Goal: Task Accomplishment & Management: Complete application form

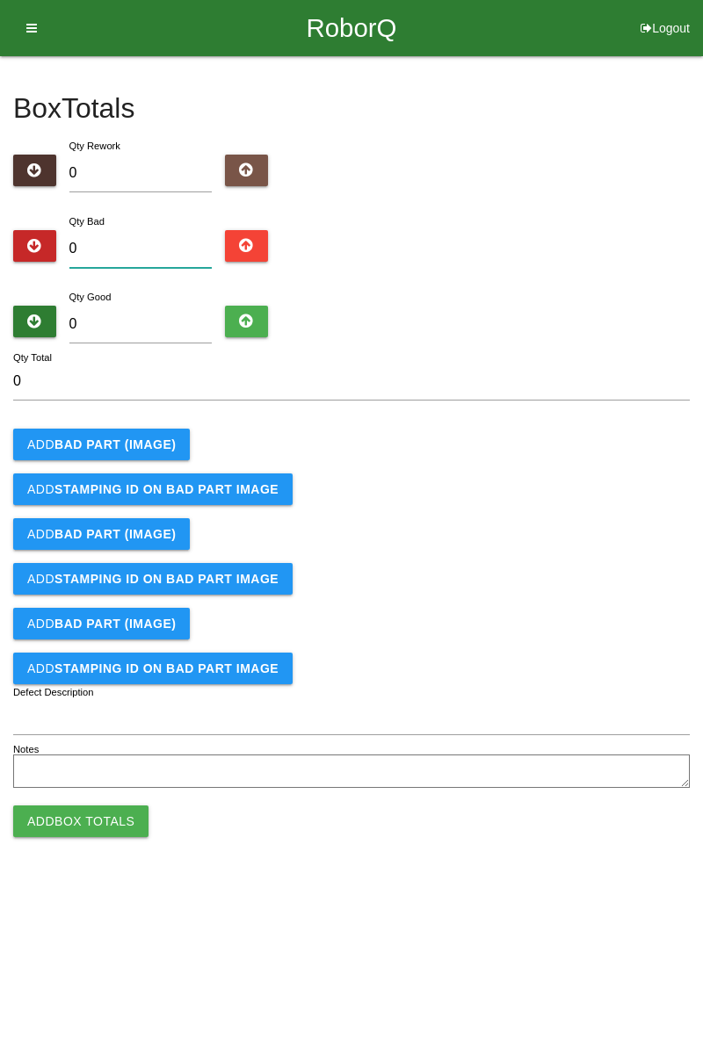
click at [174, 242] on input "0" at bounding box center [140, 249] width 143 height 38
type input "9"
click at [151, 431] on button "Add BAD PART (IMAGE)" at bounding box center [101, 445] width 177 height 32
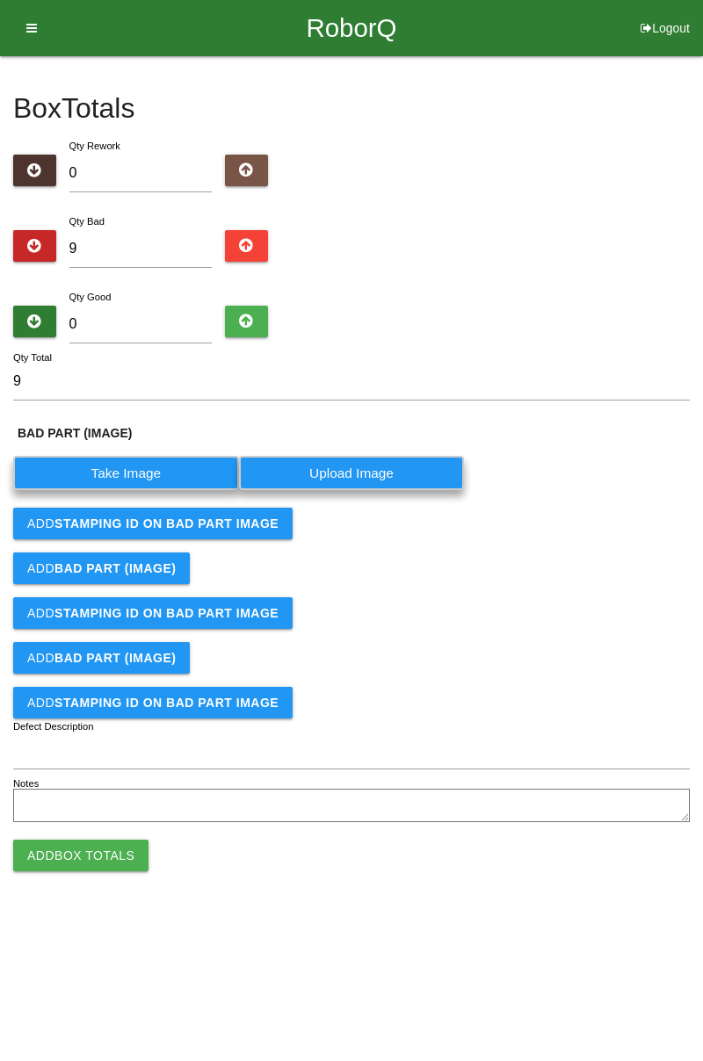
click at [163, 463] on label "Take Image" at bounding box center [126, 473] width 226 height 34
click at [0, 0] on \(IMAGE\) "Take Image" at bounding box center [0, 0] width 0 height 0
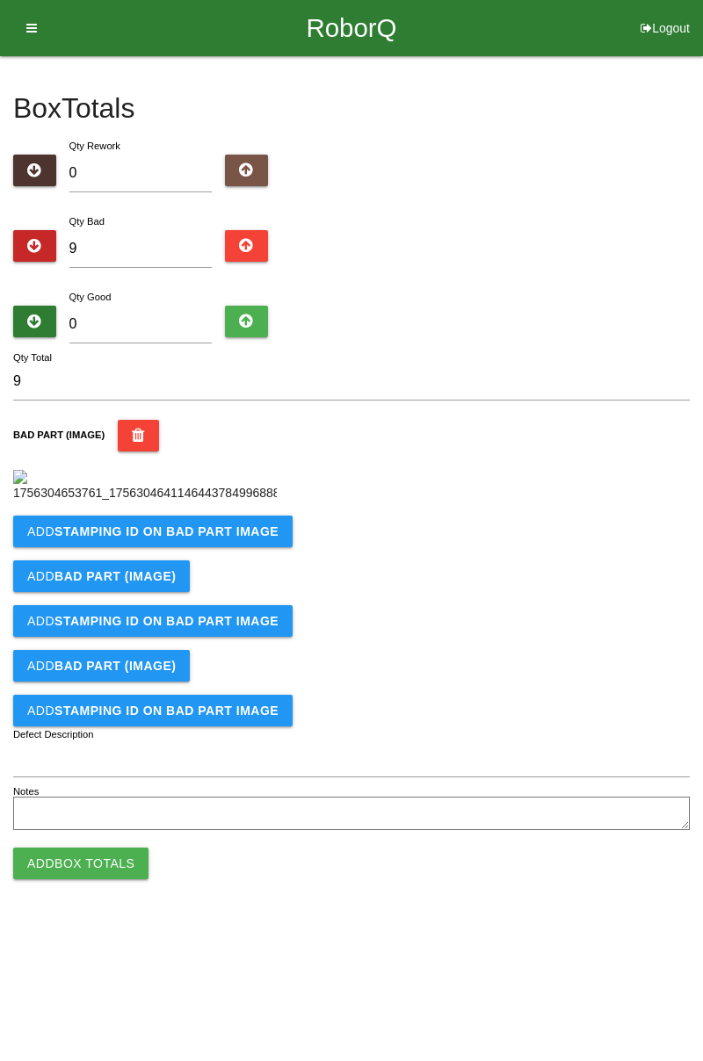
click at [192, 539] on b "STAMPING ID on BAD PART Image" at bounding box center [166, 532] width 224 height 14
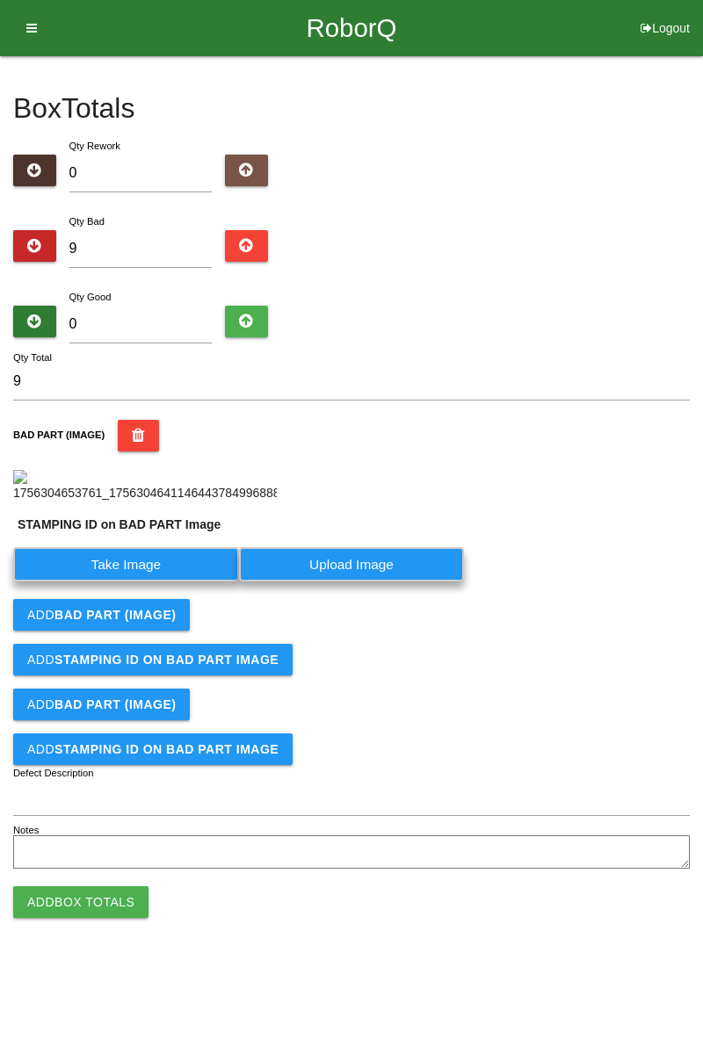
click at [144, 582] on label "Take Image" at bounding box center [126, 564] width 226 height 34
click at [0, 0] on PART "Take Image" at bounding box center [0, 0] width 0 height 0
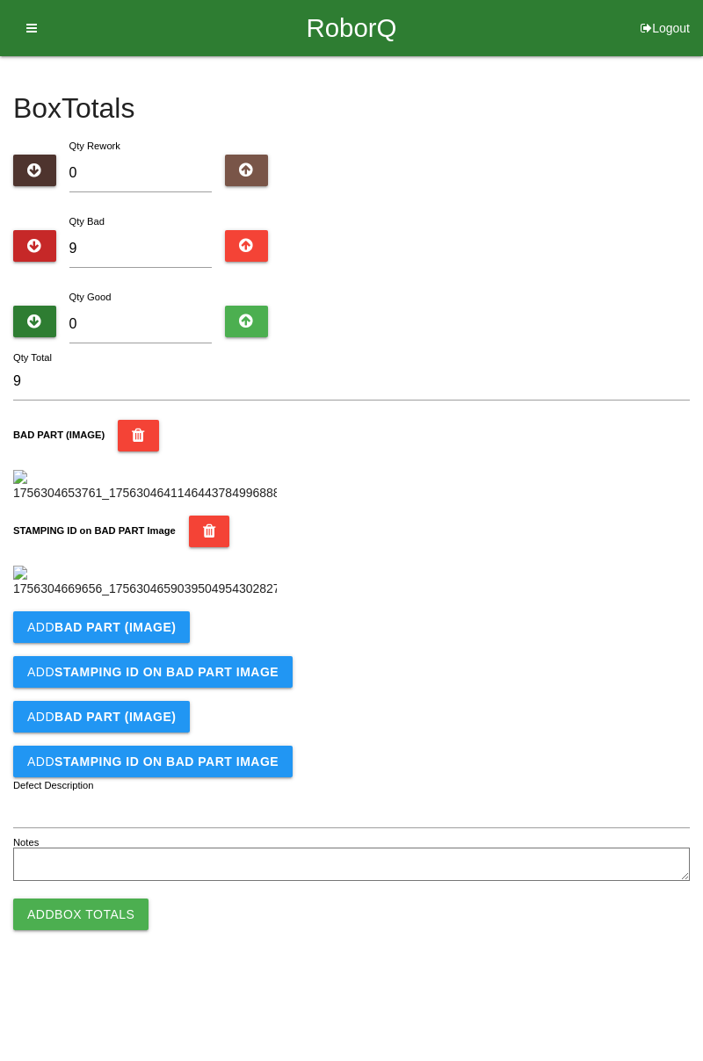
scroll to position [387, 0]
click at [154, 643] on button "Add BAD PART (IMAGE)" at bounding box center [101, 628] width 177 height 32
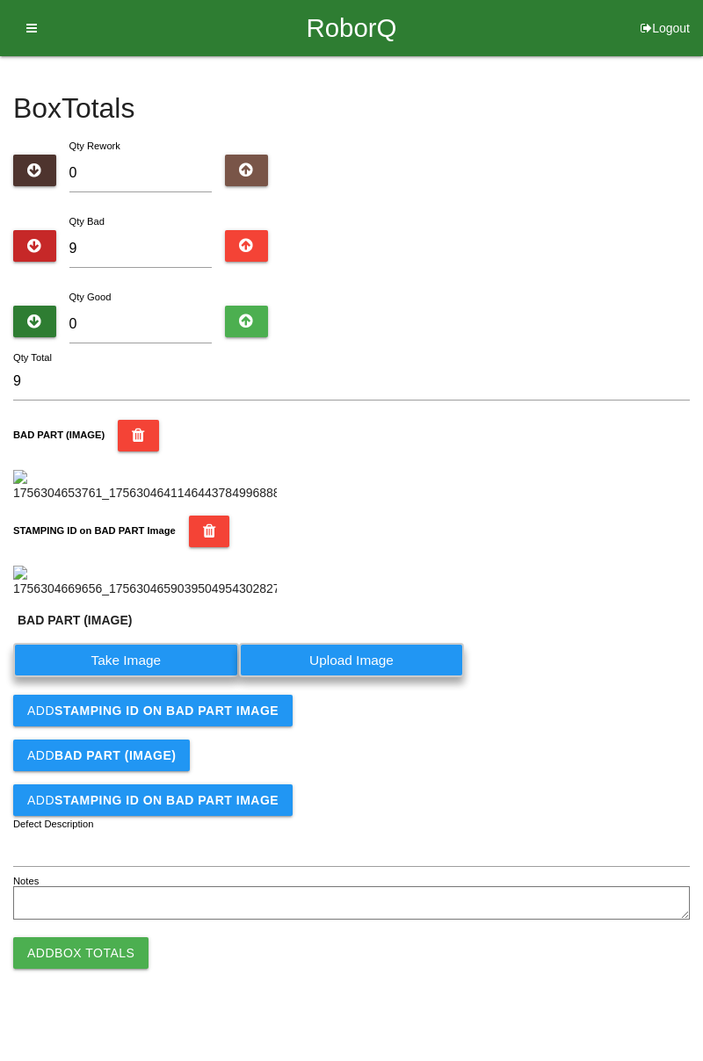
click at [155, 677] on label "Take Image" at bounding box center [126, 660] width 226 height 34
click at [0, 0] on \(IMAGE\) "Take Image" at bounding box center [0, 0] width 0 height 0
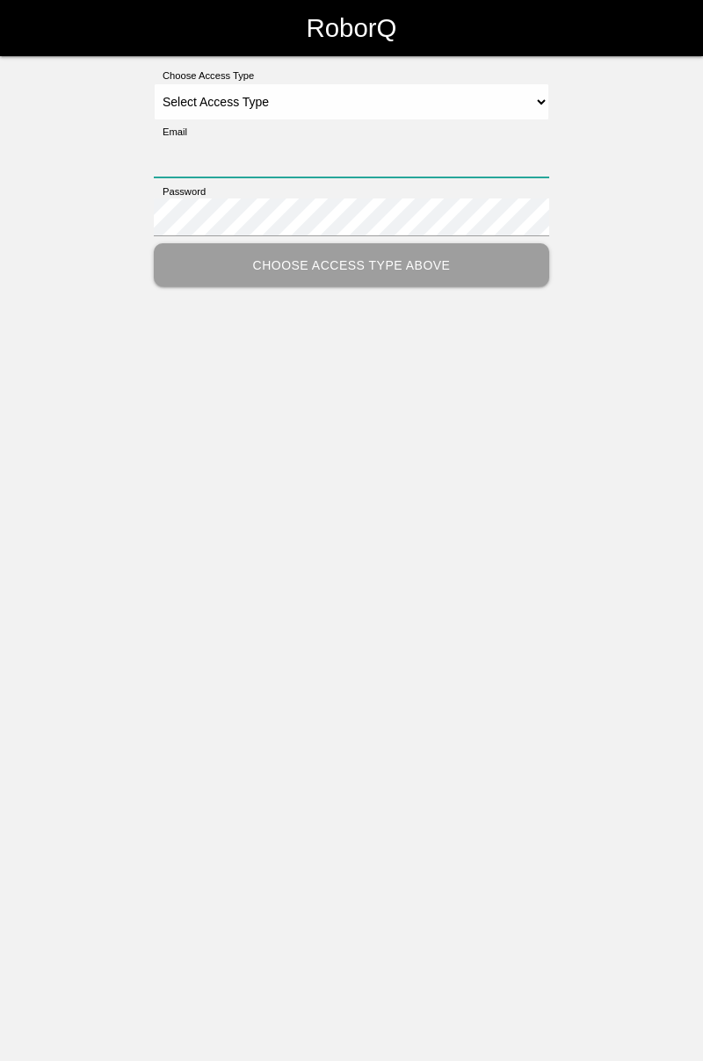
click at [418, 140] on input "Email" at bounding box center [351, 159] width 395 height 38
type input "cedric.prestigeqrt@gmail.com"
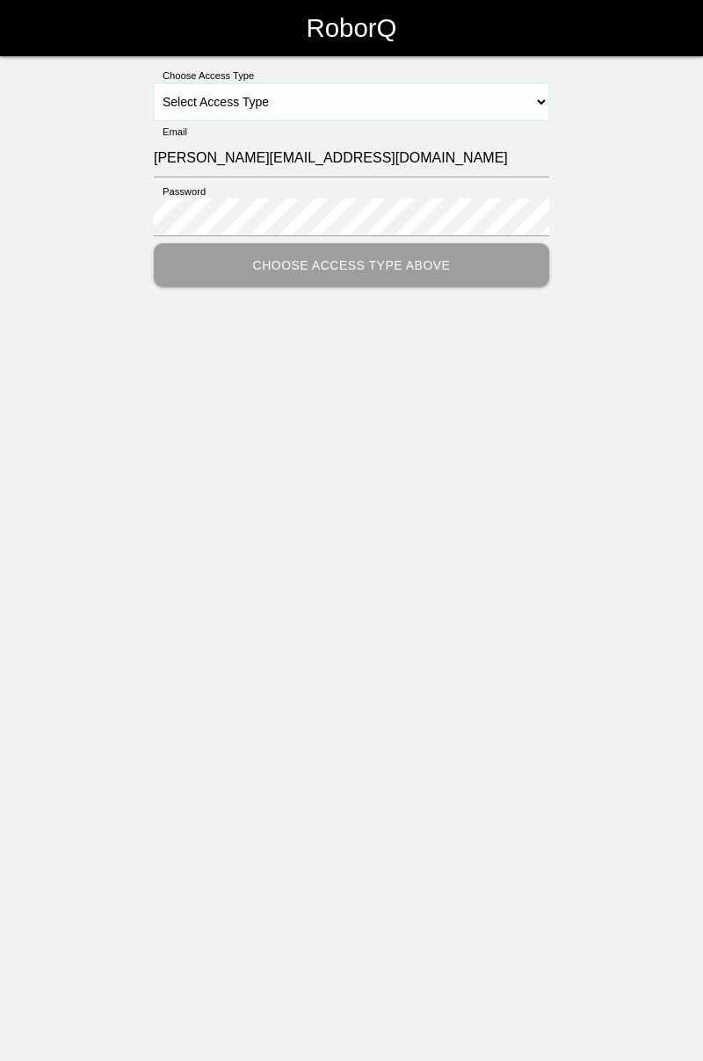
click at [548, 97] on select "Select Access Type Admin Customer Supervisor Worker" at bounding box center [351, 101] width 395 height 37
select select "Worker"
click at [154, 83] on select "Select Access Type Admin Customer Supervisor Worker" at bounding box center [351, 101] width 395 height 37
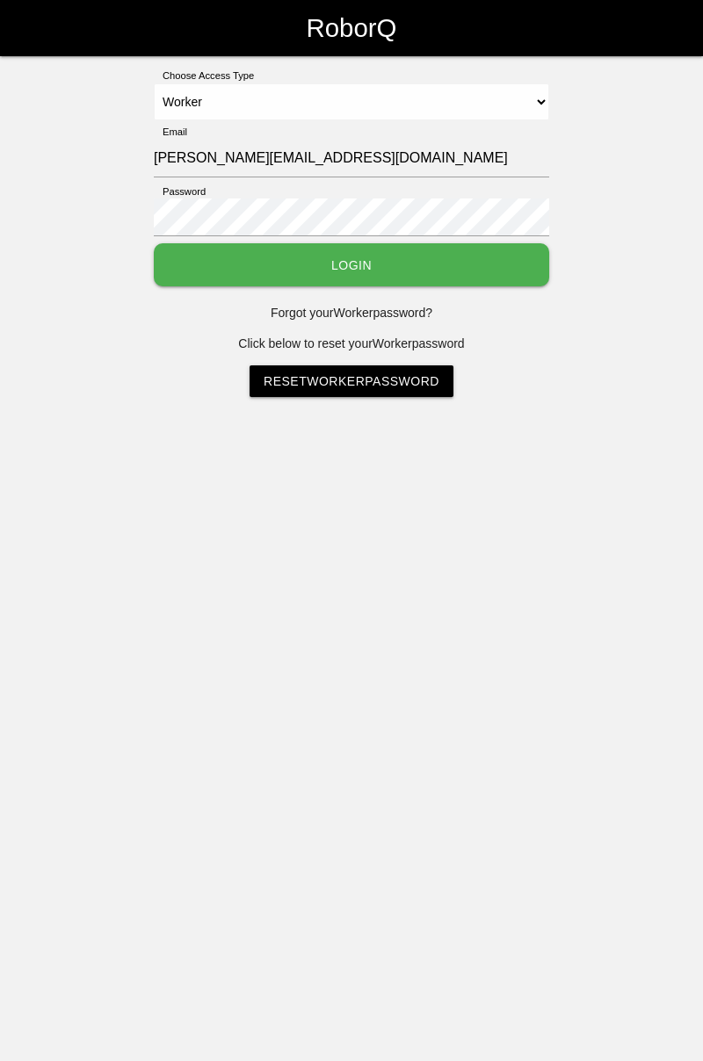
click at [454, 263] on button "Login" at bounding box center [351, 264] width 395 height 43
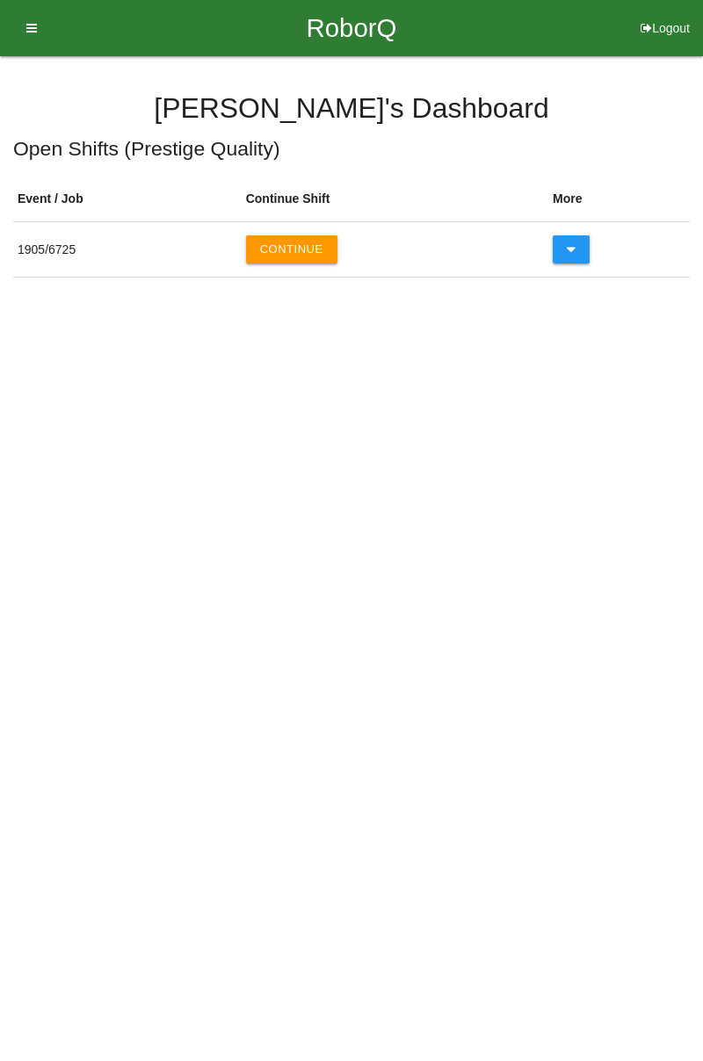
click at [308, 248] on button "Continue" at bounding box center [291, 249] width 91 height 28
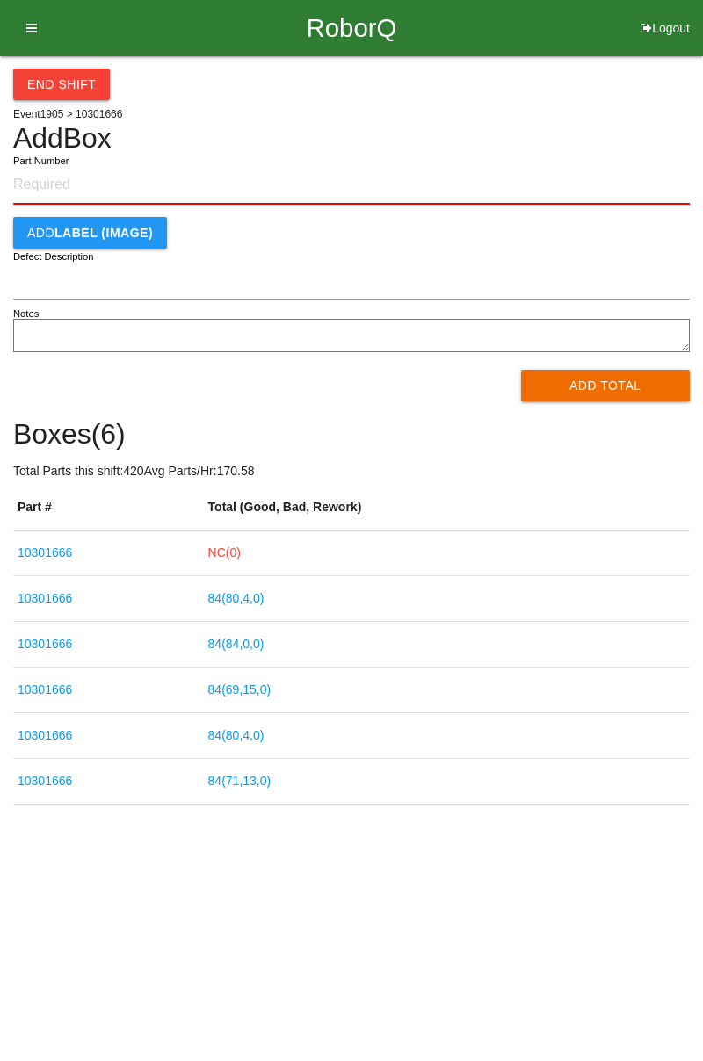
click at [88, 182] on input "Part Number" at bounding box center [351, 185] width 677 height 39
type input "10301666"
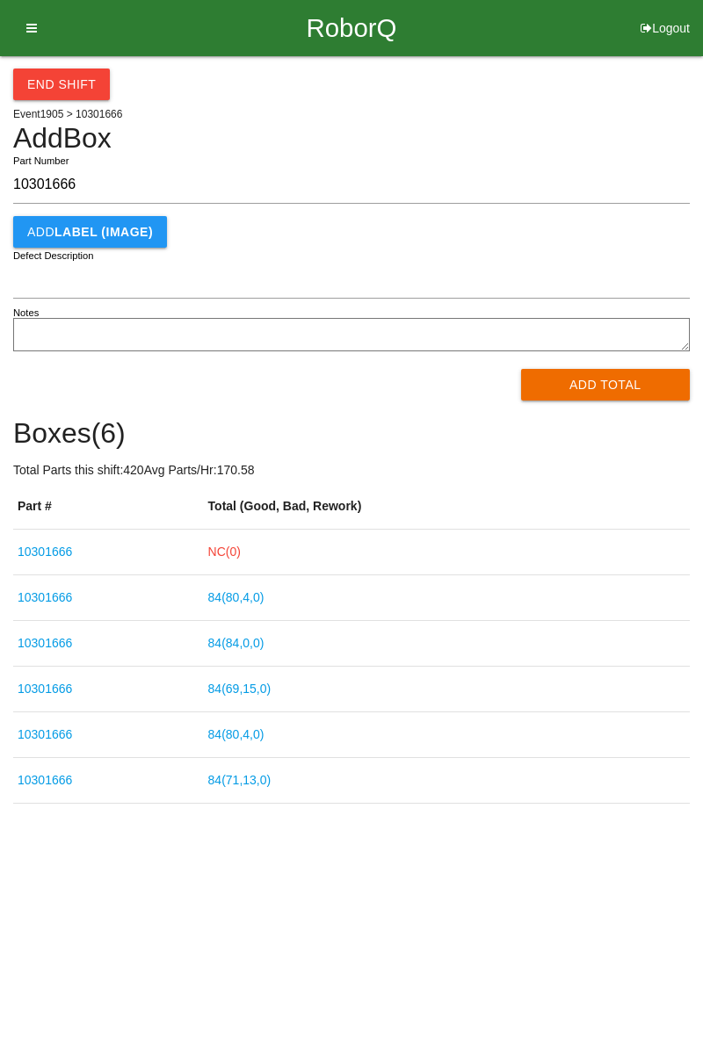
click at [241, 554] on link "NC( 0 )" at bounding box center [224, 552] width 33 height 14
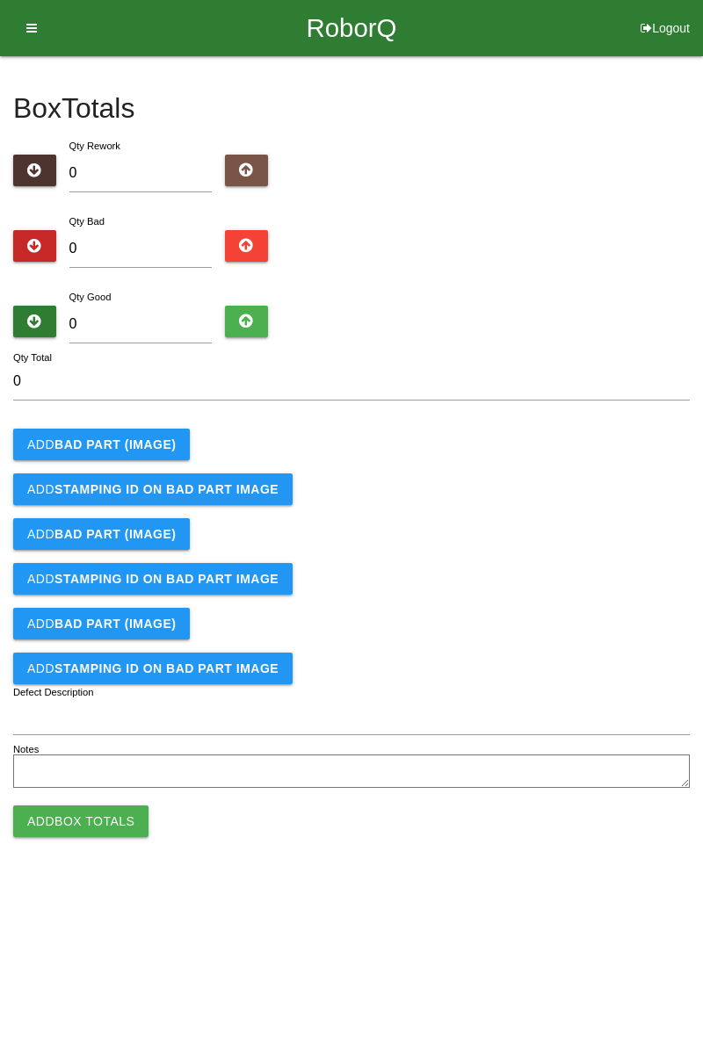
click at [158, 447] on b "BAD PART (IMAGE)" at bounding box center [114, 445] width 121 height 14
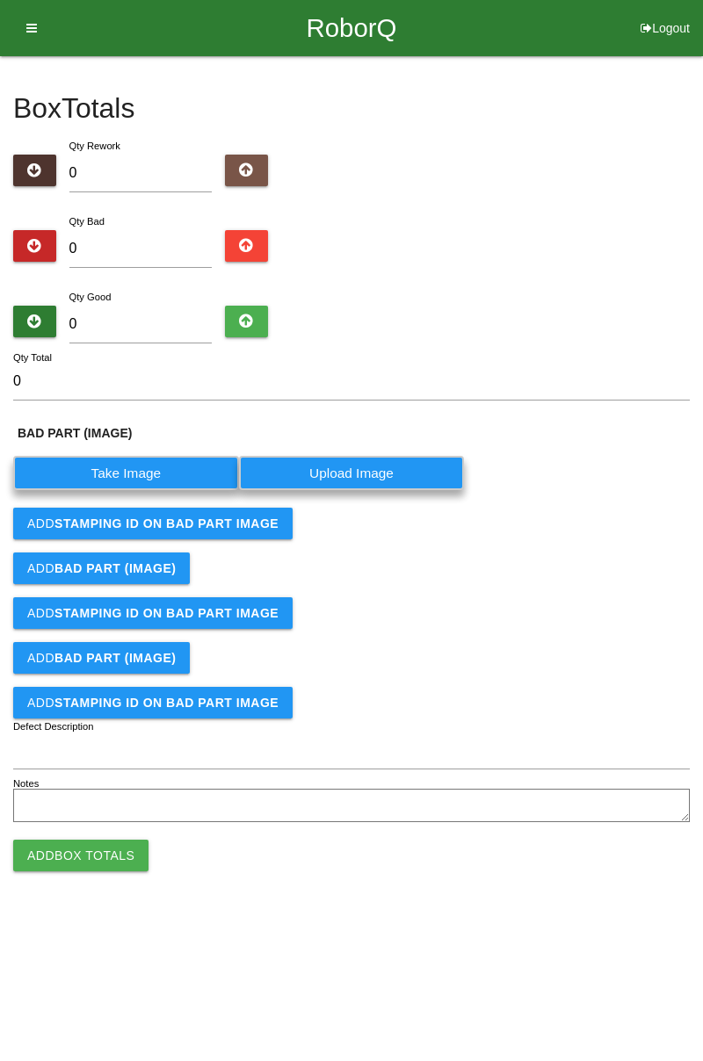
click at [145, 471] on label "Take Image" at bounding box center [126, 473] width 226 height 34
click at [0, 0] on \(IMAGE\) "Take Image" at bounding box center [0, 0] width 0 height 0
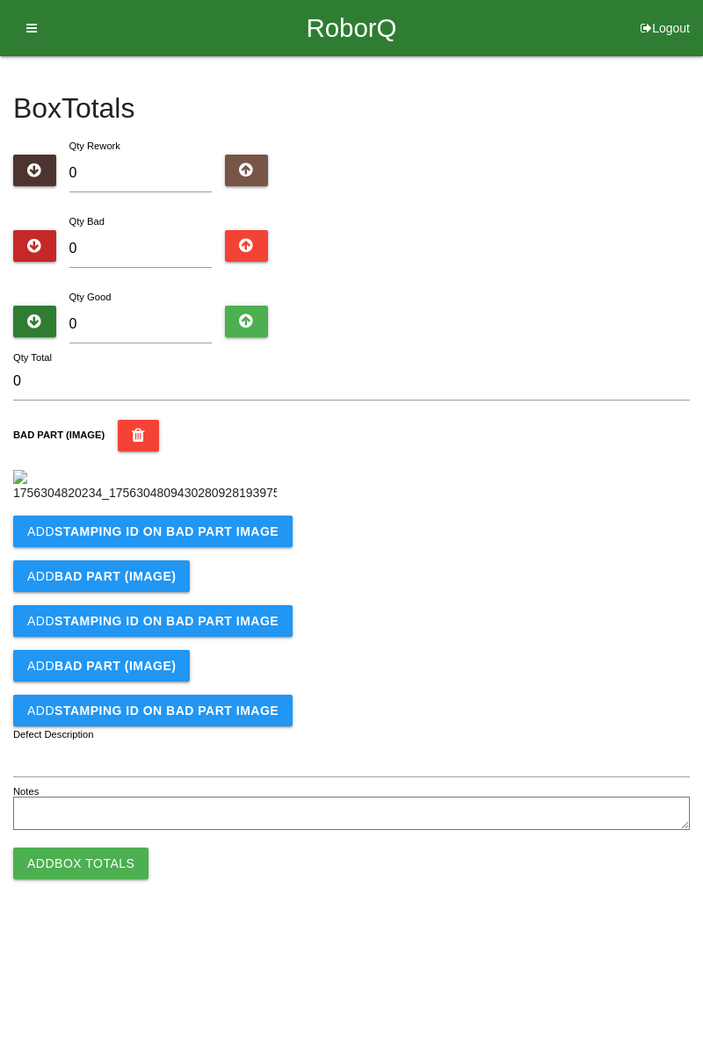
click at [235, 503] on img at bounding box center [145, 486] width 264 height 33
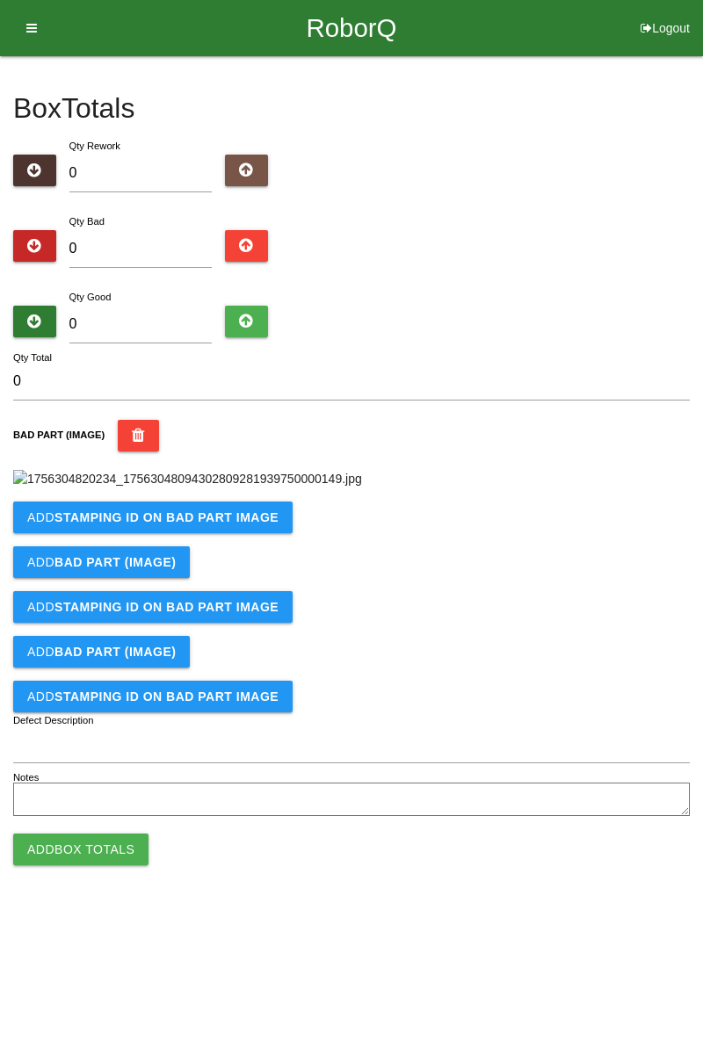
click at [362, 480] on img at bounding box center [187, 479] width 349 height 18
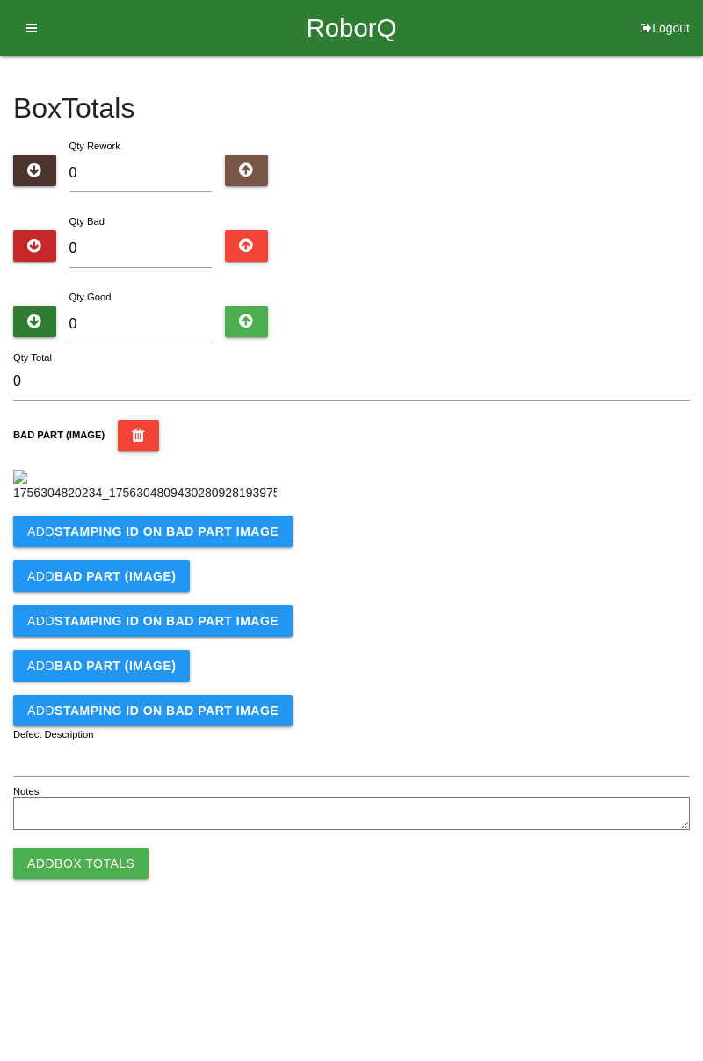
click at [213, 539] on b "STAMPING ID on BAD PART Image" at bounding box center [166, 532] width 224 height 14
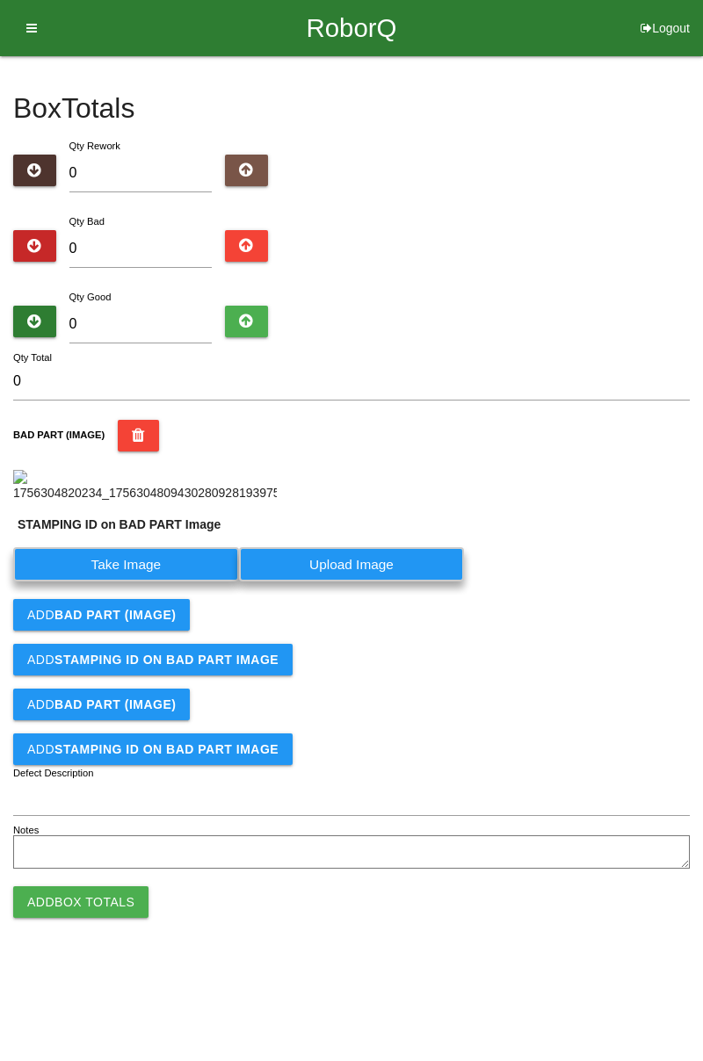
click at [145, 582] on label "Take Image" at bounding box center [126, 564] width 226 height 34
click at [0, 0] on PART "Take Image" at bounding box center [0, 0] width 0 height 0
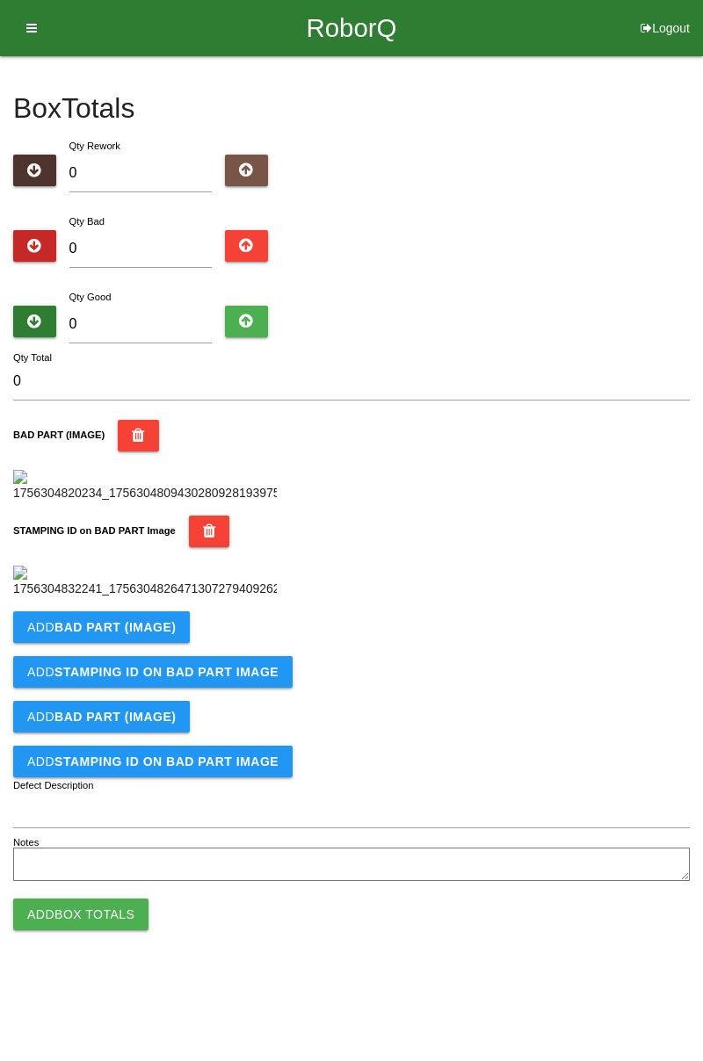
scroll to position [387, 0]
click at [163, 634] on b "BAD PART (IMAGE)" at bounding box center [114, 627] width 121 height 14
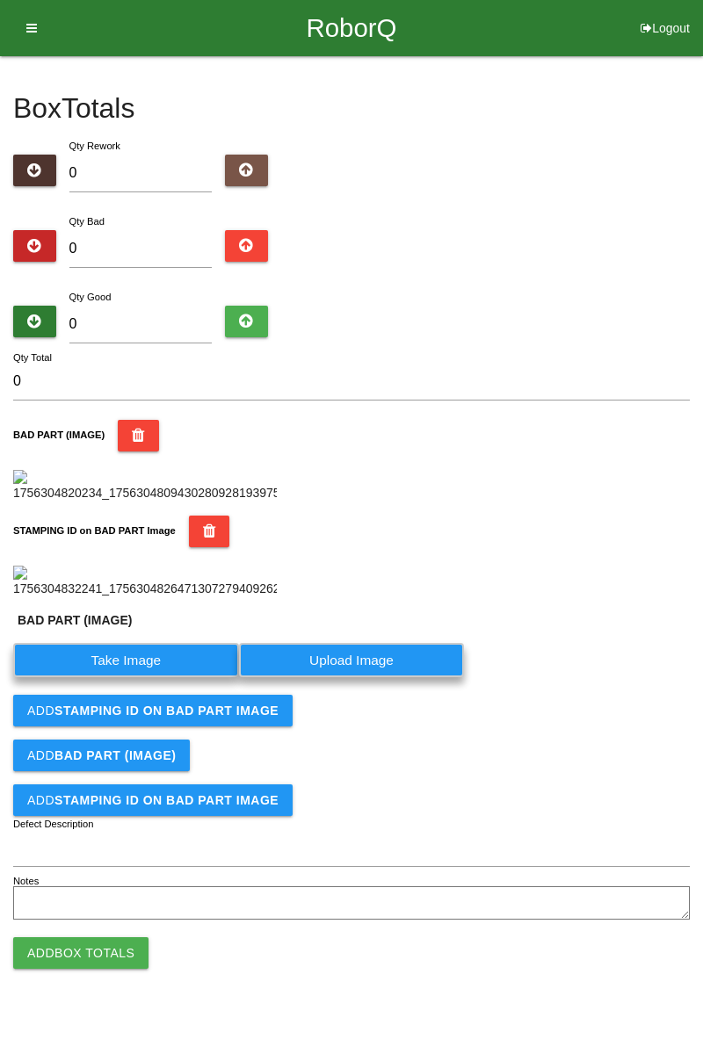
click at [169, 677] on label "Take Image" at bounding box center [126, 660] width 226 height 34
click at [0, 0] on \(IMAGE\) "Take Image" at bounding box center [0, 0] width 0 height 0
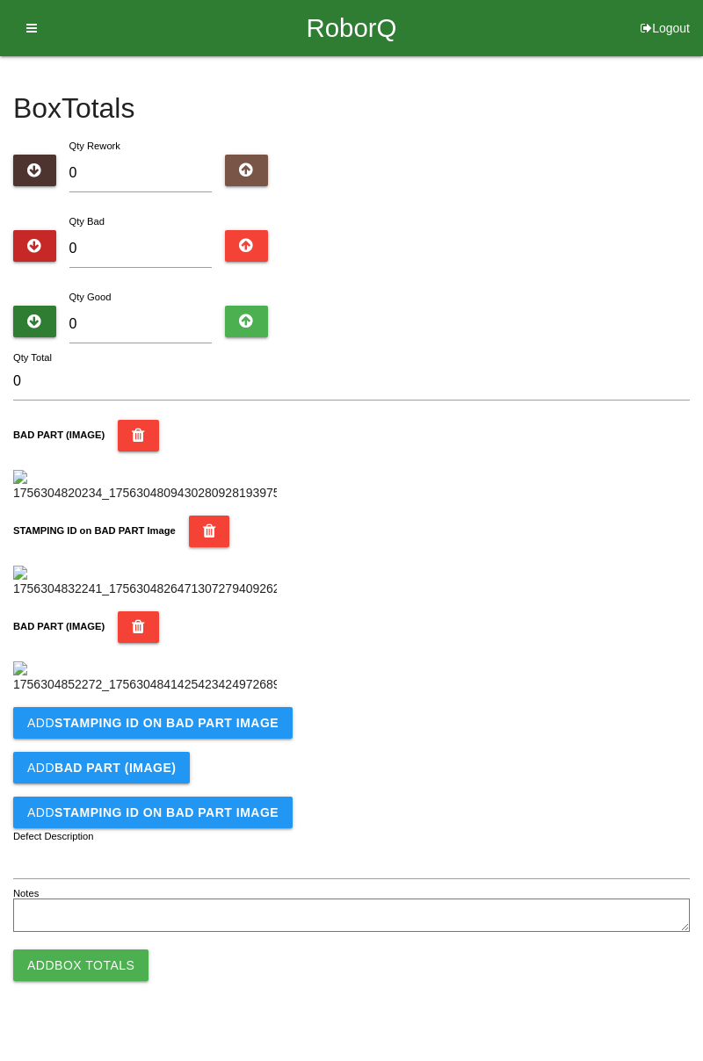
scroll to position [675, 0]
click at [226, 730] on b "STAMPING ID on BAD PART Image" at bounding box center [166, 723] width 224 height 14
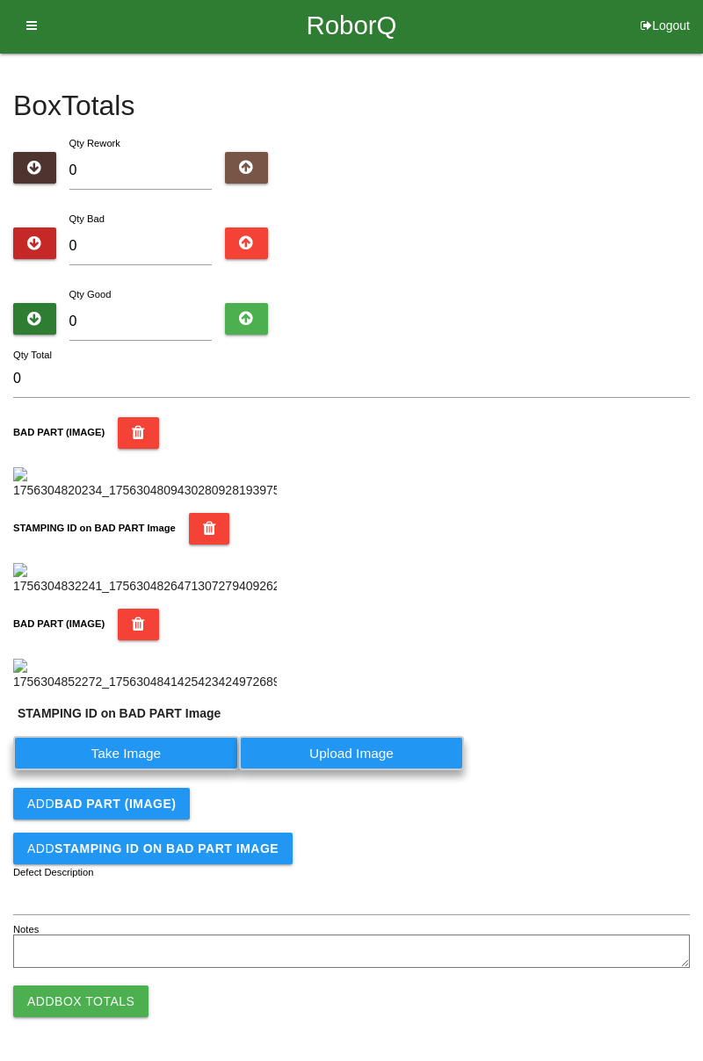
click at [167, 771] on label "Take Image" at bounding box center [126, 753] width 226 height 34
click at [0, 0] on PART "Take Image" at bounding box center [0, 0] width 0 height 0
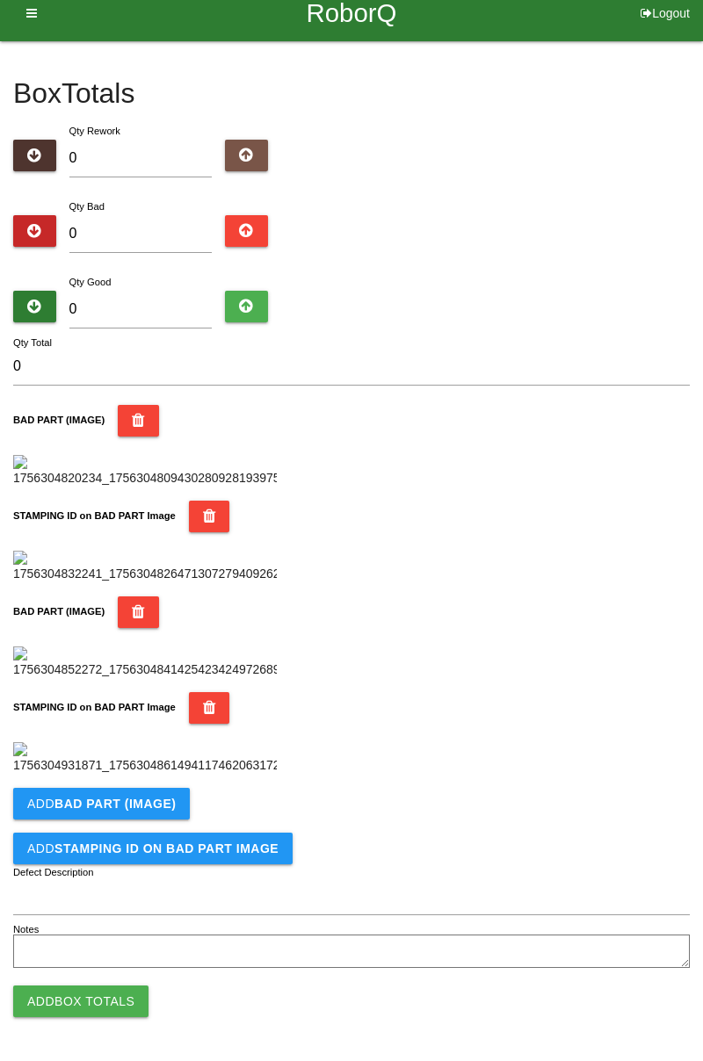
scroll to position [963, 0]
click at [158, 793] on button "Add BAD PART (IMAGE)" at bounding box center [101, 804] width 177 height 32
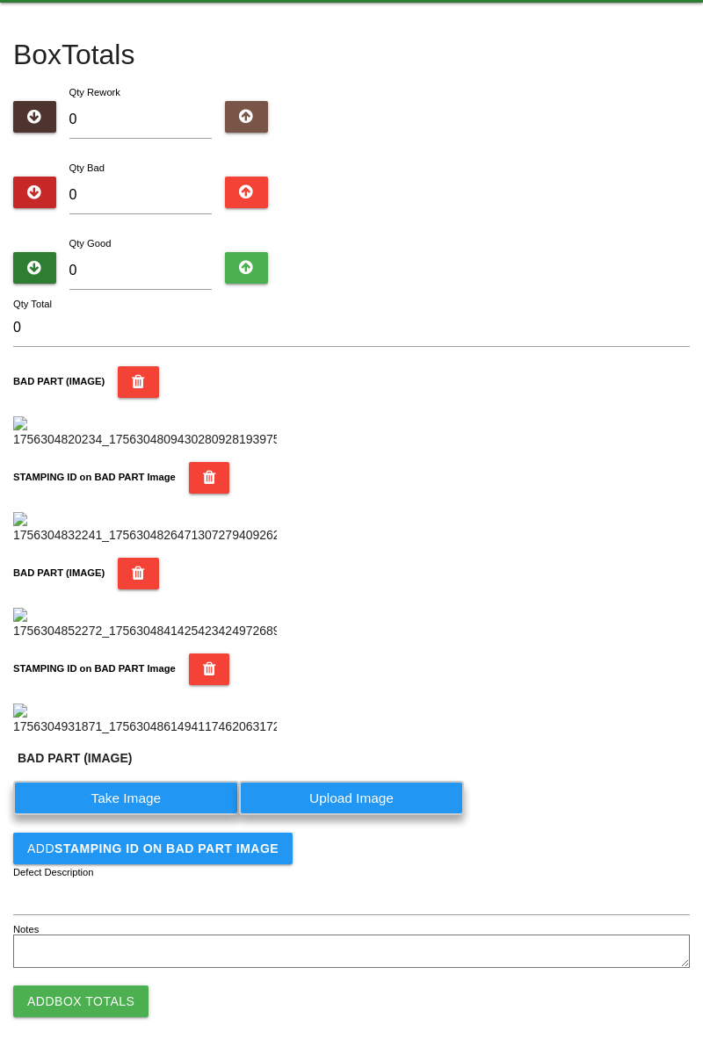
click at [135, 815] on label "Take Image" at bounding box center [126, 798] width 226 height 34
click at [0, 0] on \(IMAGE\) "Take Image" at bounding box center [0, 0] width 0 height 0
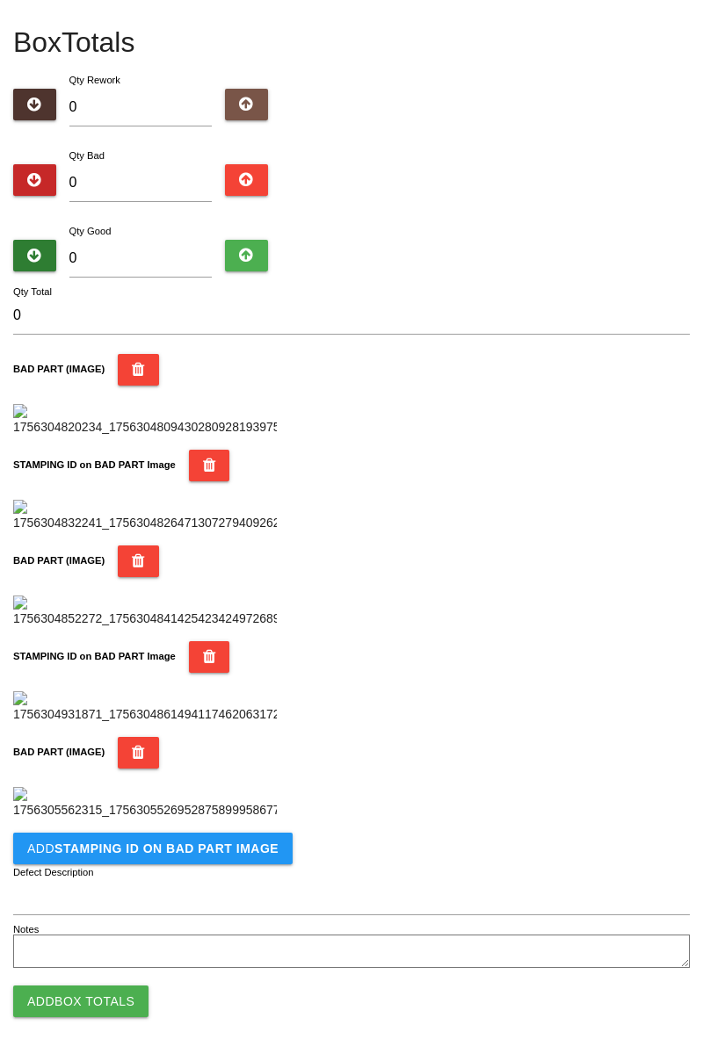
scroll to position [1251, 0]
click at [183, 860] on button "Add STAMPING ID on BAD PART Image" at bounding box center [152, 849] width 279 height 32
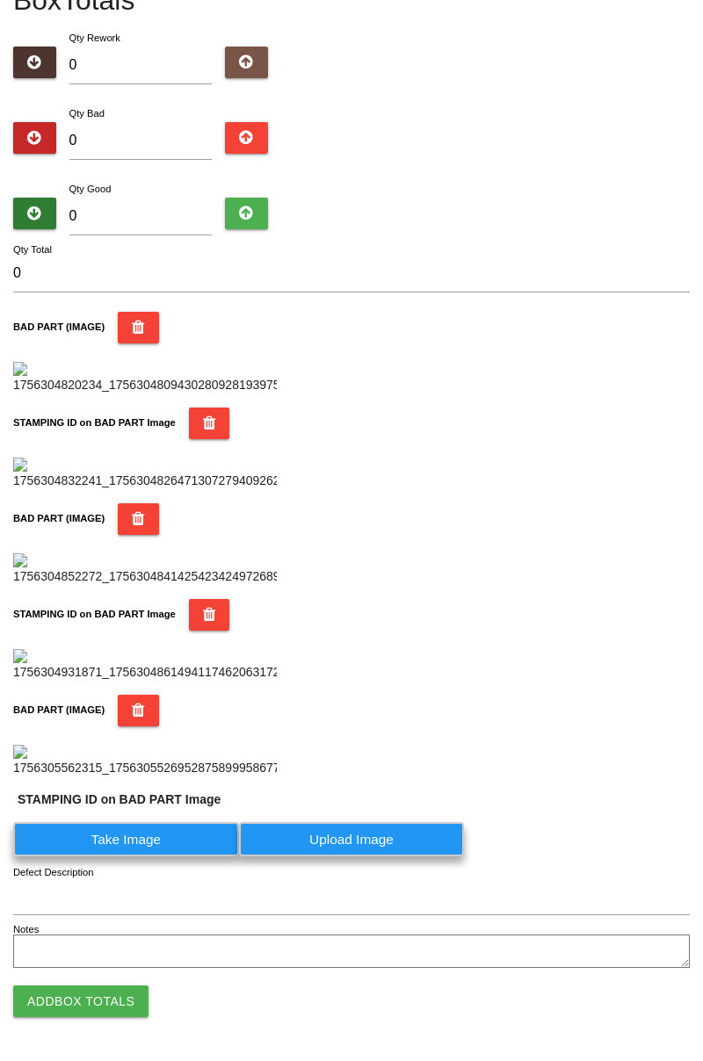
click at [163, 857] on label "Take Image" at bounding box center [126, 839] width 226 height 34
click at [0, 0] on PART "Take Image" at bounding box center [0, 0] width 0 height 0
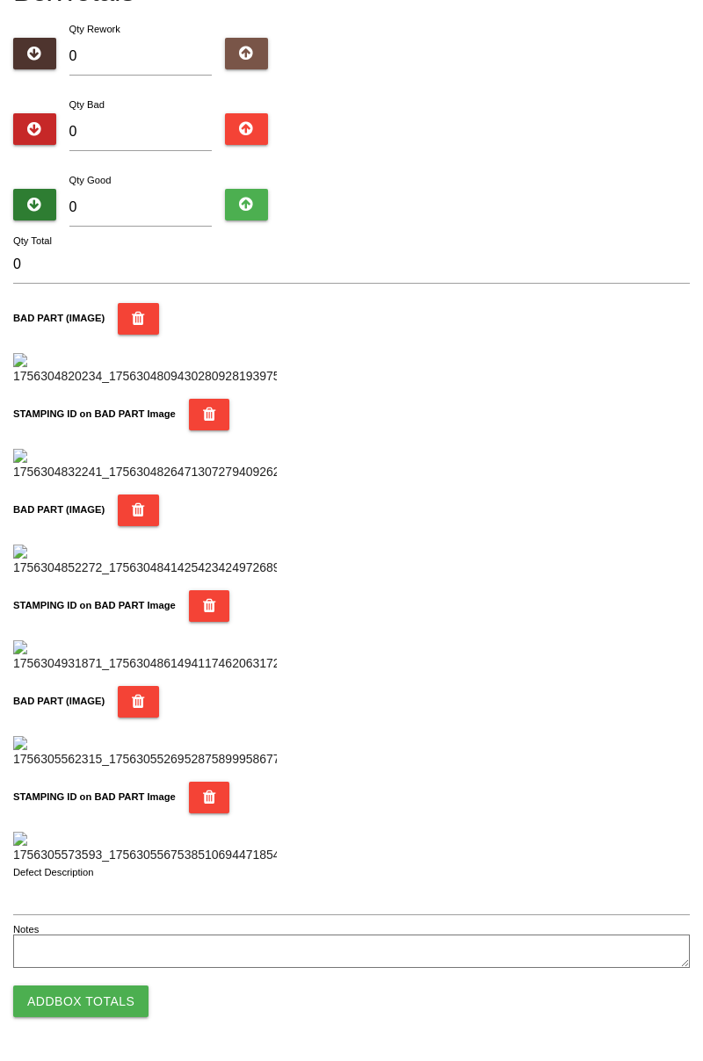
click at [702, 358] on div "Box Totals Translate Weight Weight unit: Rework Weight Bad Weight Good Weight 0…" at bounding box center [351, 456] width 703 height 1034
click at [105, 1017] on button "Add Box Totals" at bounding box center [80, 1002] width 135 height 32
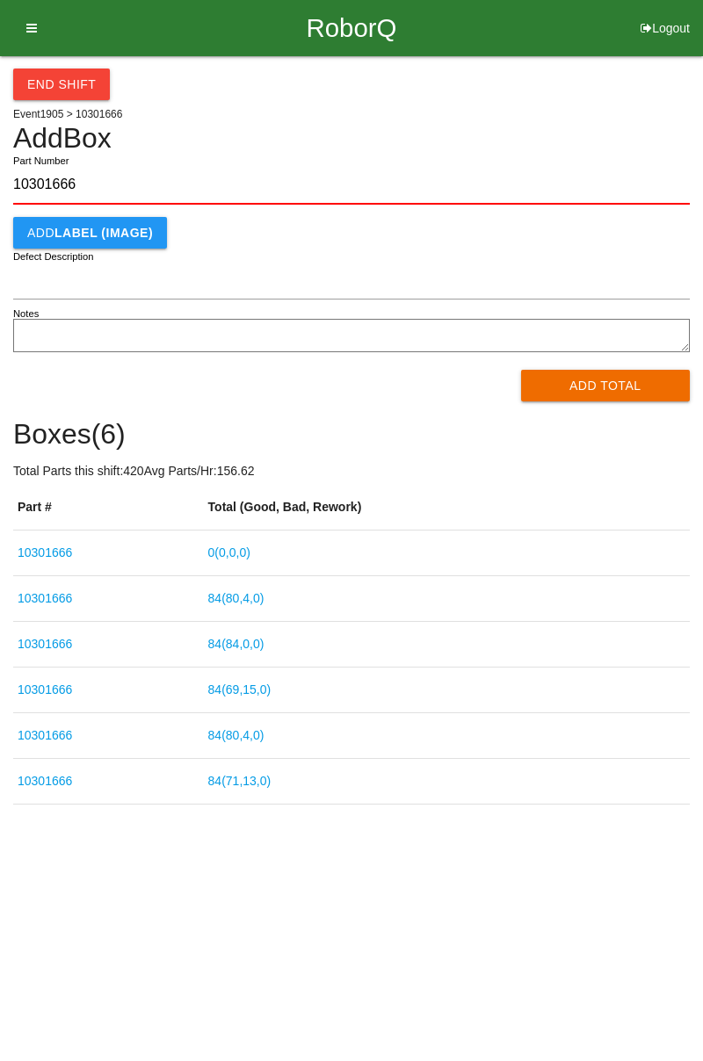
type input "10301666"
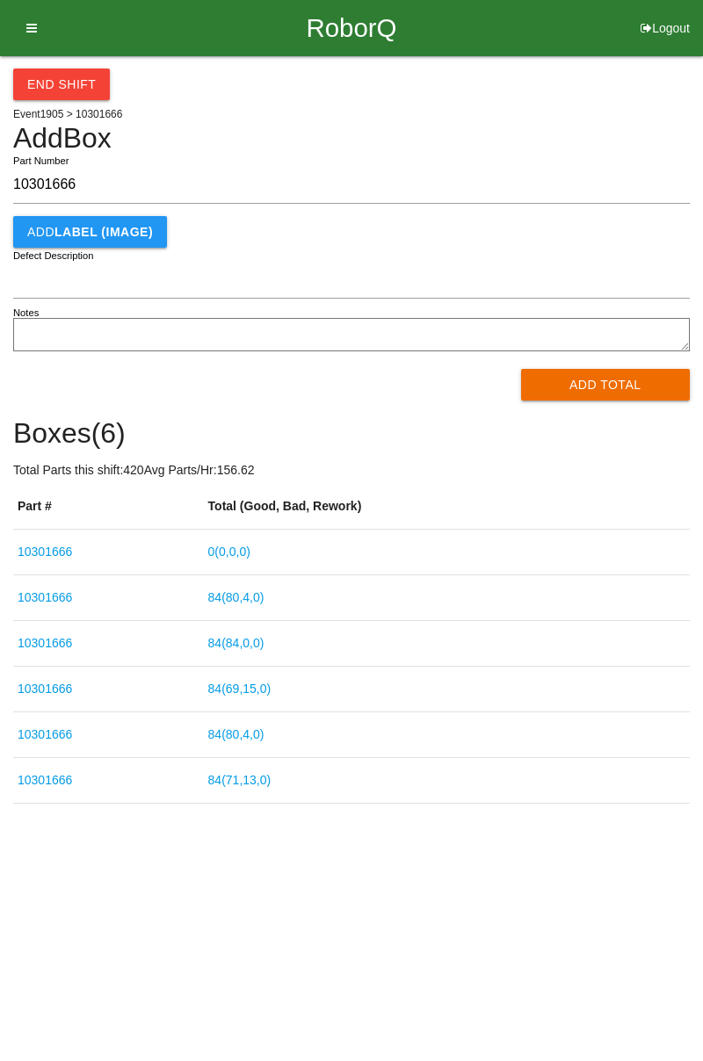
click at [250, 547] on link "0 ( 0 , 0 , 0 )" at bounding box center [229, 552] width 42 height 14
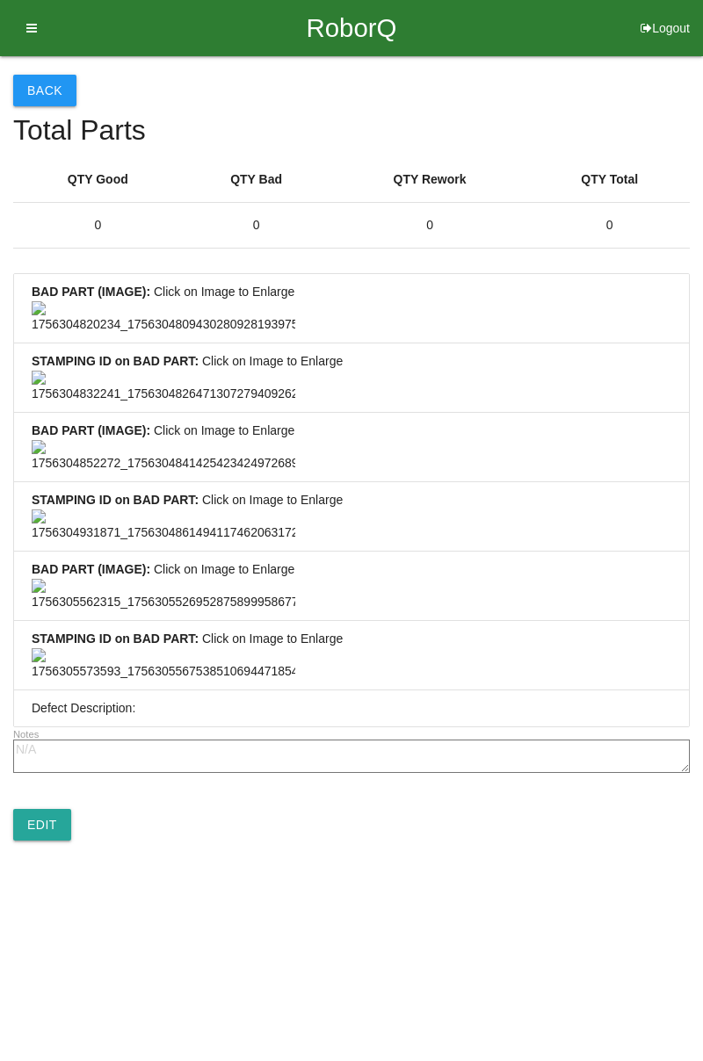
scroll to position [1307, 0]
click at [47, 841] on link "Edit" at bounding box center [42, 825] width 58 height 32
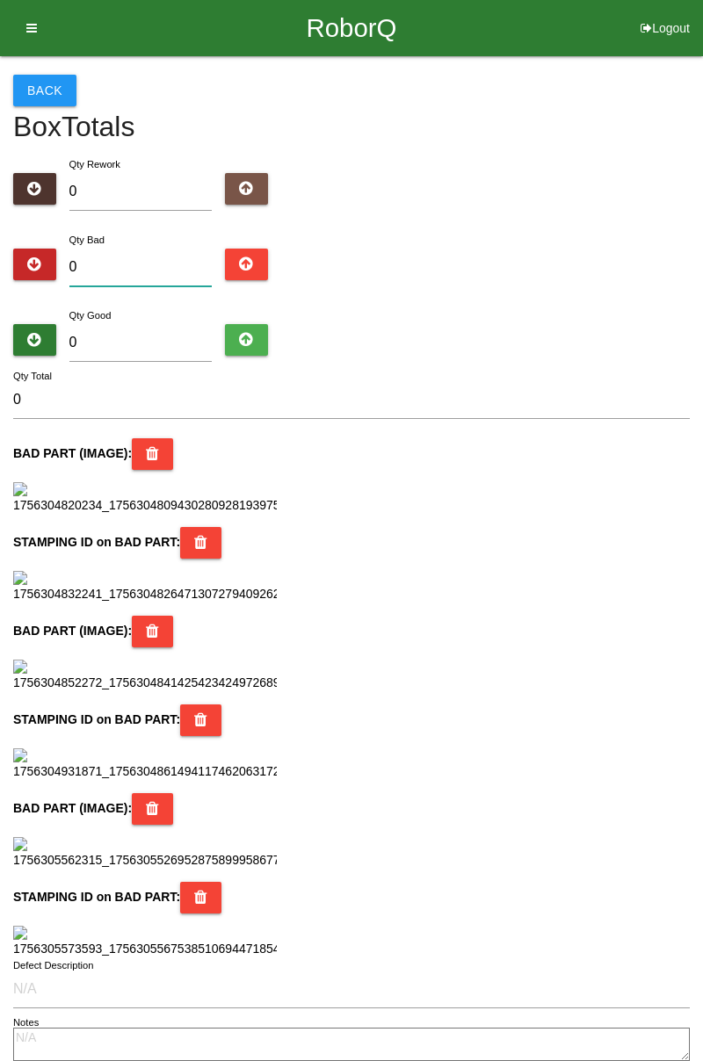
click at [175, 273] on input "0" at bounding box center [140, 268] width 143 height 38
type input "9"
click at [176, 336] on input "0" at bounding box center [140, 343] width 143 height 38
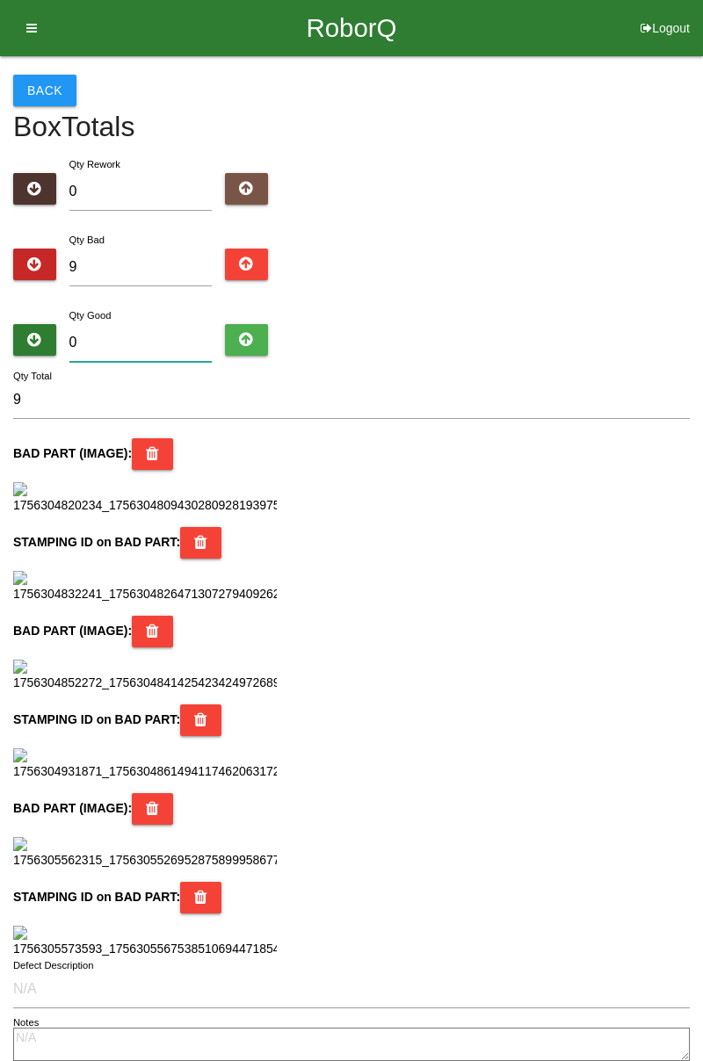
type input "7"
type input "16"
type input "75"
type input "84"
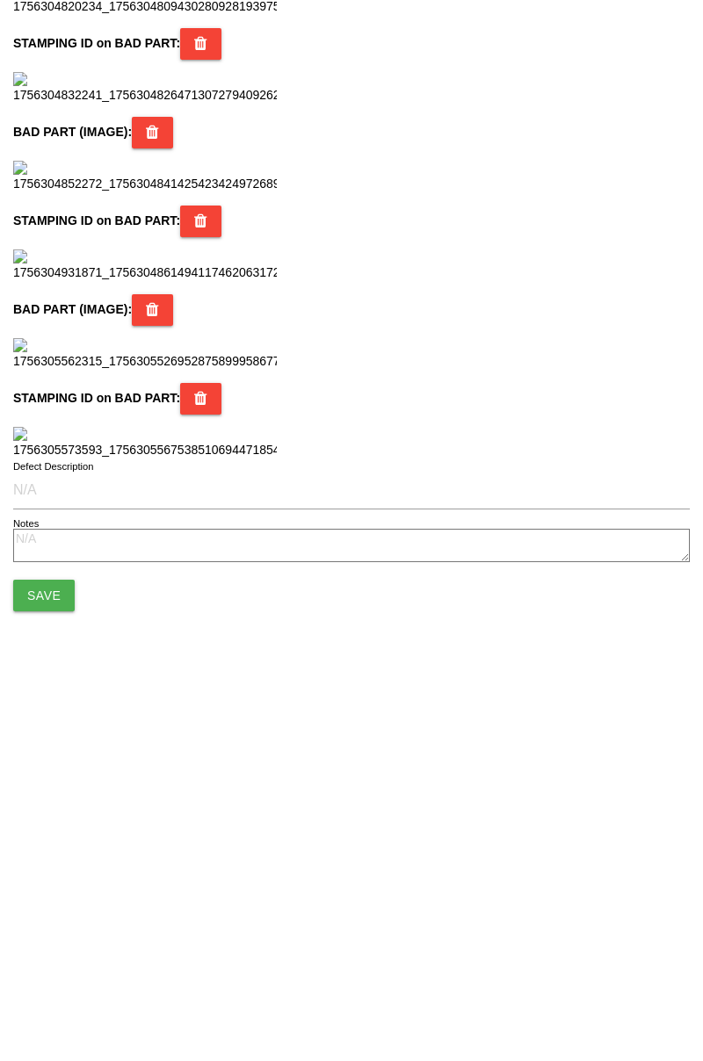
scroll to position [1561, 0]
type input "75"
click at [56, 963] on button "Save" at bounding box center [44, 958] width 62 height 32
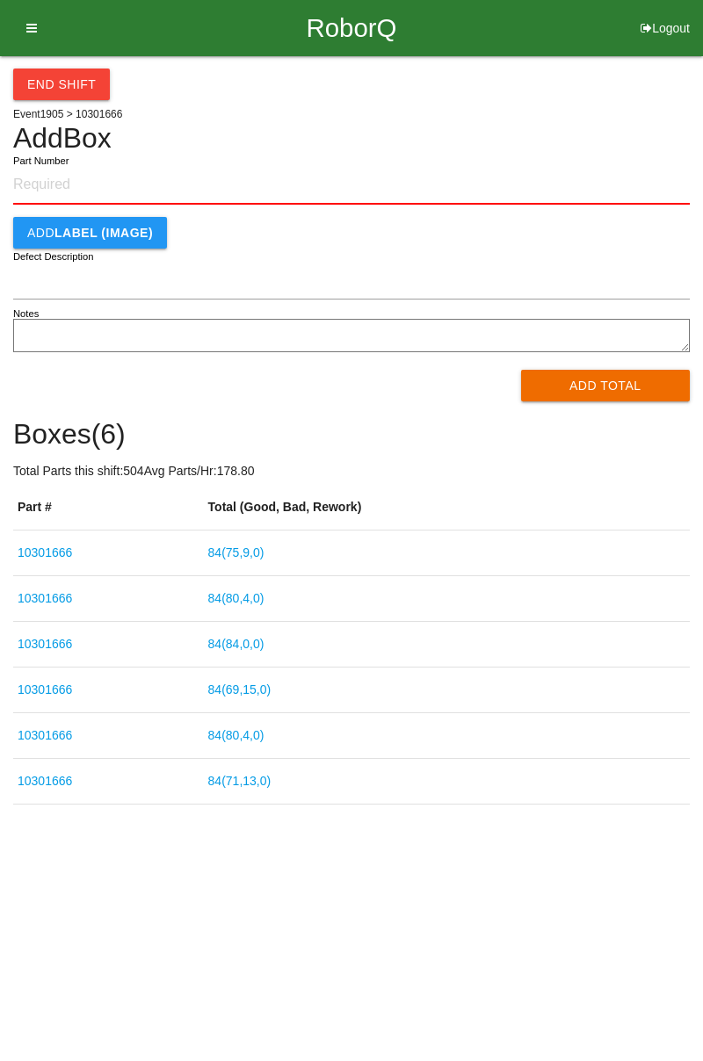
click at [62, 188] on input "Part Number" at bounding box center [351, 185] width 677 height 39
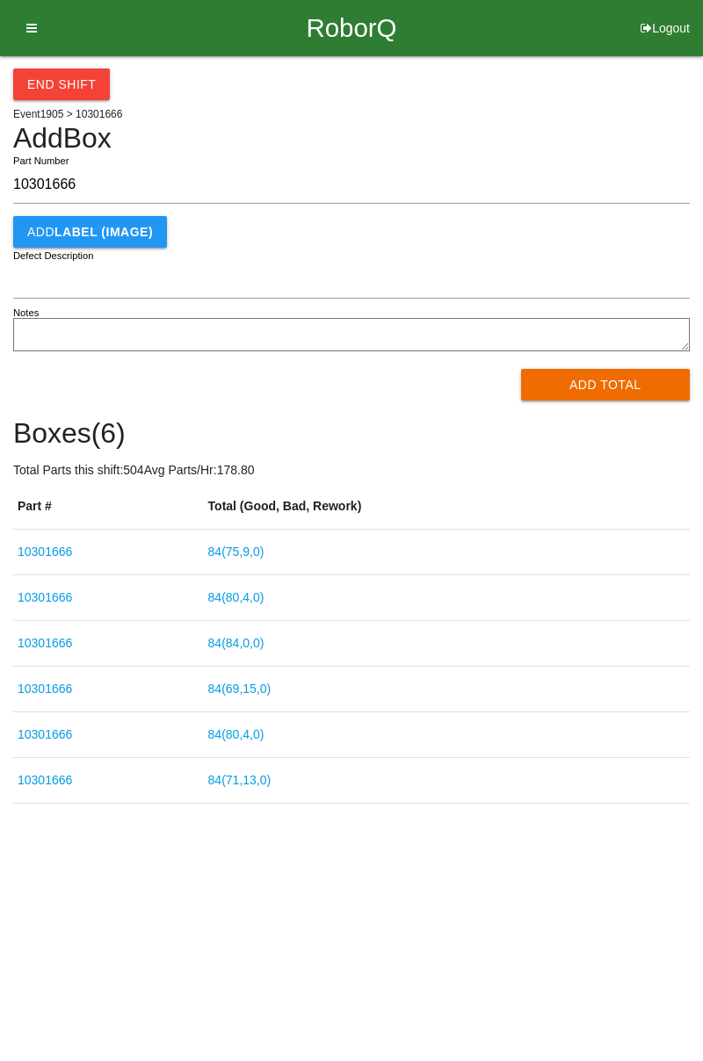
type input "10301666"
click at [585, 392] on button "Add Total" at bounding box center [606, 385] width 170 height 32
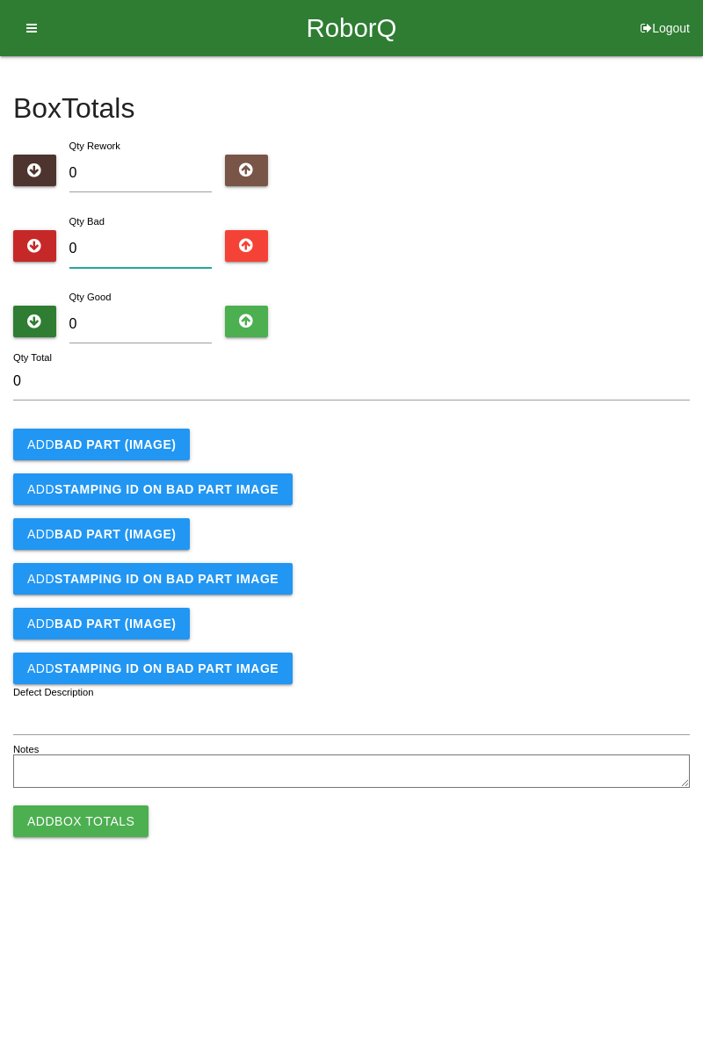
click at [167, 241] on input "0" at bounding box center [140, 249] width 143 height 38
type input "7"
click at [169, 438] on b "BAD PART (IMAGE)" at bounding box center [114, 445] width 121 height 14
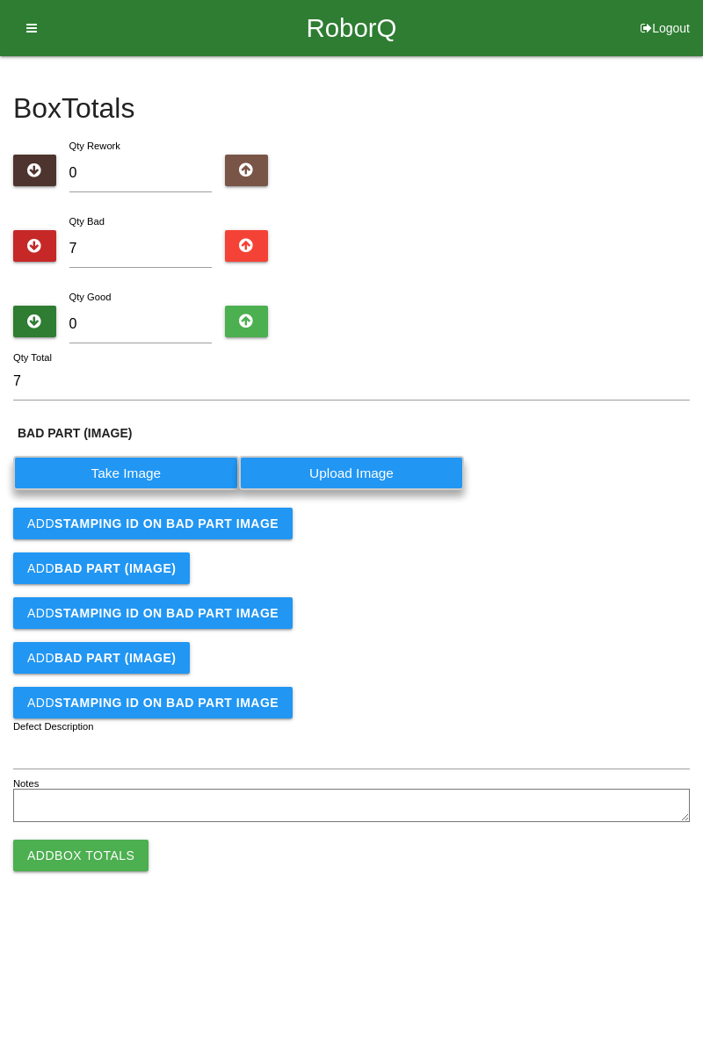
click at [149, 473] on label "Take Image" at bounding box center [126, 473] width 226 height 34
click at [0, 0] on \(IMAGE\) "Take Image" at bounding box center [0, 0] width 0 height 0
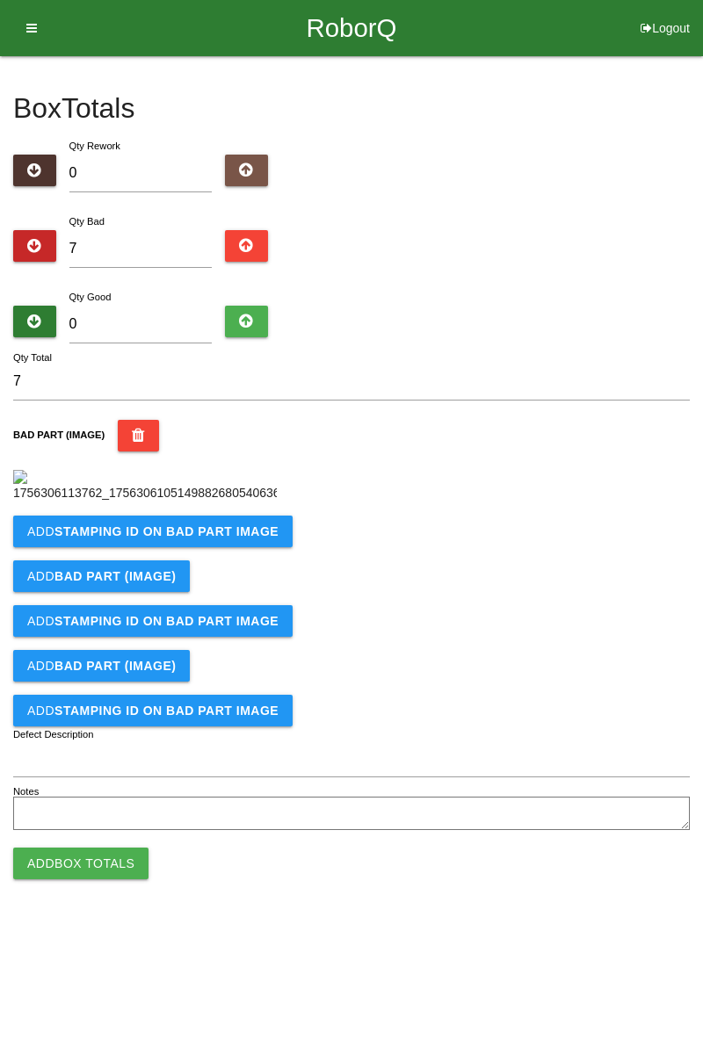
scroll to position [98, 0]
click at [207, 539] on b "STAMPING ID on BAD PART Image" at bounding box center [166, 532] width 224 height 14
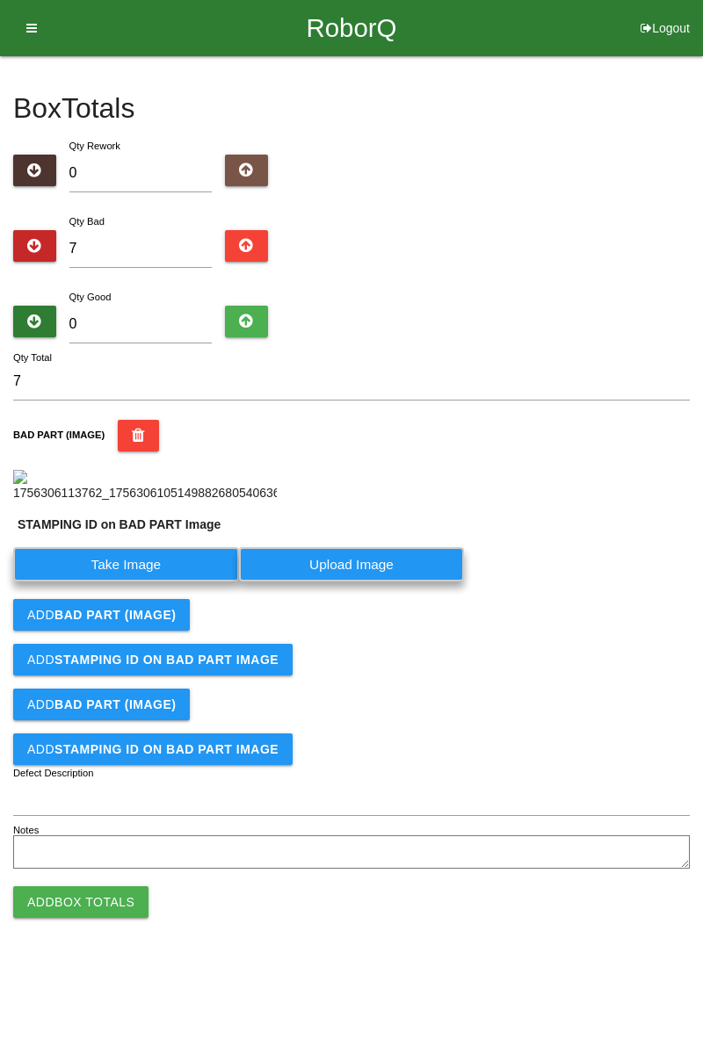
click at [163, 582] on label "Take Image" at bounding box center [126, 564] width 226 height 34
click at [0, 0] on PART "Take Image" at bounding box center [0, 0] width 0 height 0
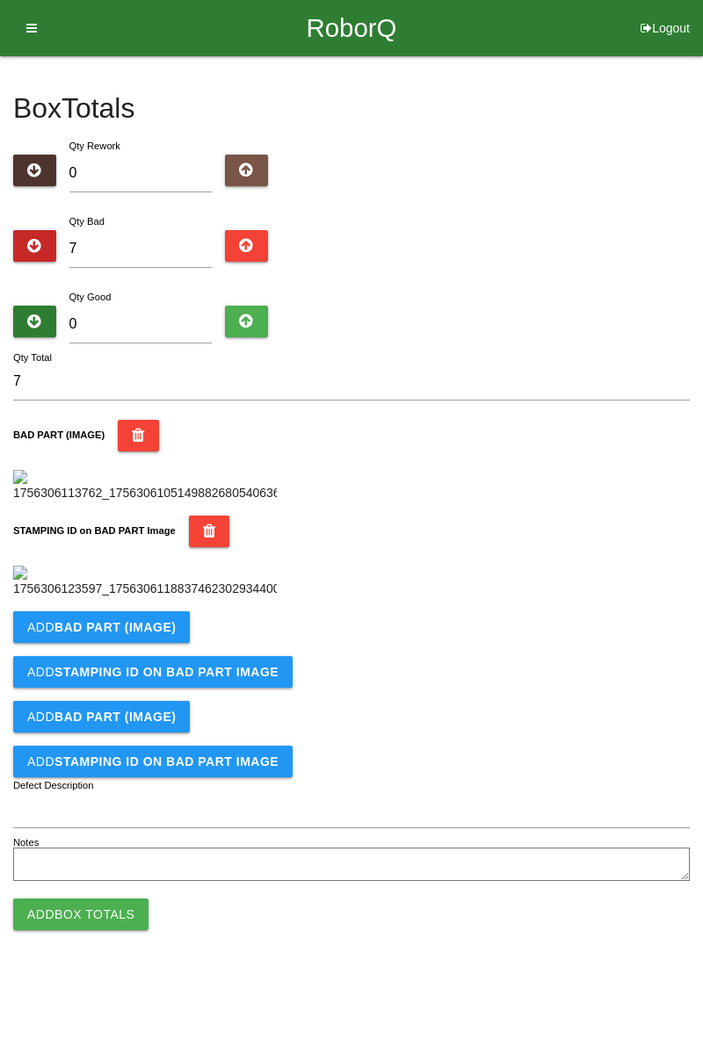
scroll to position [387, 0]
click at [141, 643] on button "Add BAD PART (IMAGE)" at bounding box center [101, 628] width 177 height 32
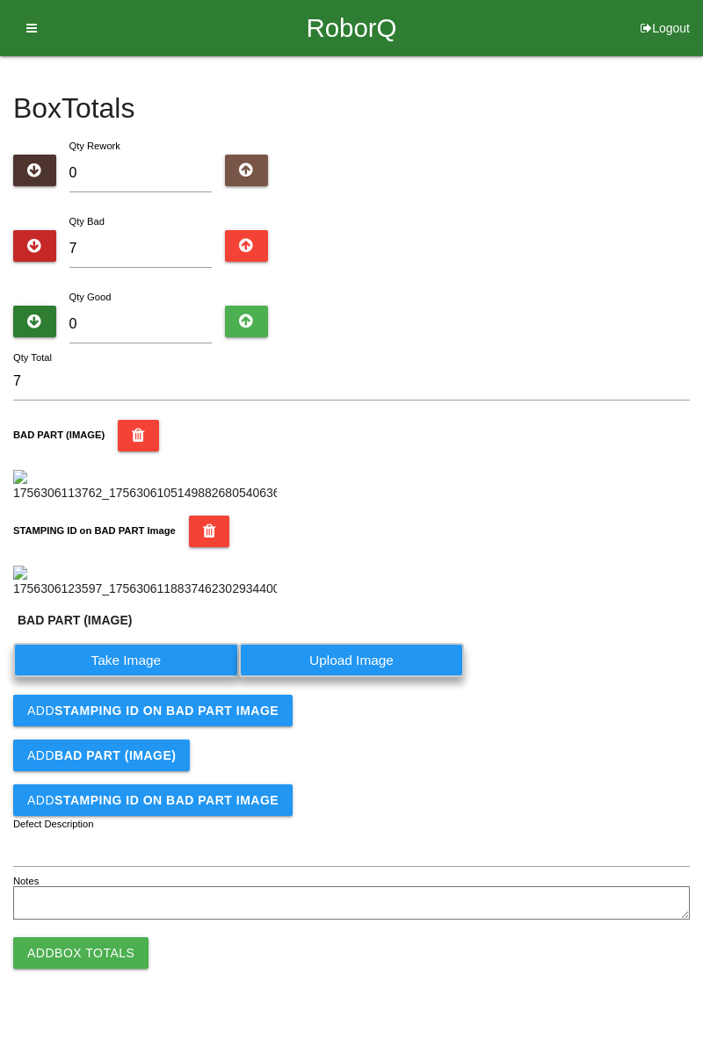
click at [144, 677] on label "Take Image" at bounding box center [126, 660] width 226 height 34
click at [0, 0] on \(IMAGE\) "Take Image" at bounding box center [0, 0] width 0 height 0
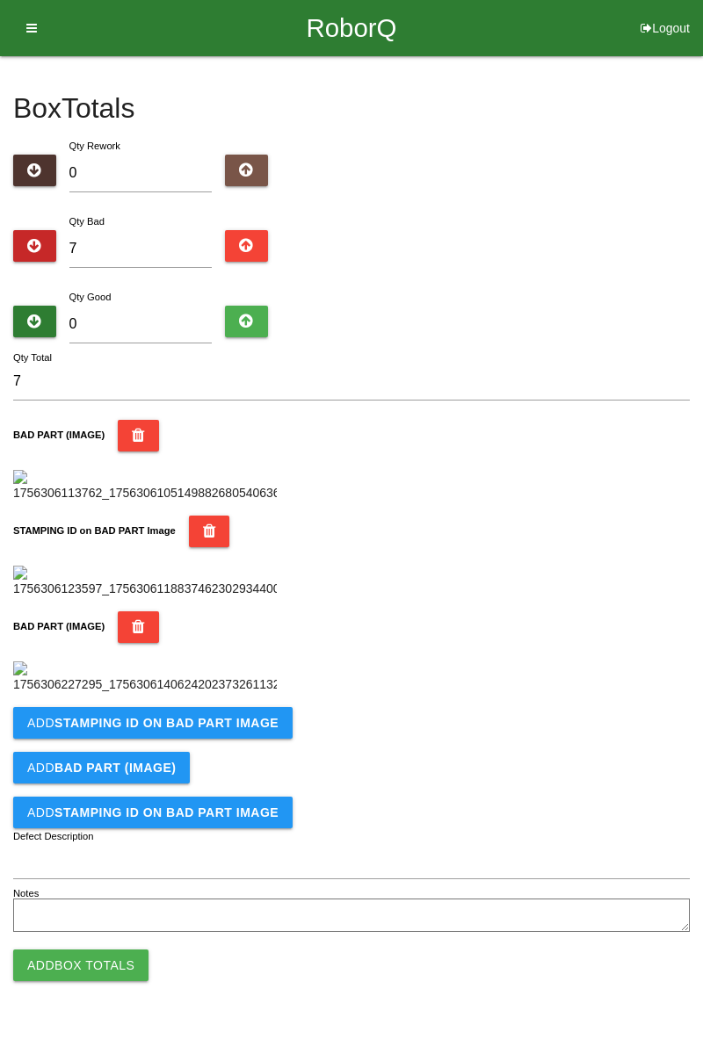
scroll to position [675, 0]
click at [231, 730] on b "STAMPING ID on BAD PART Image" at bounding box center [166, 723] width 224 height 14
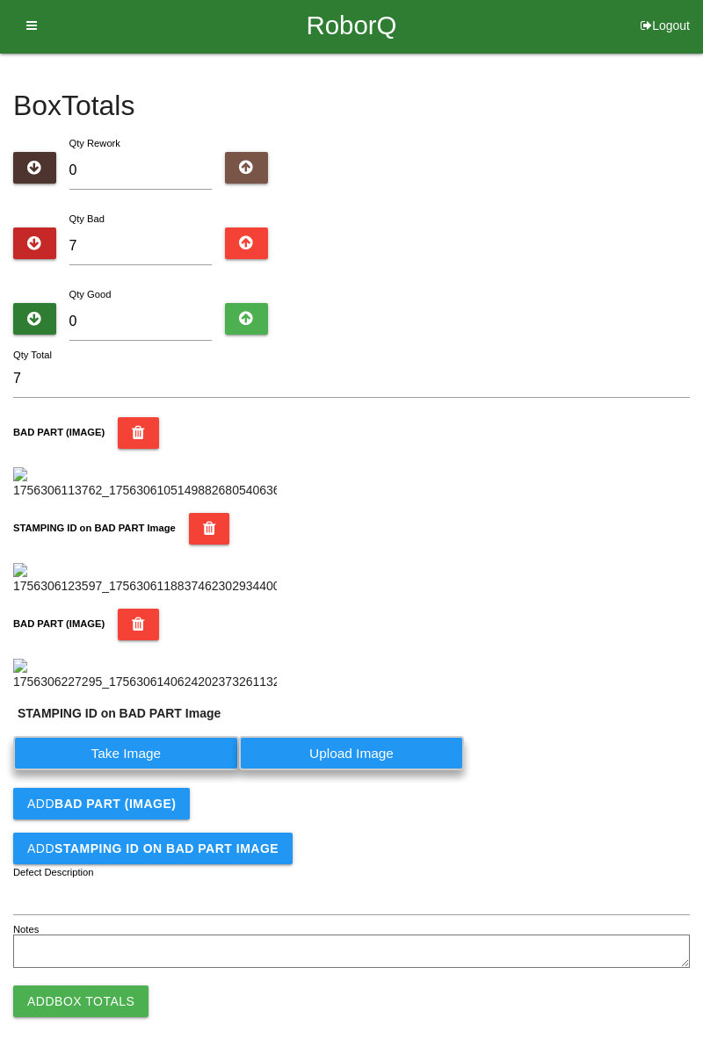
click at [181, 771] on label "Take Image" at bounding box center [126, 753] width 226 height 34
click at [0, 0] on PART "Take Image" at bounding box center [0, 0] width 0 height 0
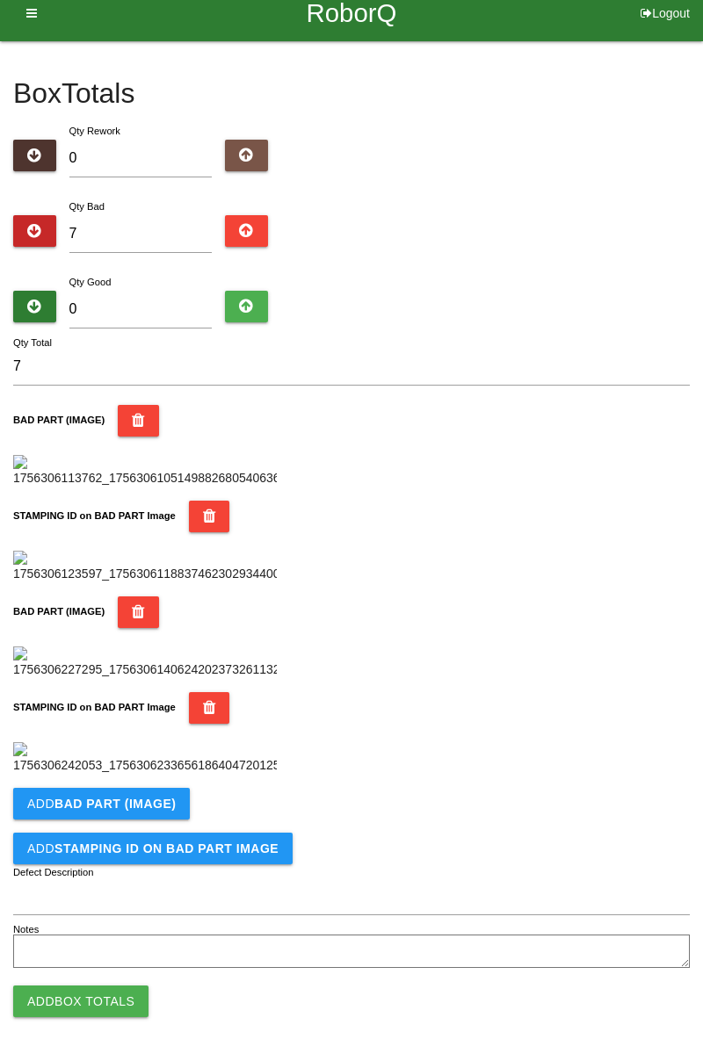
scroll to position [963, 0]
click at [163, 797] on b "BAD PART (IMAGE)" at bounding box center [114, 804] width 121 height 14
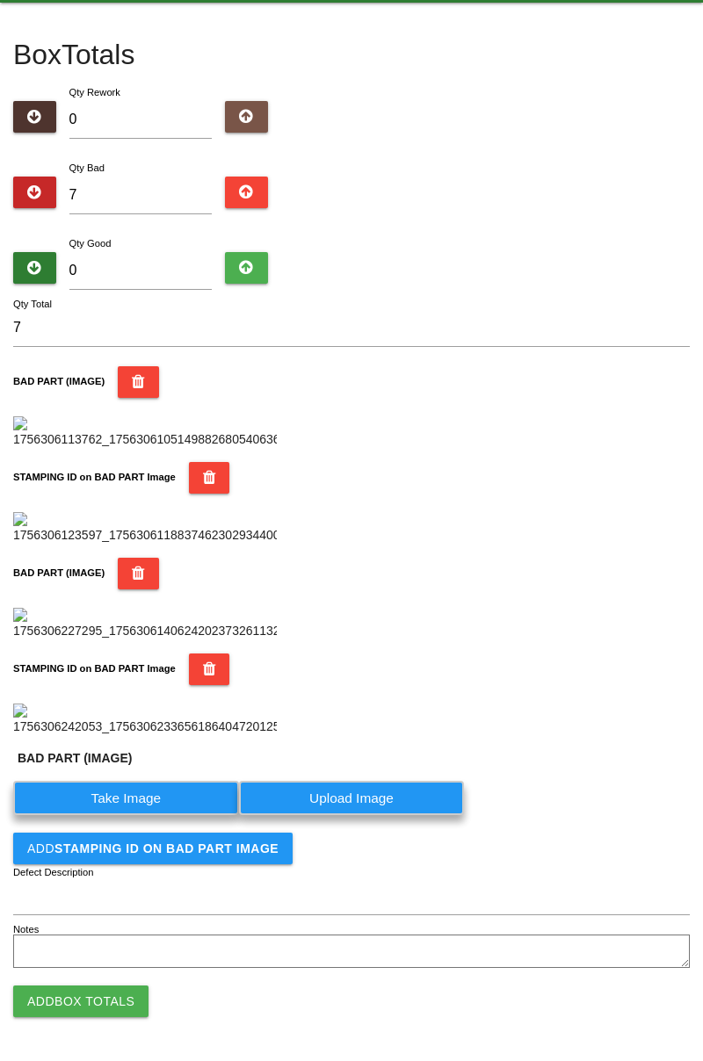
click at [161, 815] on label "Take Image" at bounding box center [126, 798] width 226 height 34
click at [0, 0] on \(IMAGE\) "Take Image" at bounding box center [0, 0] width 0 height 0
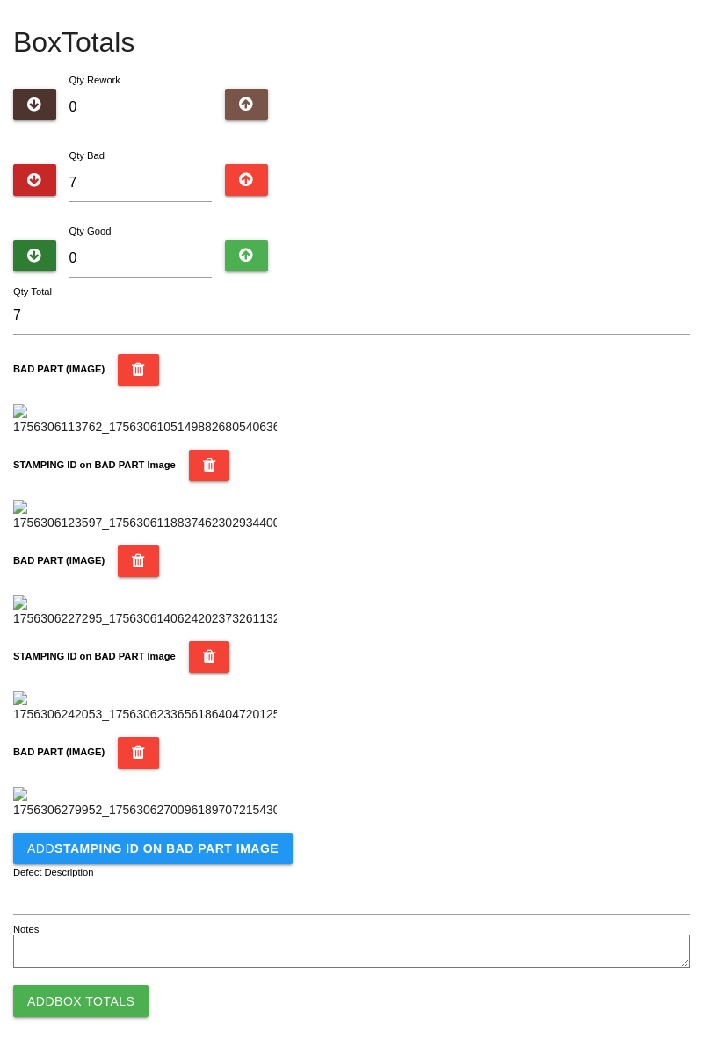
scroll to position [1251, 0]
click at [231, 851] on b "STAMPING ID on BAD PART Image" at bounding box center [166, 849] width 224 height 14
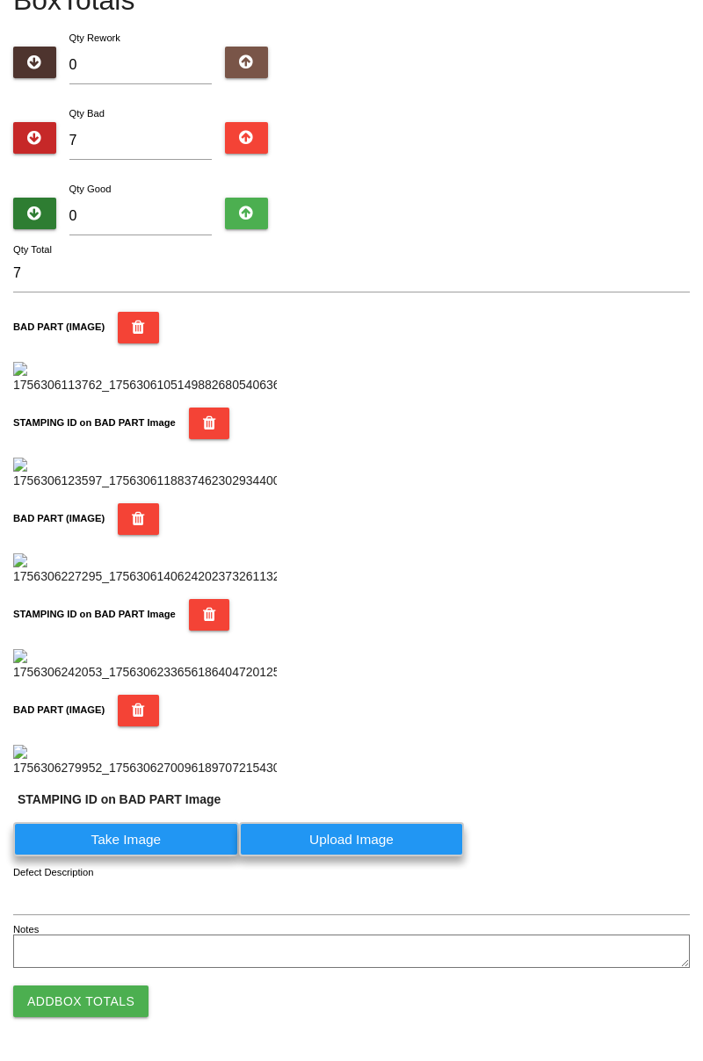
click at [157, 857] on label "Take Image" at bounding box center [126, 839] width 226 height 34
click at [0, 0] on PART "Take Image" at bounding box center [0, 0] width 0 height 0
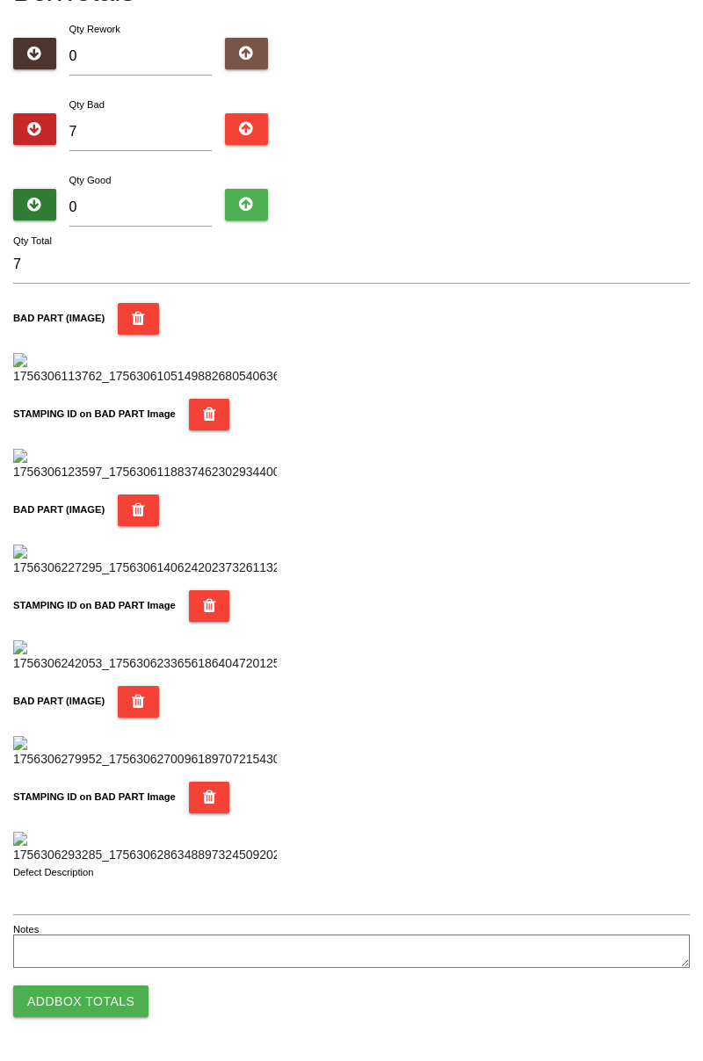
scroll to position [0, 0]
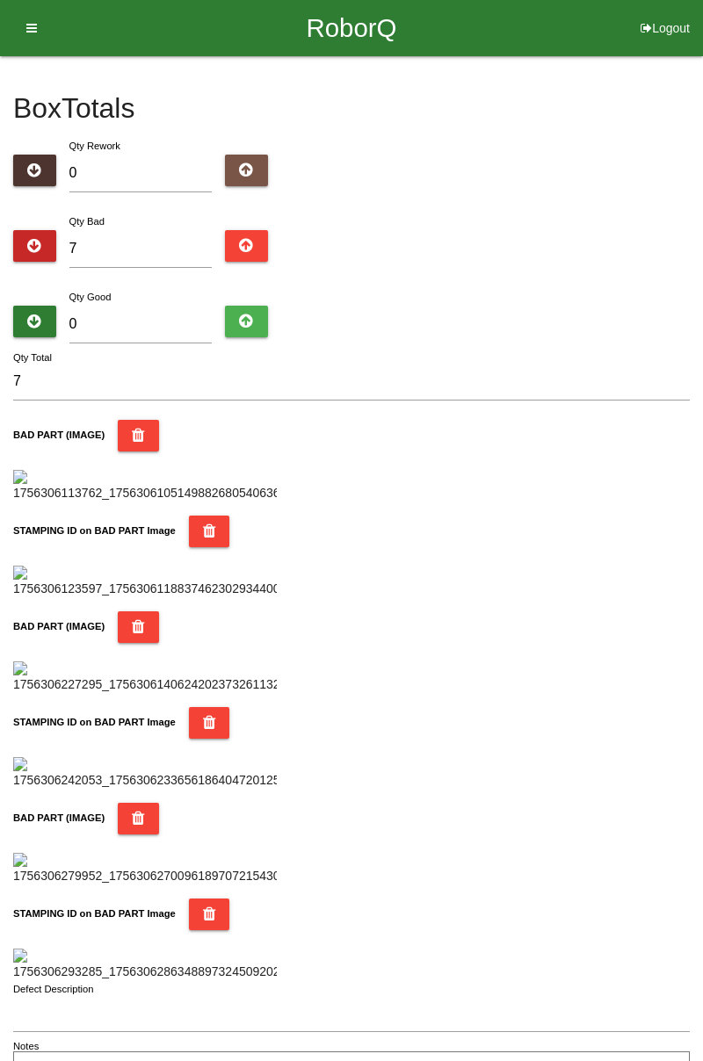
click at [699, 158] on div "Box Totals Translate Weight Weight unit: Rework Weight Bad Weight Good Weight 0…" at bounding box center [351, 573] width 703 height 1034
click at [137, 243] on input "7" at bounding box center [140, 249] width 143 height 38
type input "0"
type input "8"
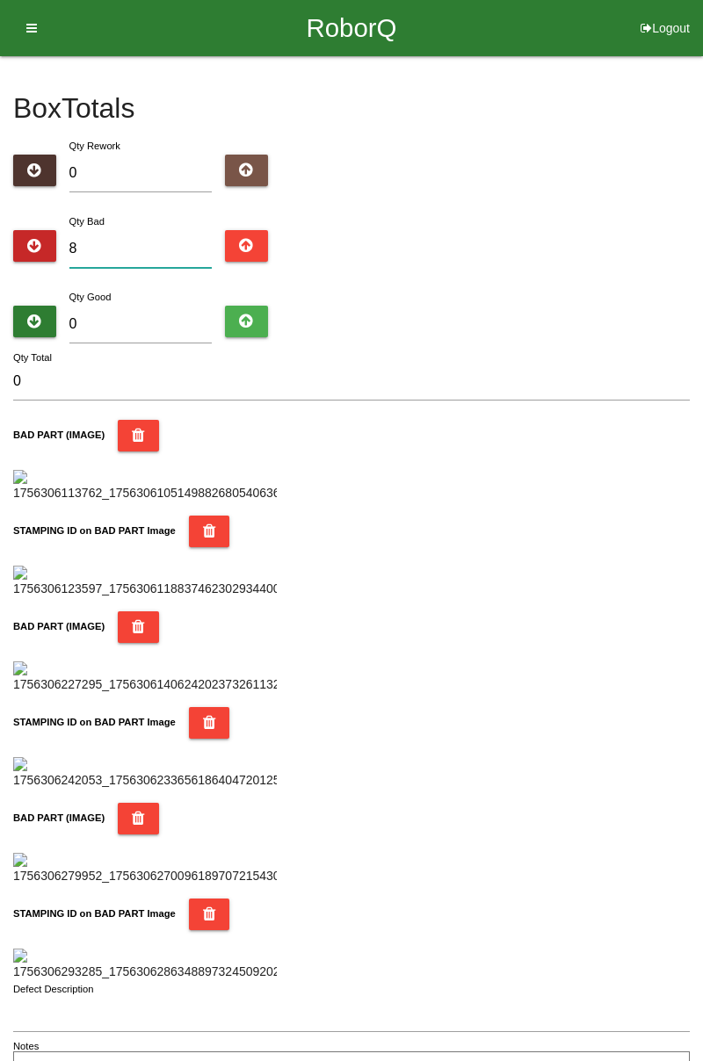
type input "8"
click at [142, 308] on input "0" at bounding box center [140, 325] width 143 height 38
type input "7"
type input "15"
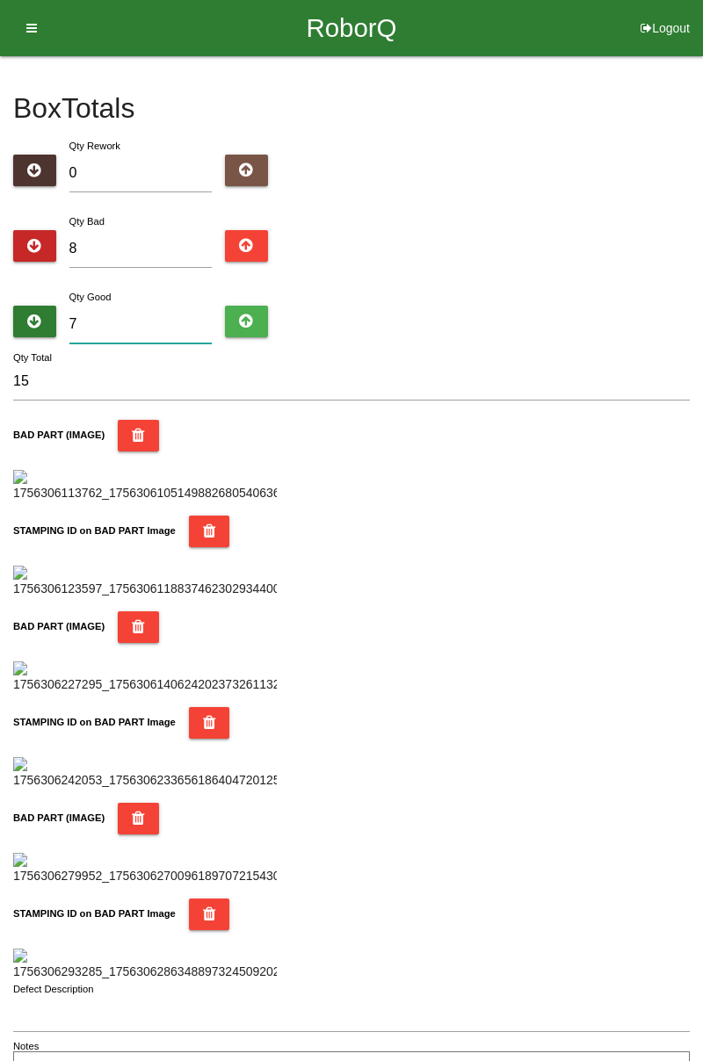
type input "74"
type input "82"
type input "7"
type input "15"
type input "76"
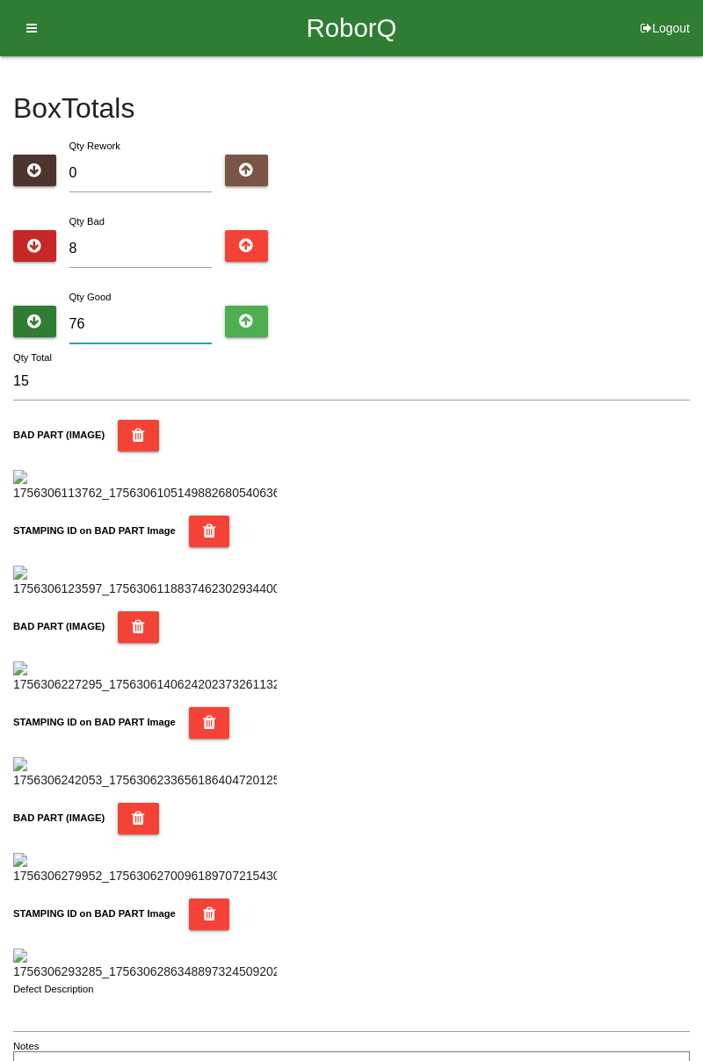
type input "84"
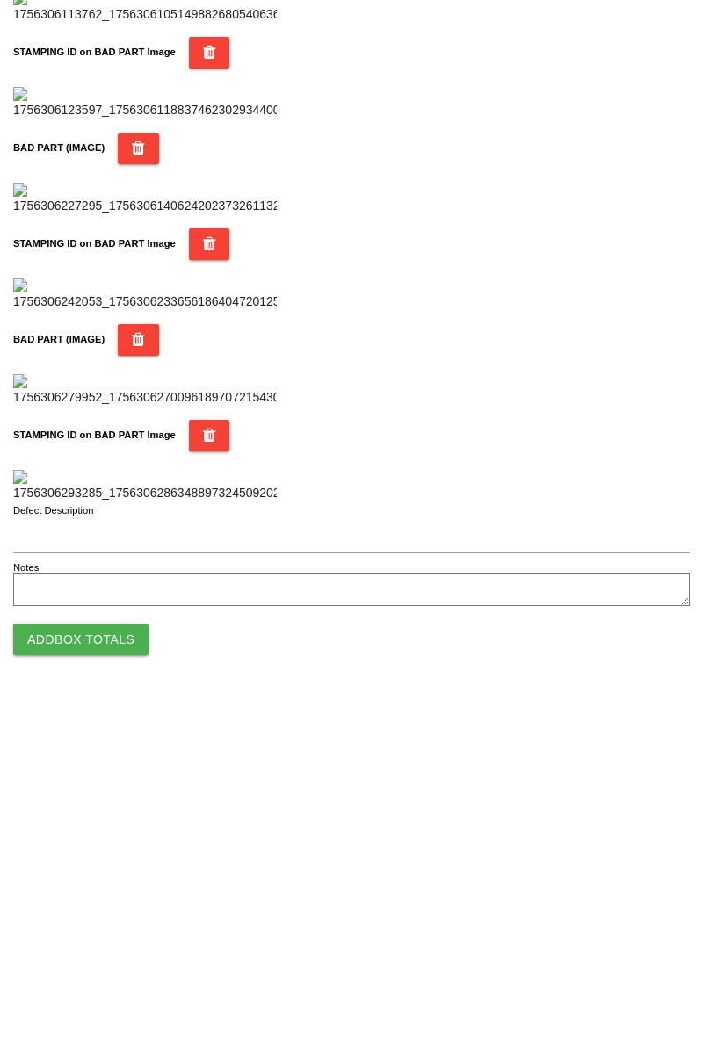
type input "76"
click at [123, 1010] on button "Add Box Totals" at bounding box center [80, 1002] width 135 height 32
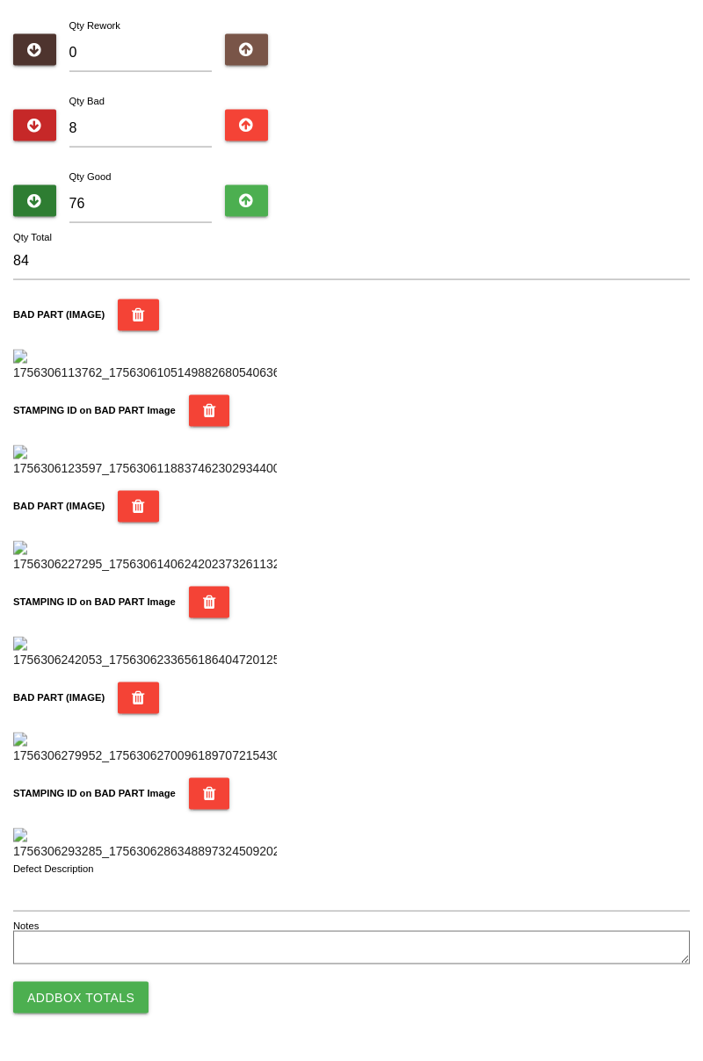
scroll to position [1539, 0]
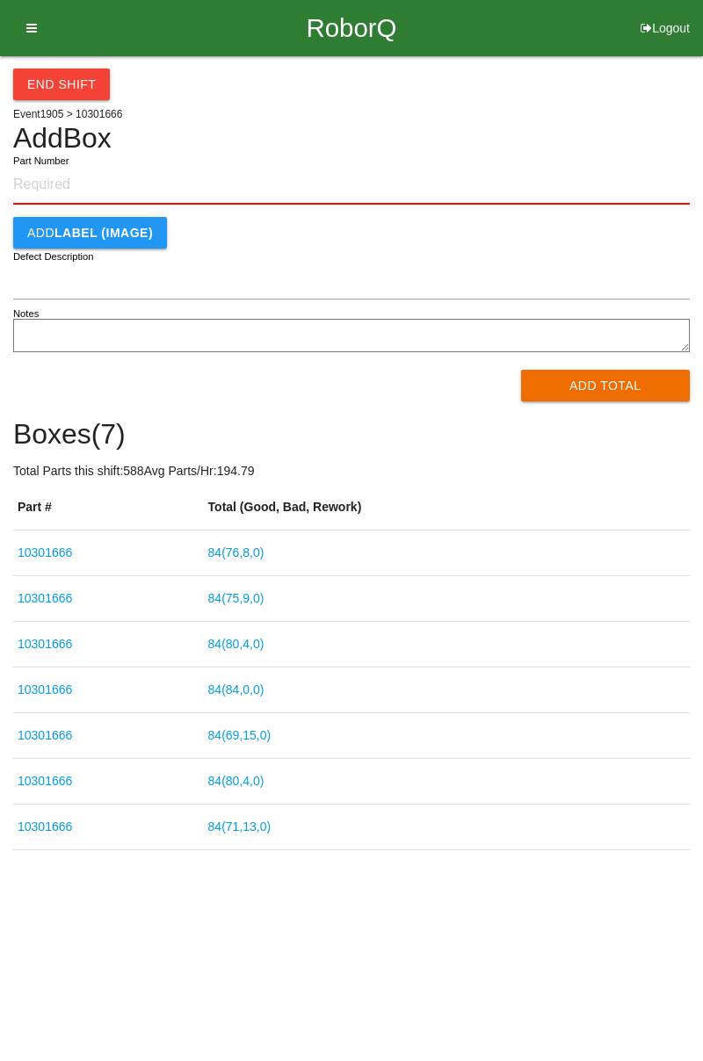
click at [67, 187] on input "Part Number" at bounding box center [351, 185] width 677 height 39
type input "10301666"
click at [701, 257] on div "End Shift Event 1905 > 10301666 Add Box 10301666 Part Number Add LABEL (IMAGE) …" at bounding box center [351, 453] width 703 height 794
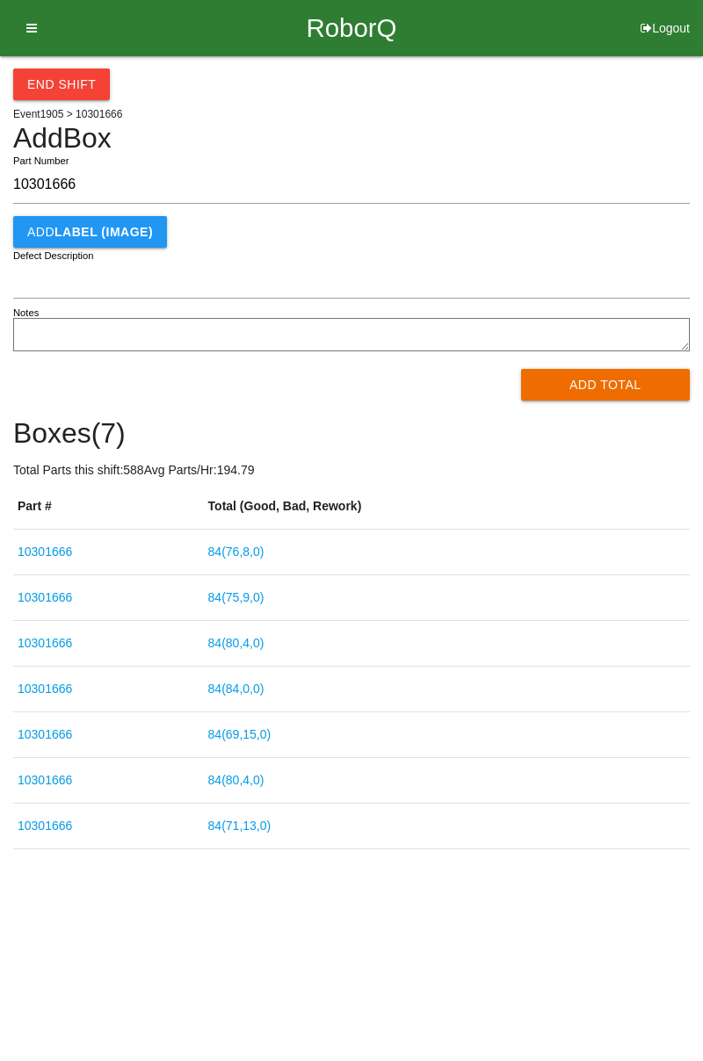
click at [582, 385] on button "Add Total" at bounding box center [606, 385] width 170 height 32
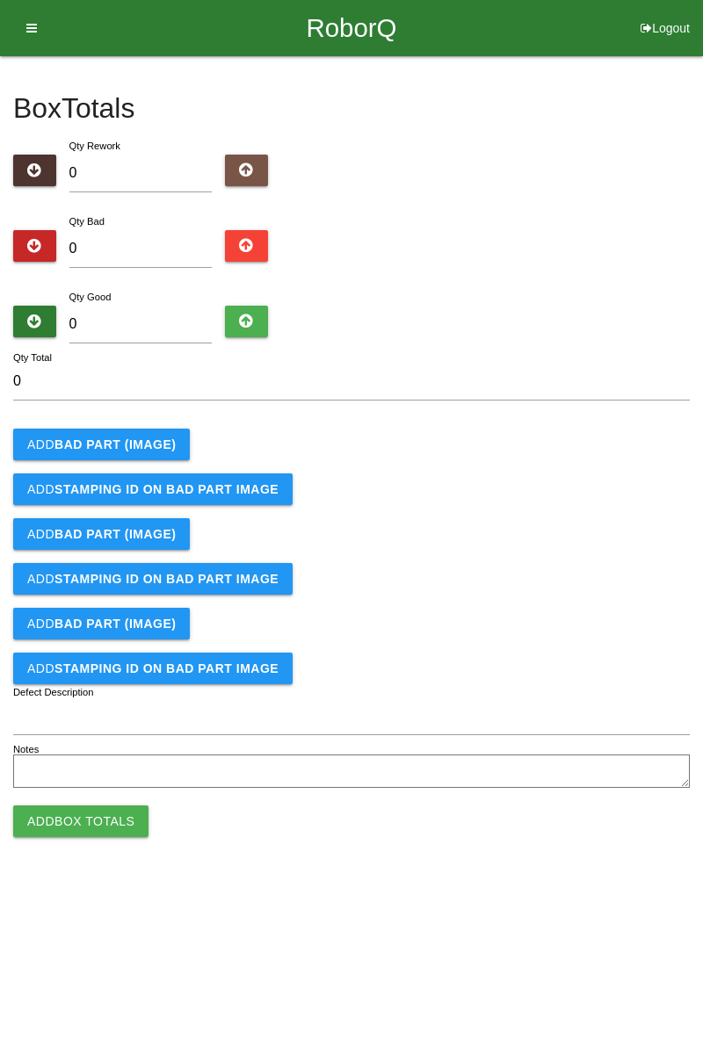
click at [141, 440] on b "BAD PART (IMAGE)" at bounding box center [114, 445] width 121 height 14
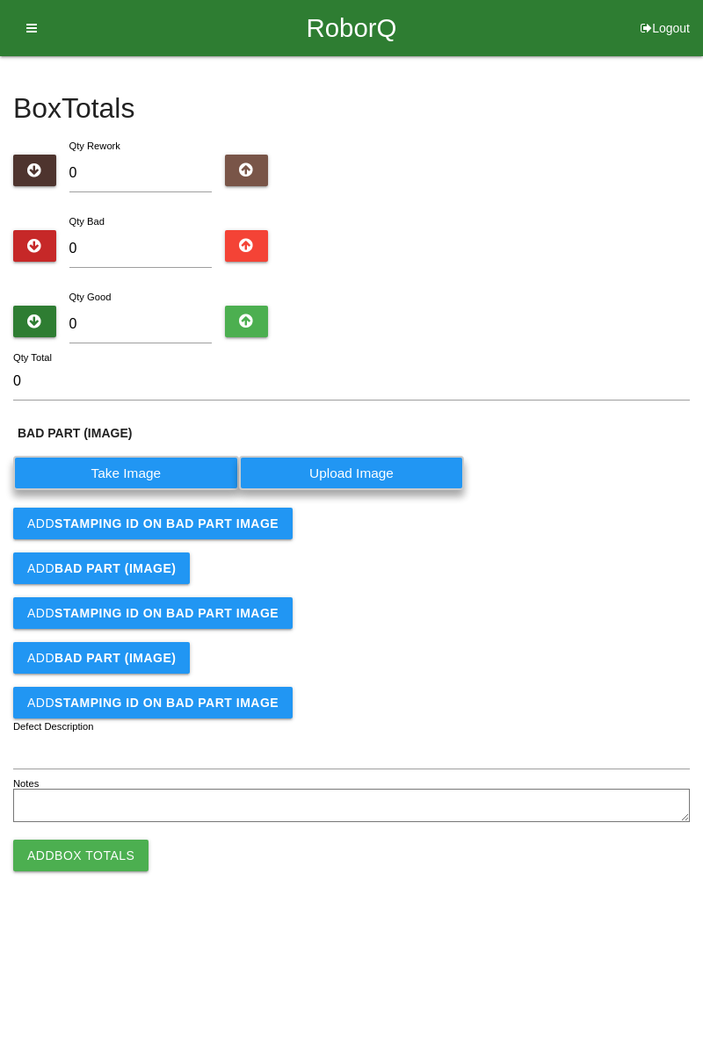
click at [128, 474] on label "Take Image" at bounding box center [126, 473] width 226 height 34
click at [0, 0] on \(IMAGE\) "Take Image" at bounding box center [0, 0] width 0 height 0
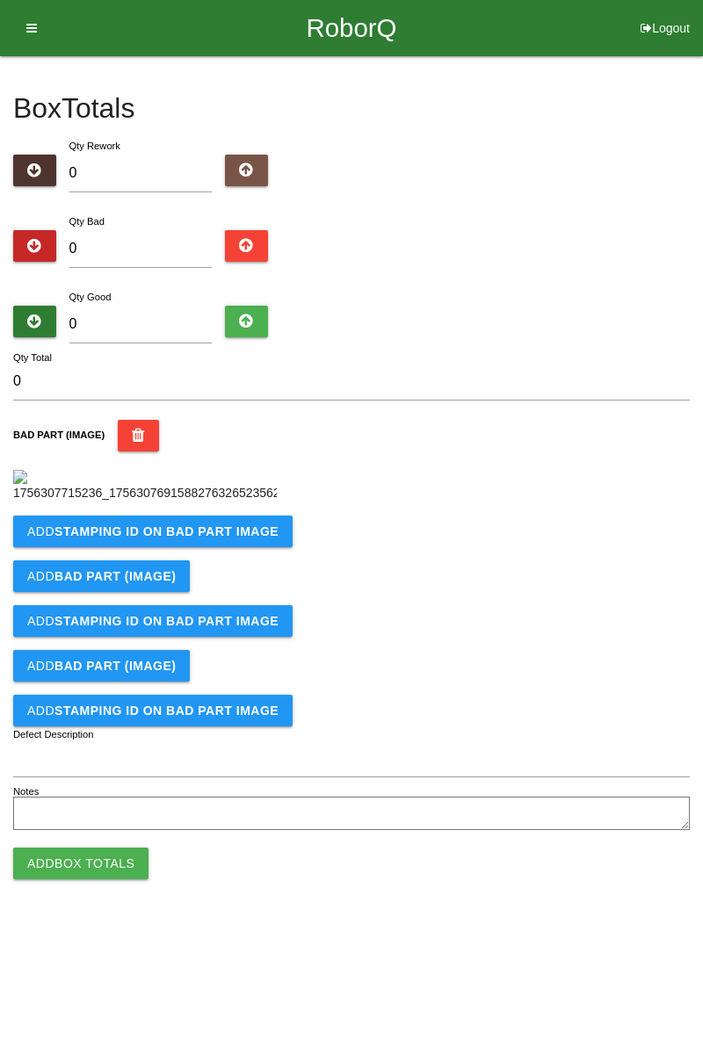
click at [225, 539] on b "STAMPING ID on BAD PART Image" at bounding box center [166, 532] width 224 height 14
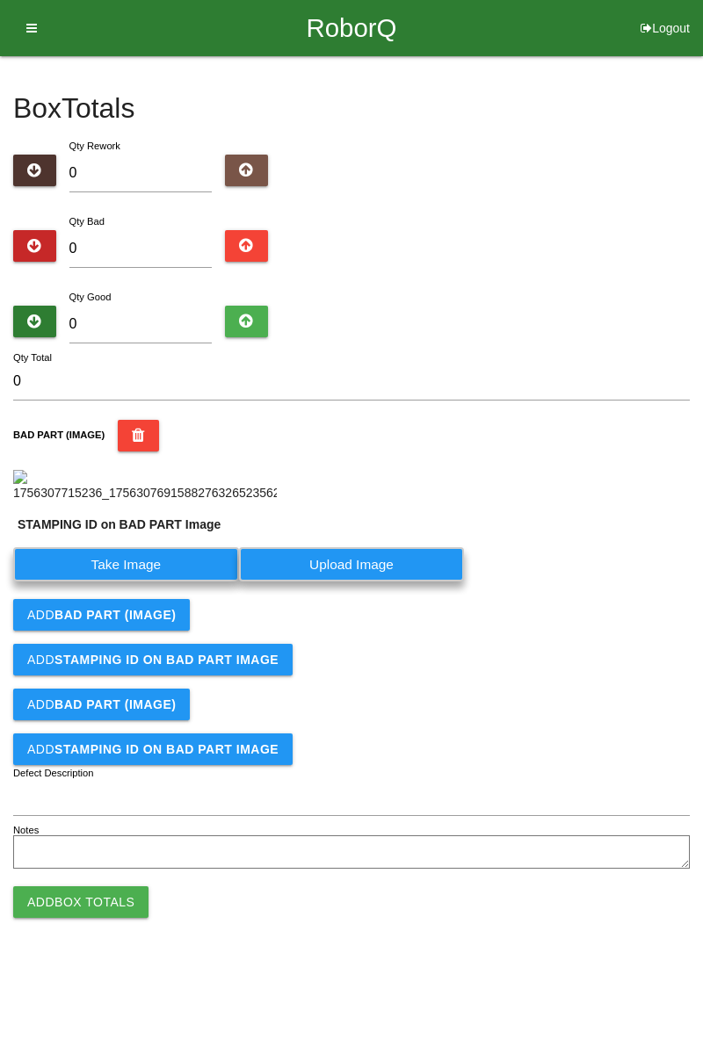
click at [161, 582] on label "Take Image" at bounding box center [126, 564] width 226 height 34
click at [0, 0] on PART "Take Image" at bounding box center [0, 0] width 0 height 0
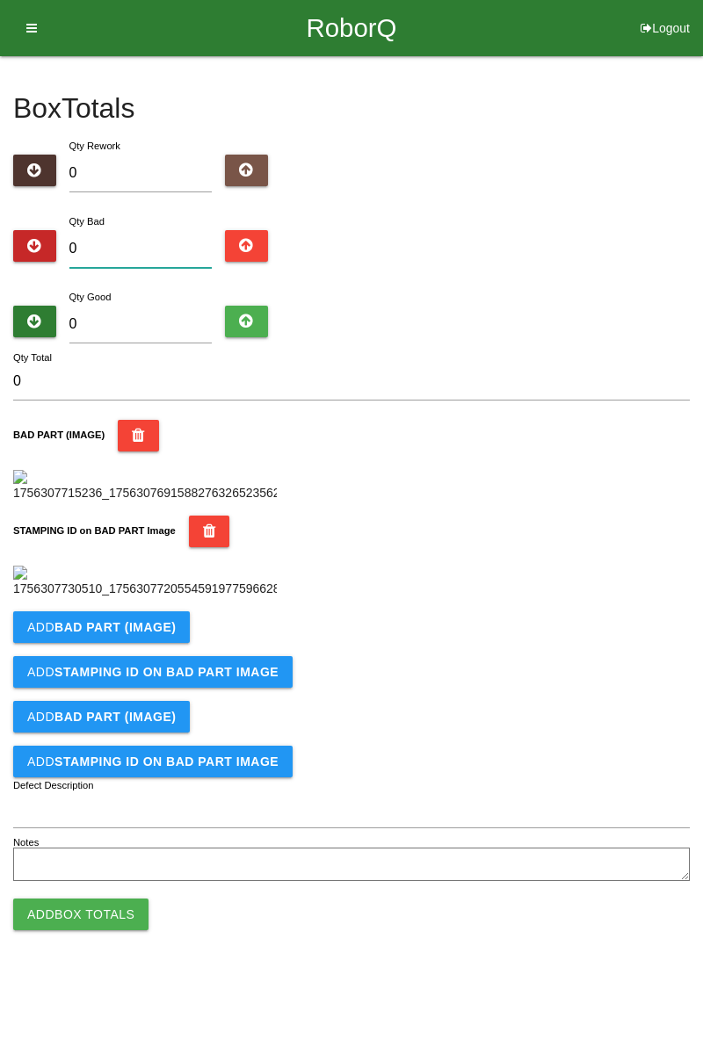
click at [169, 253] on input "0" at bounding box center [140, 249] width 143 height 38
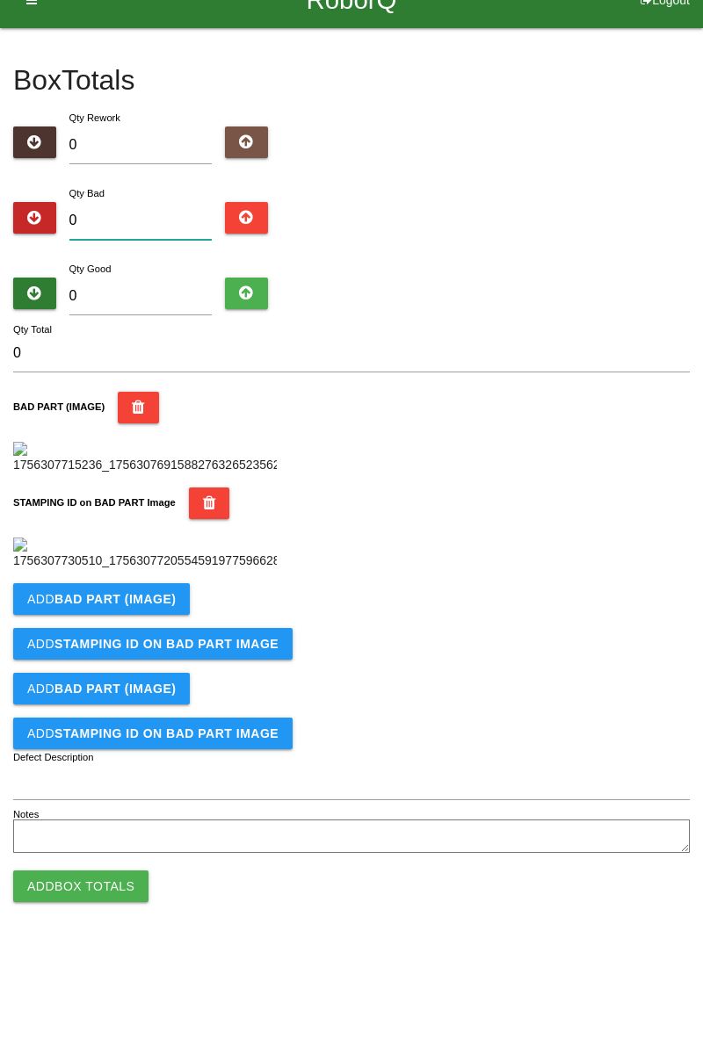
type input "3"
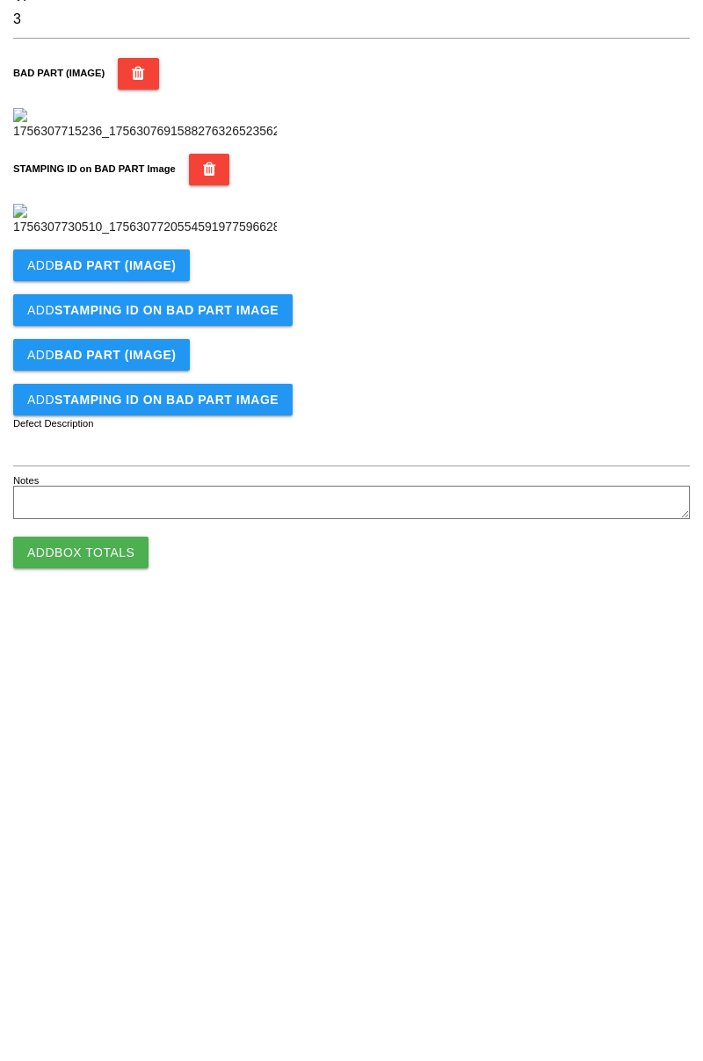
scroll to position [385, 0]
click at [160, 634] on b "BAD PART (IMAGE)" at bounding box center [114, 627] width 121 height 14
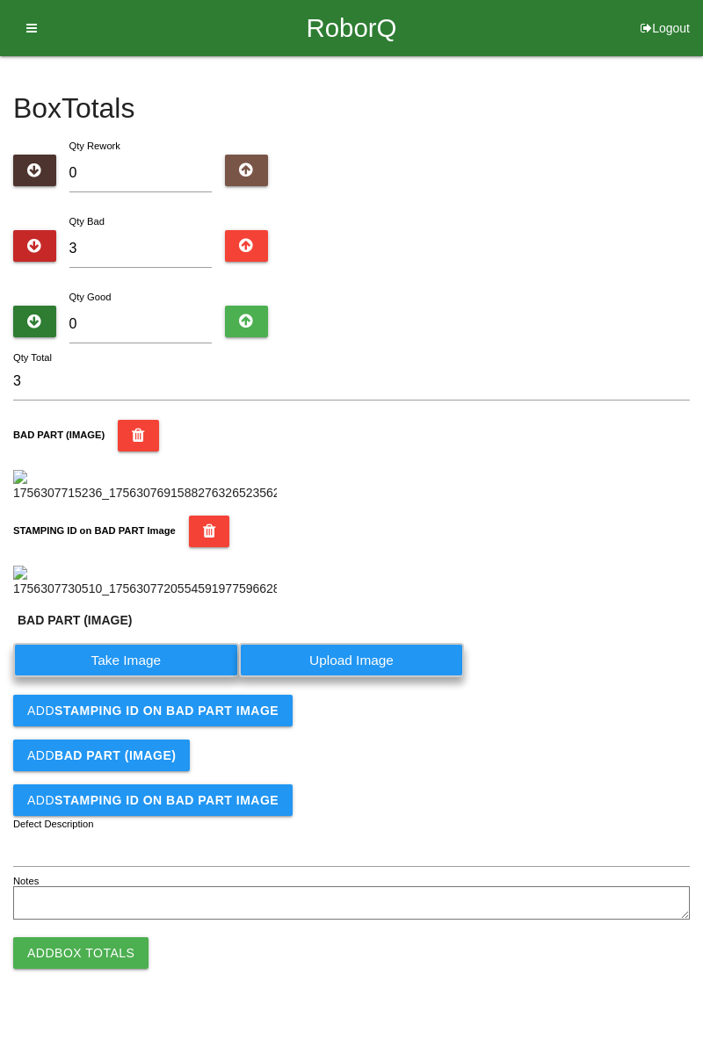
click at [141, 677] on label "Take Image" at bounding box center [126, 660] width 226 height 34
click at [0, 0] on \(IMAGE\) "Take Image" at bounding box center [0, 0] width 0 height 0
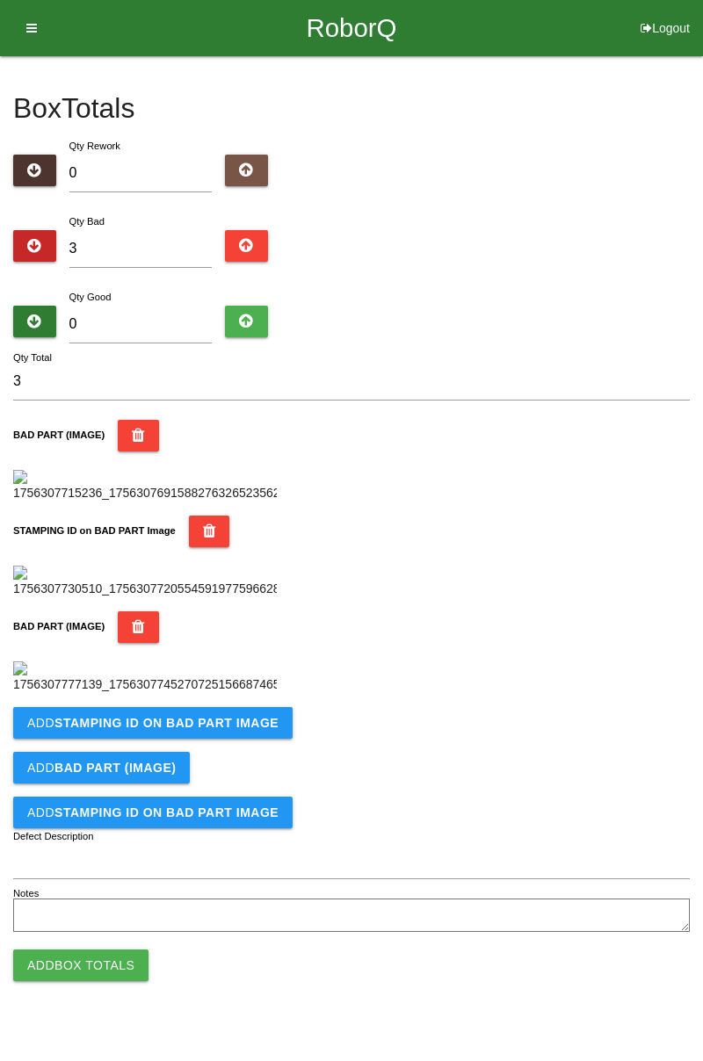
scroll to position [675, 0]
click at [234, 730] on b "STAMPING ID on BAD PART Image" at bounding box center [166, 723] width 224 height 14
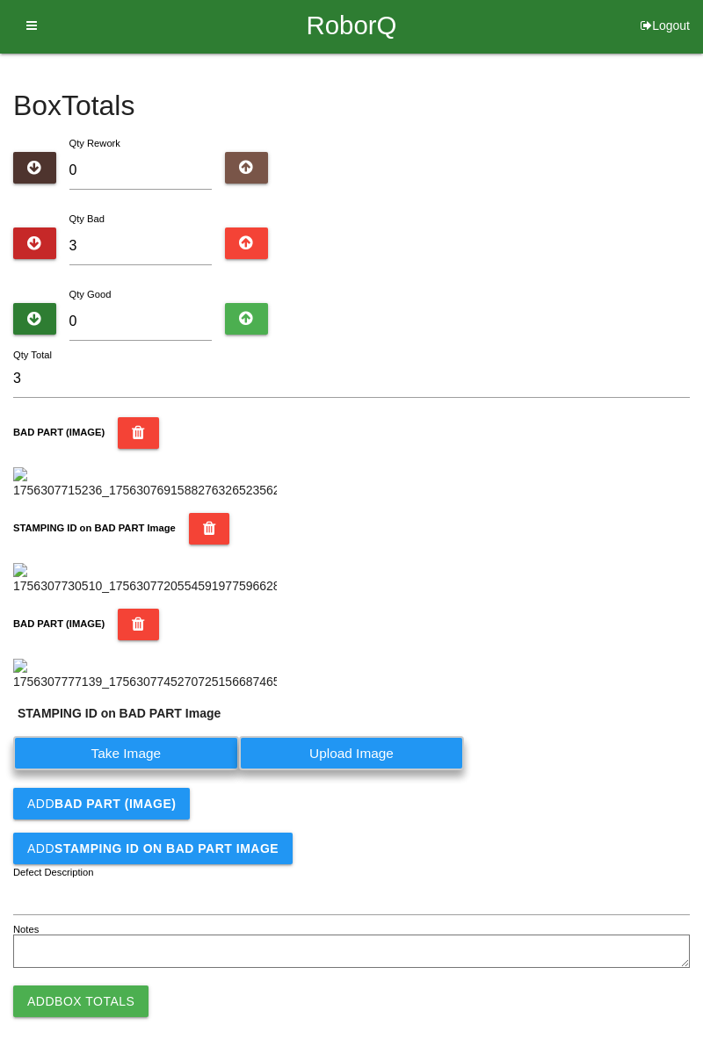
click at [157, 771] on label "Take Image" at bounding box center [126, 753] width 226 height 34
click at [0, 0] on PART "Take Image" at bounding box center [0, 0] width 0 height 0
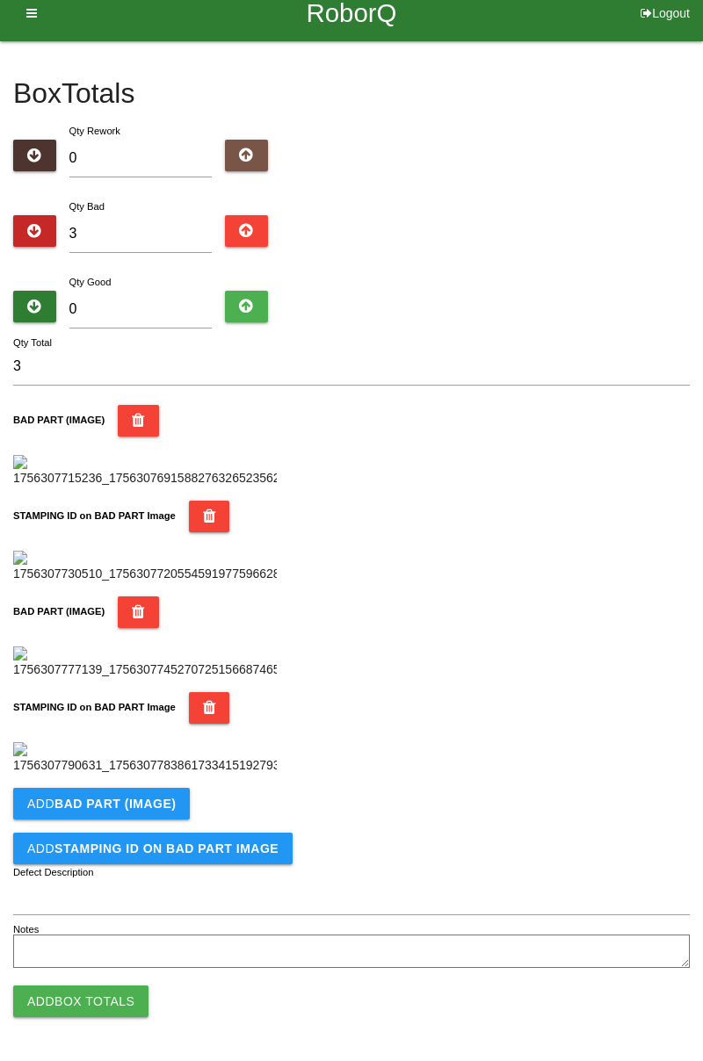
scroll to position [963, 0]
click at [172, 794] on button "Add BAD PART (IMAGE)" at bounding box center [101, 804] width 177 height 32
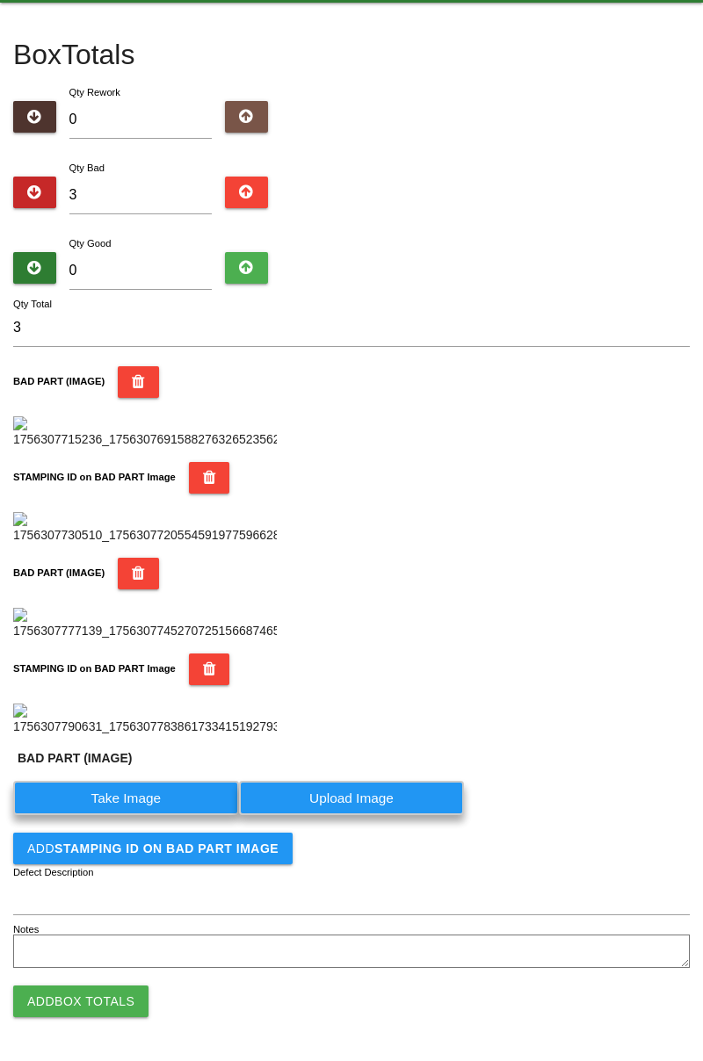
click at [152, 815] on label "Take Image" at bounding box center [126, 798] width 226 height 34
click at [0, 0] on \(IMAGE\) "Take Image" at bounding box center [0, 0] width 0 height 0
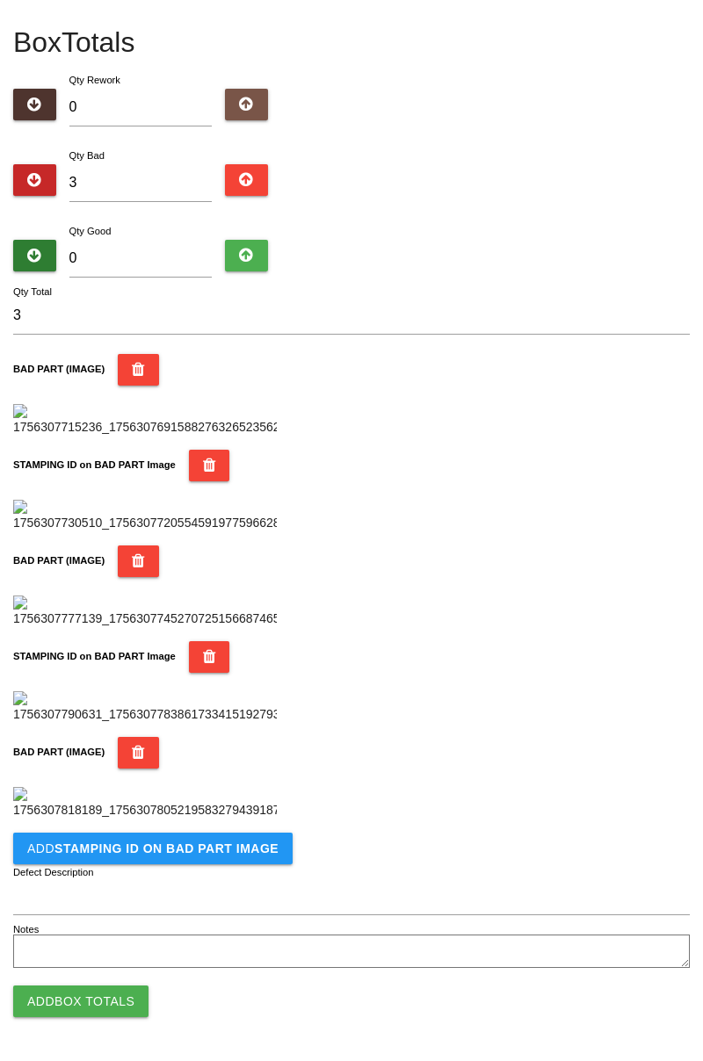
scroll to position [1251, 0]
click at [170, 864] on button "Add STAMPING ID on BAD PART Image" at bounding box center [152, 849] width 279 height 32
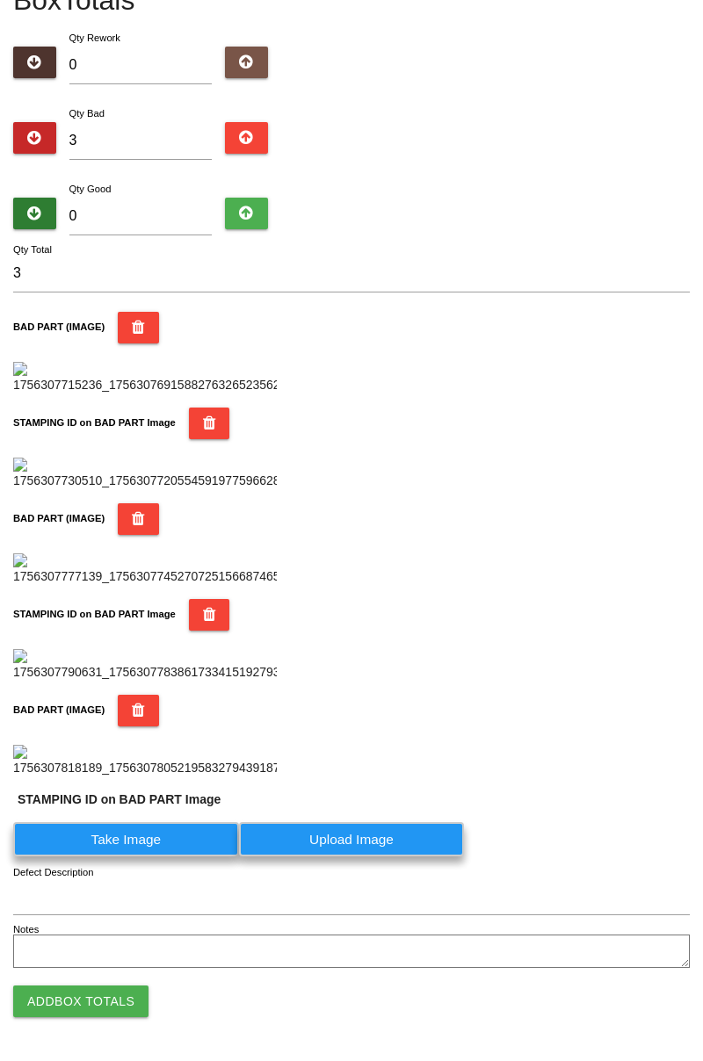
click at [147, 857] on label "Take Image" at bounding box center [126, 839] width 226 height 34
click at [0, 0] on PART "Take Image" at bounding box center [0, 0] width 0 height 0
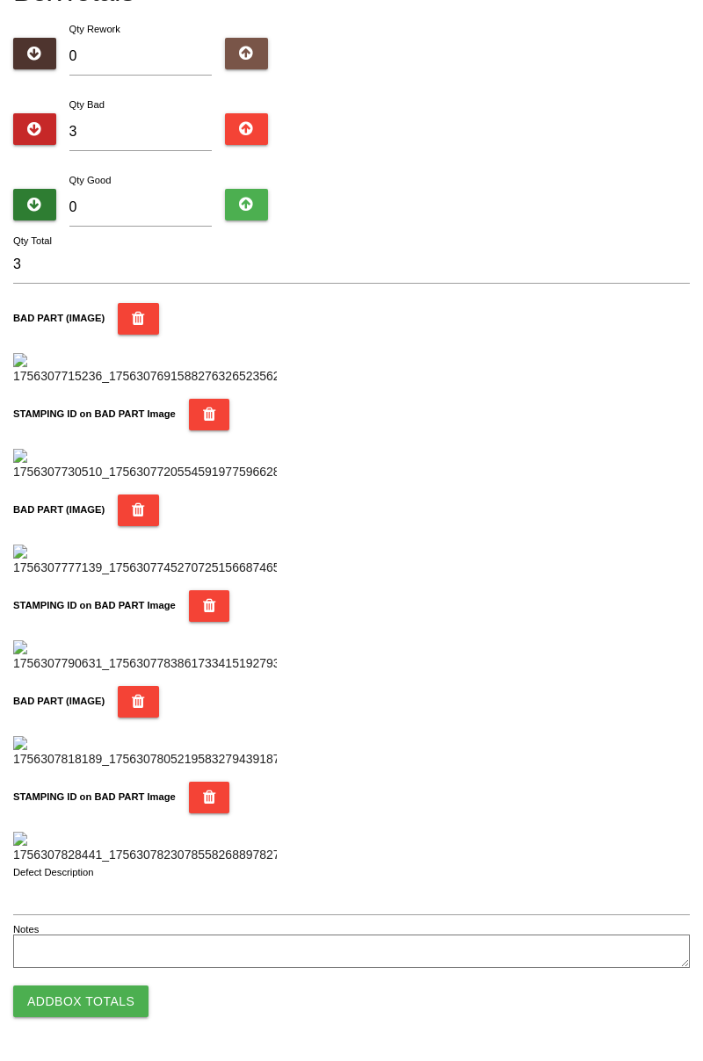
scroll to position [0, 0]
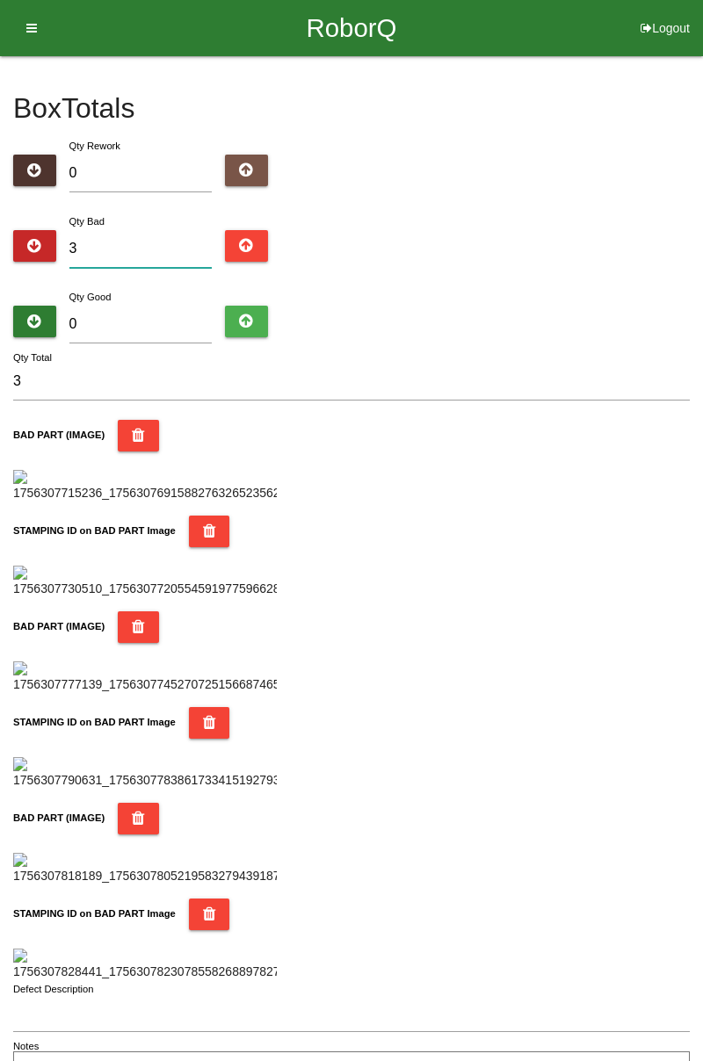
click at [166, 243] on input "3" at bounding box center [140, 249] width 143 height 38
click at [140, 232] on input "3" at bounding box center [140, 249] width 143 height 38
type input "35"
type input "3"
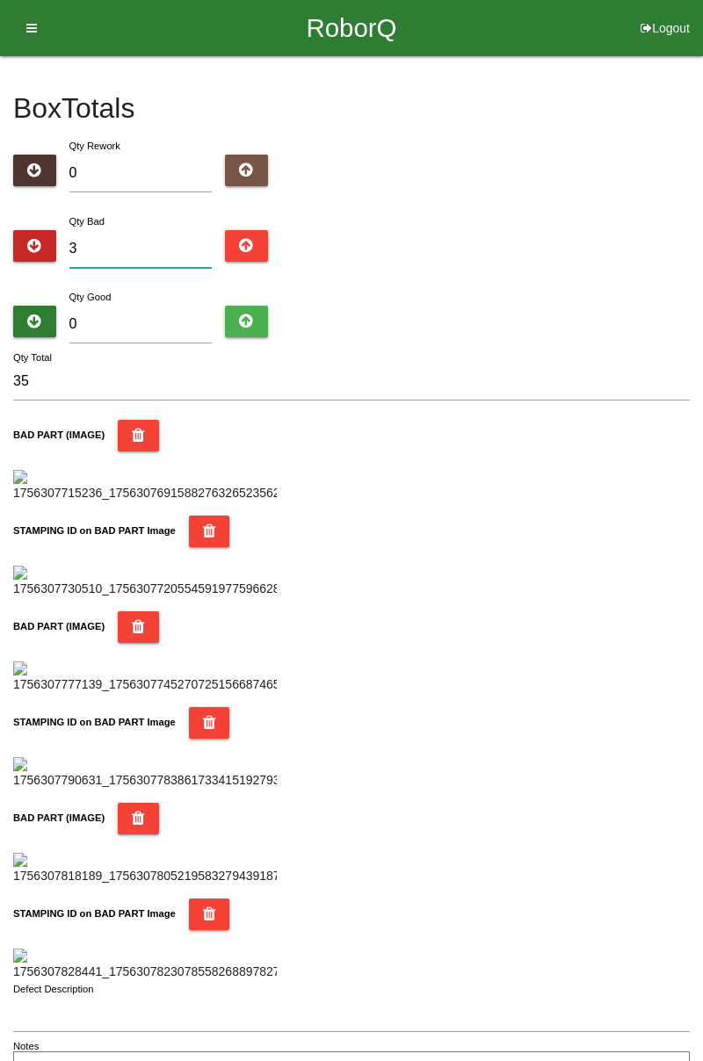
type input "3"
type input "0"
type input "5"
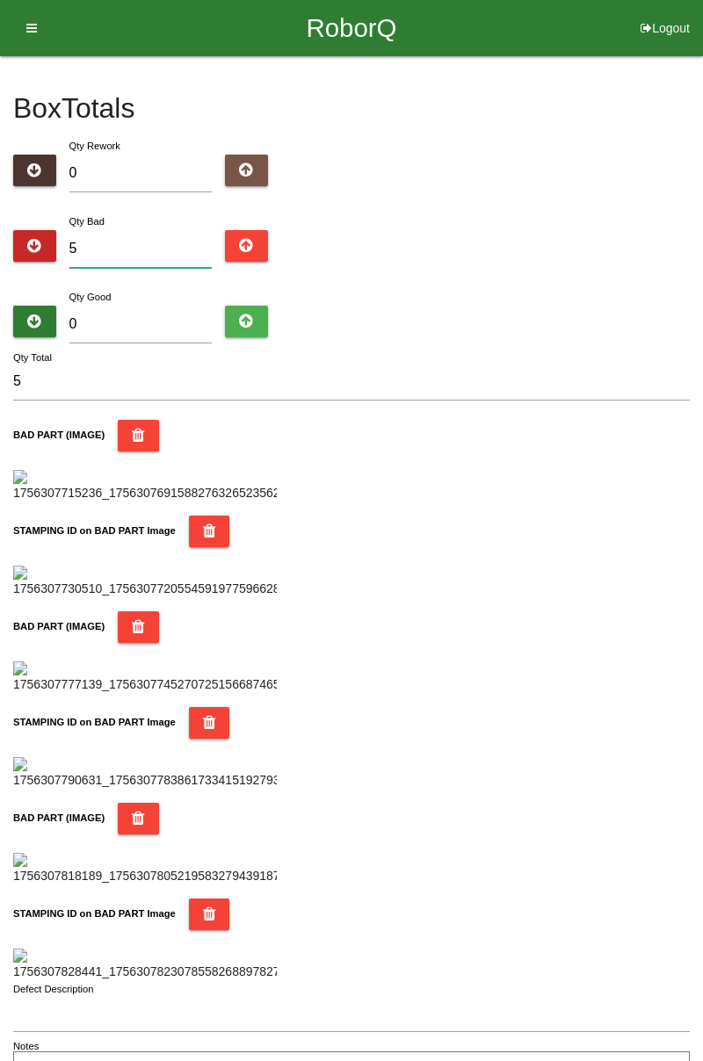
type input "5"
click at [172, 316] on input "0" at bounding box center [140, 325] width 143 height 38
type input "7"
type input "12"
type input "79"
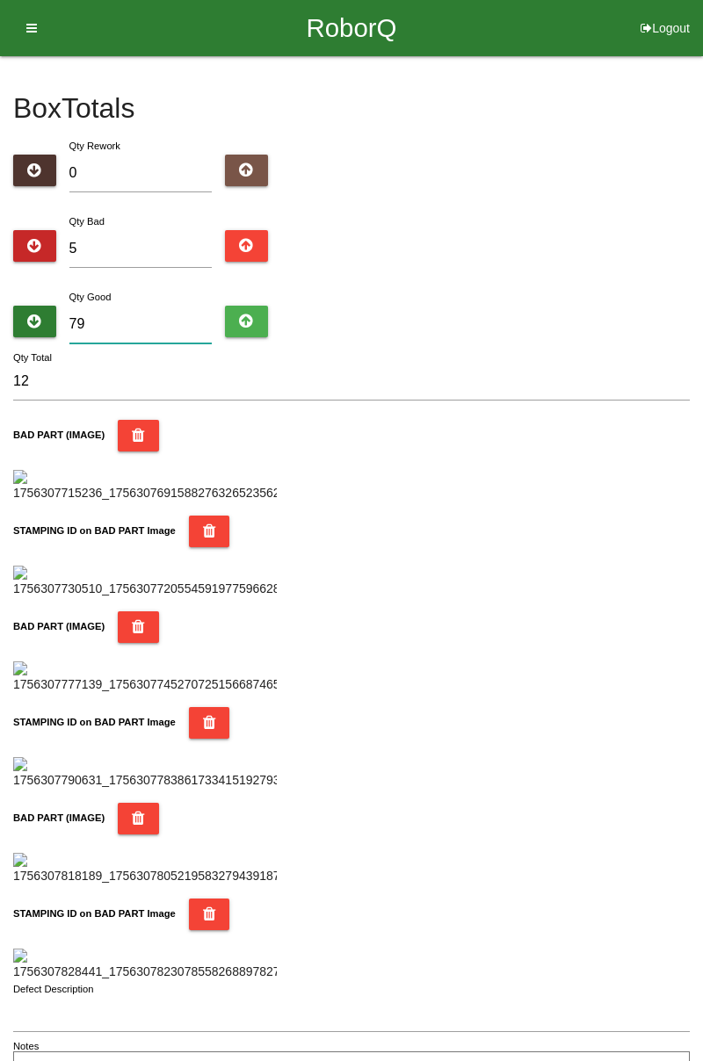
type input "84"
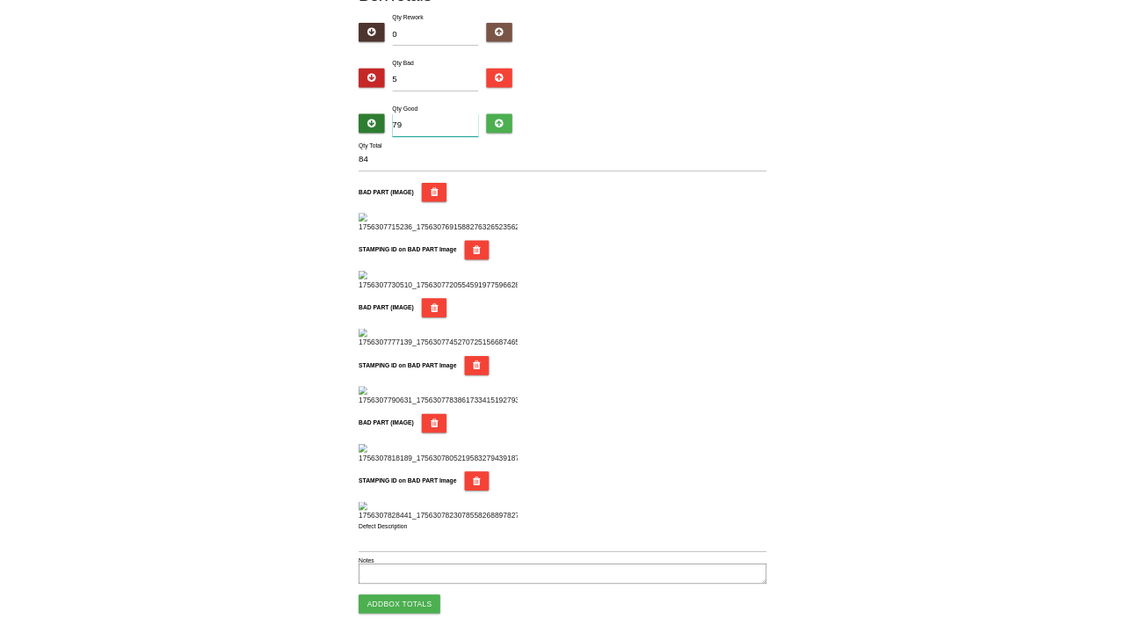
scroll to position [183, 0]
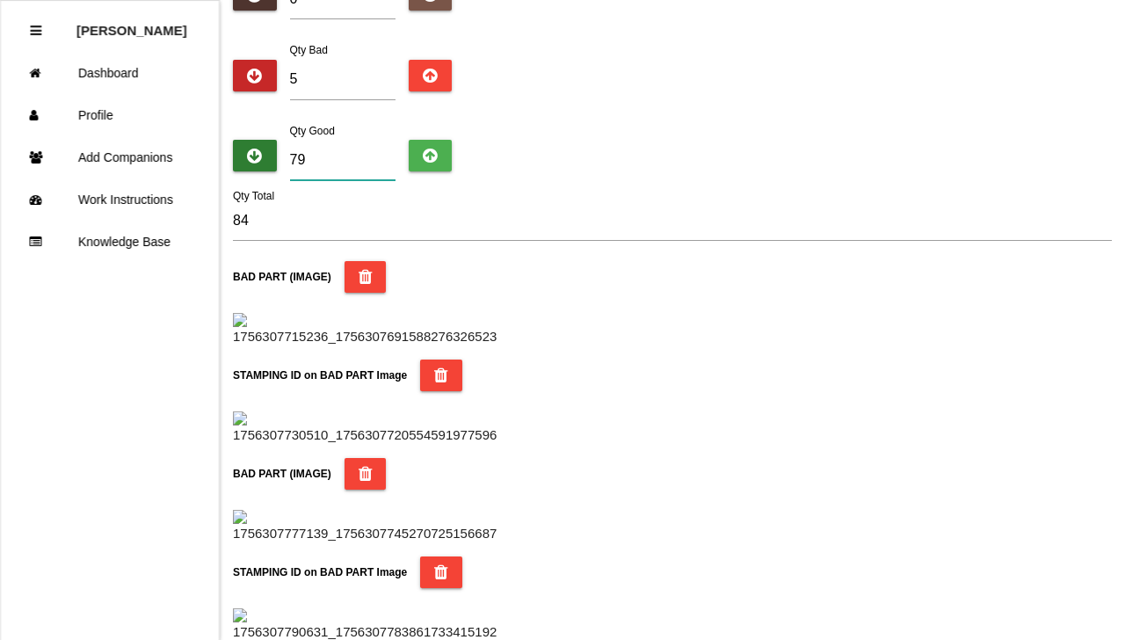
type input "79"
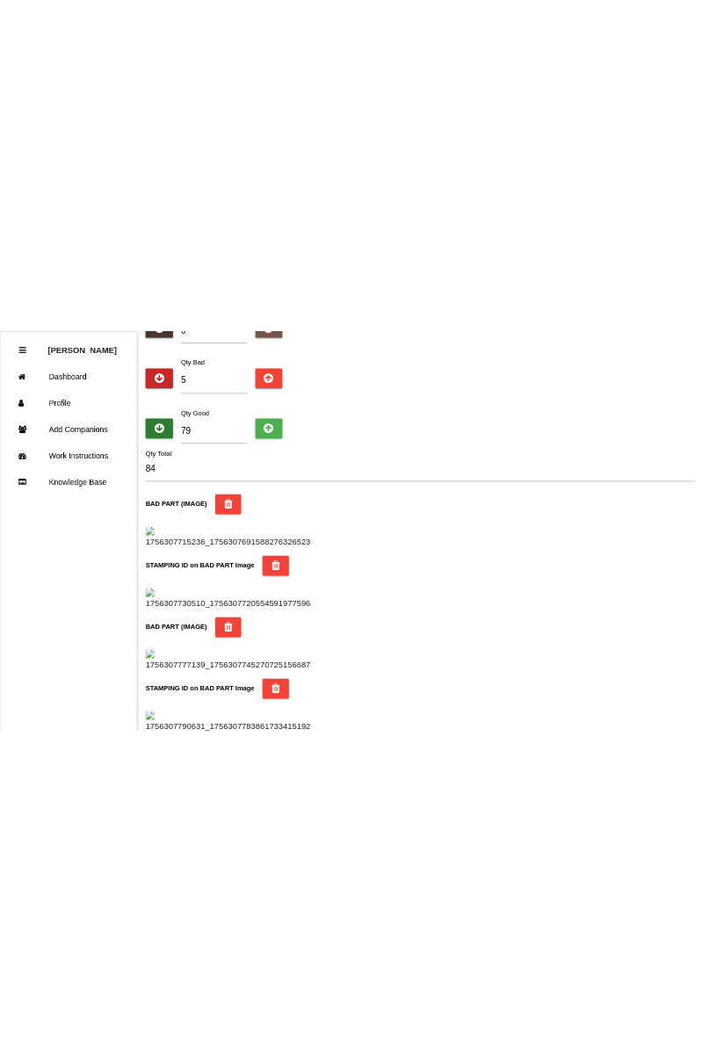
scroll to position [175, 0]
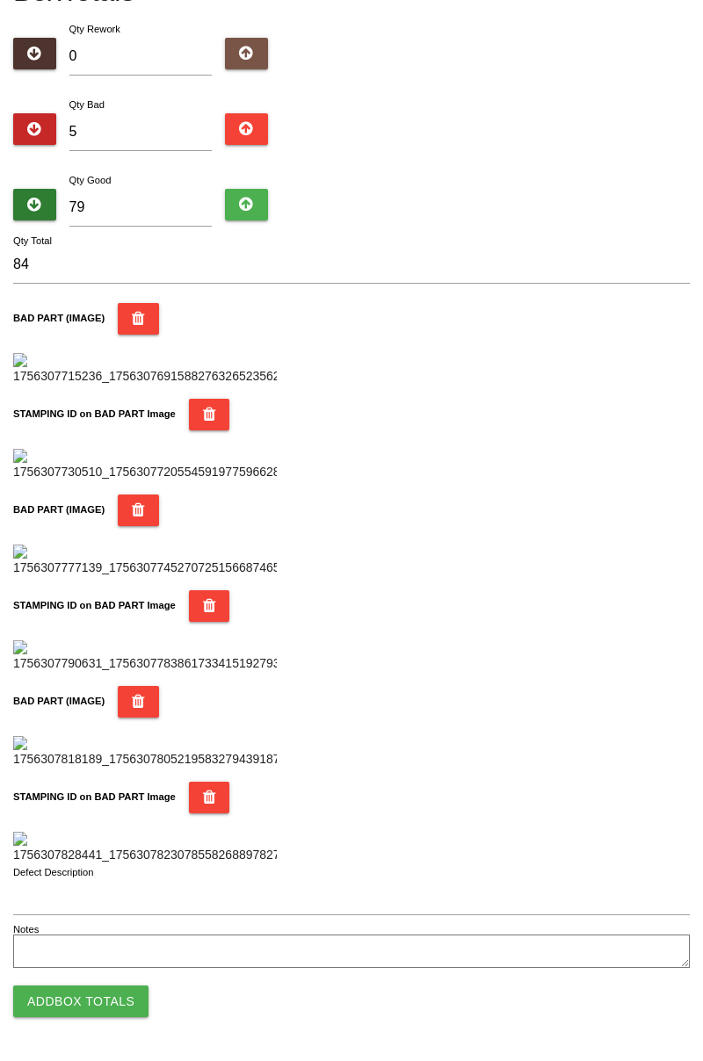
click at [32, 246] on input "84" at bounding box center [351, 265] width 677 height 38
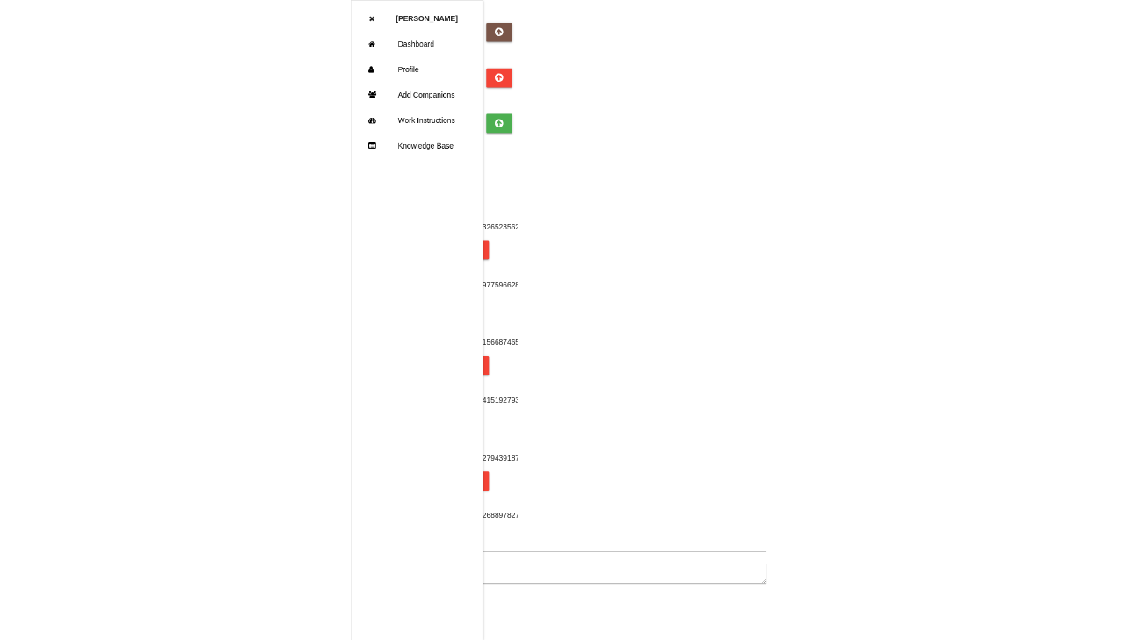
scroll to position [183, 0]
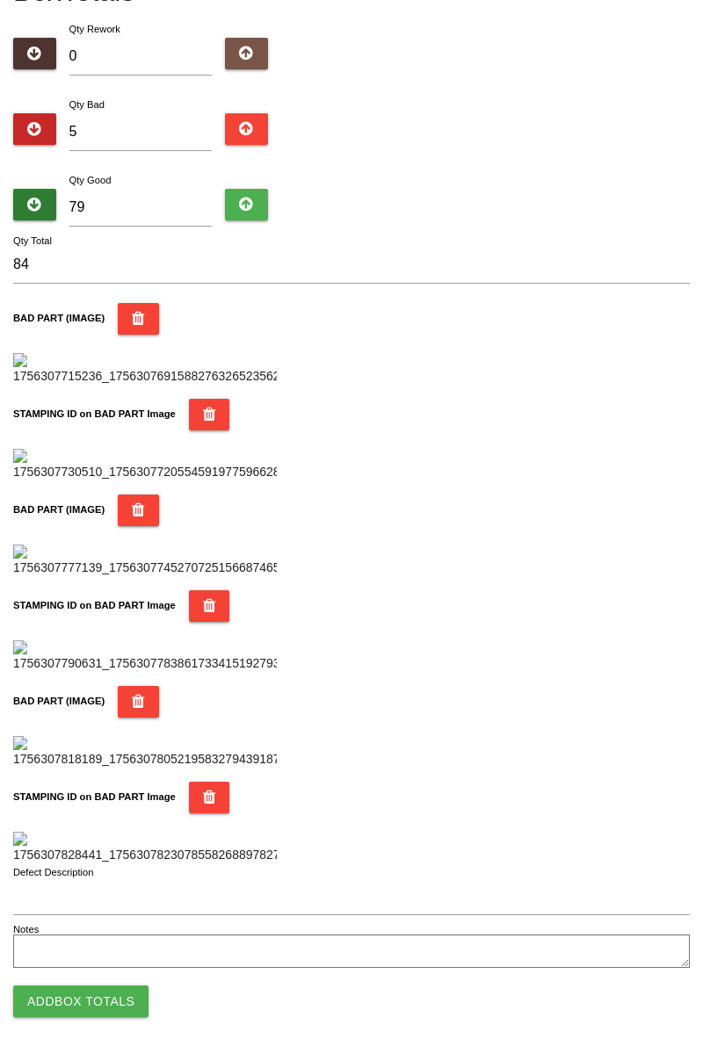
scroll to position [1539, 0]
click at [121, 1008] on button "Add Box Totals" at bounding box center [80, 1002] width 135 height 32
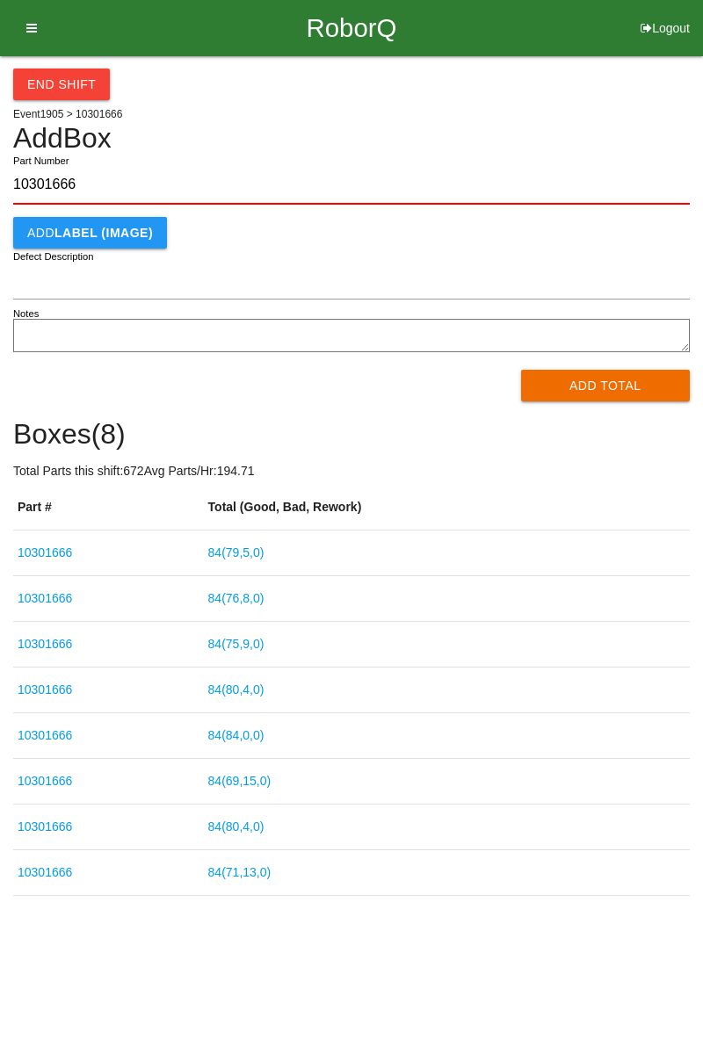
type input "10301666"
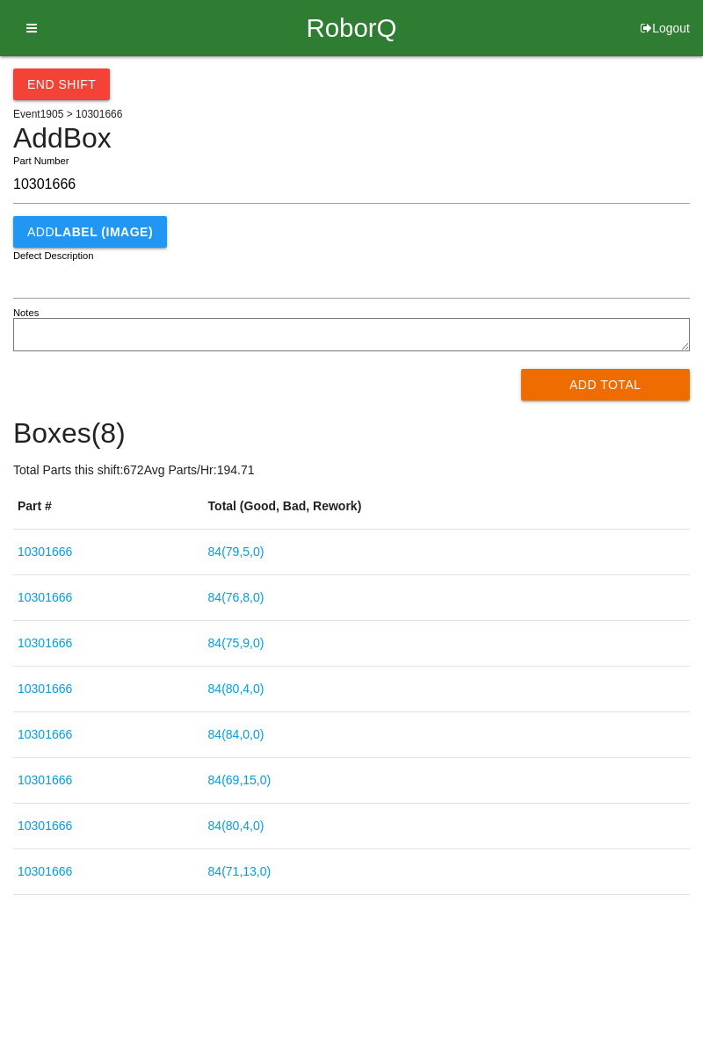
click at [618, 374] on button "Add Total" at bounding box center [606, 385] width 170 height 32
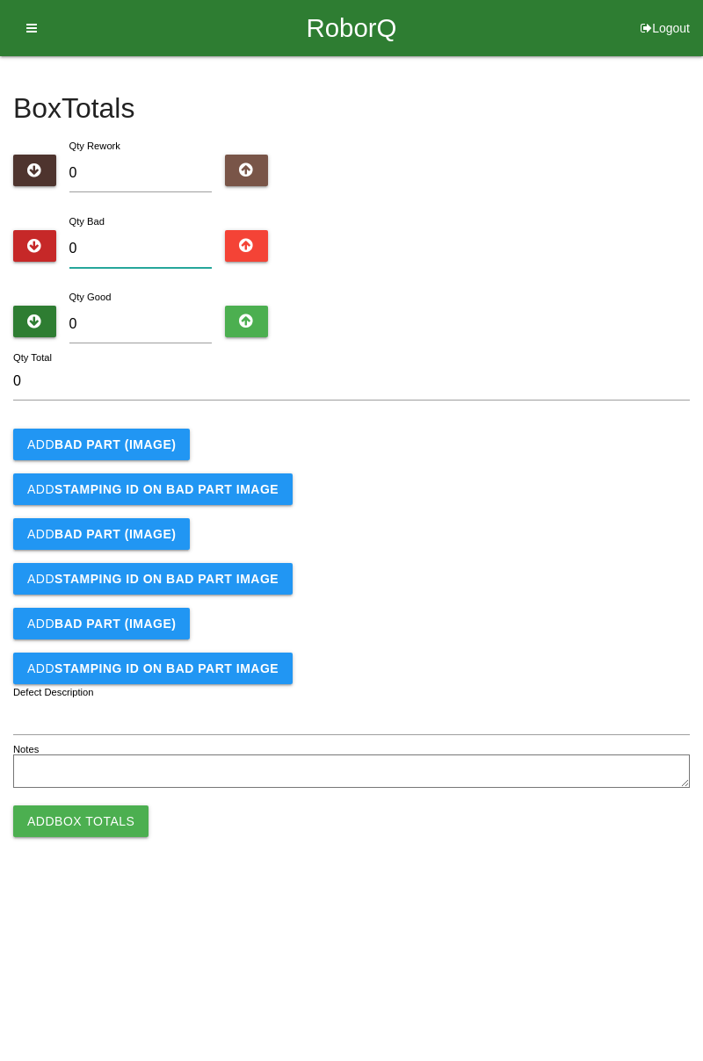
click at [149, 253] on input "0" at bounding box center [140, 249] width 143 height 38
type input "9"
click at [156, 438] on b "BAD PART (IMAGE)" at bounding box center [114, 445] width 121 height 14
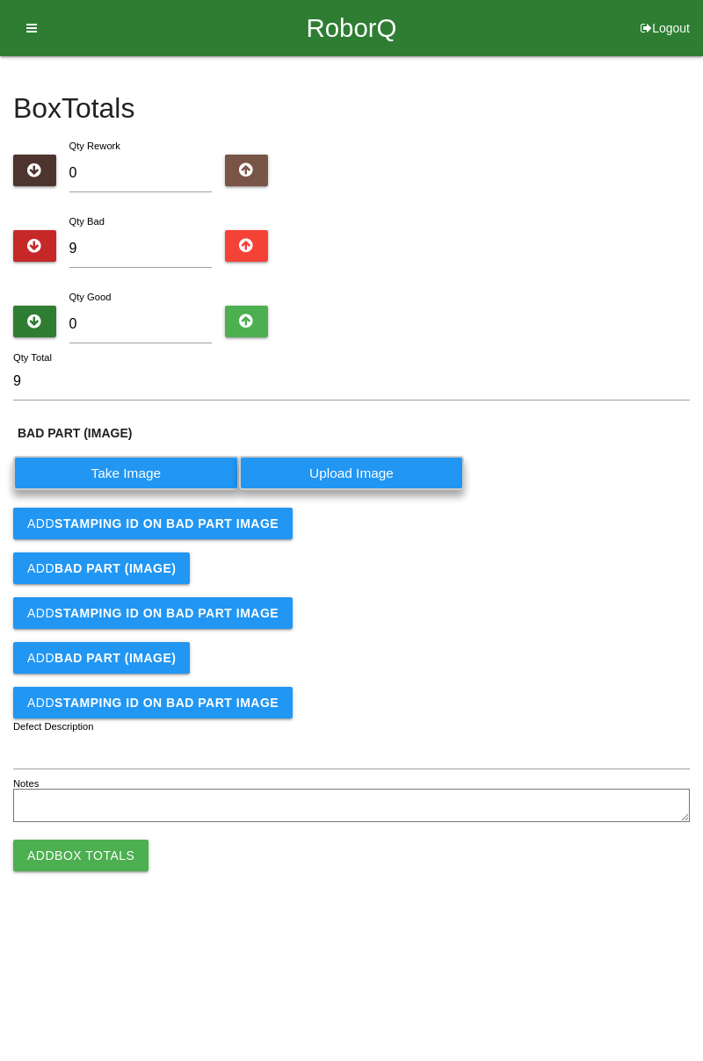
click at [156, 466] on label "Take Image" at bounding box center [126, 473] width 226 height 34
click at [0, 0] on \(IMAGE\) "Take Image" at bounding box center [0, 0] width 0 height 0
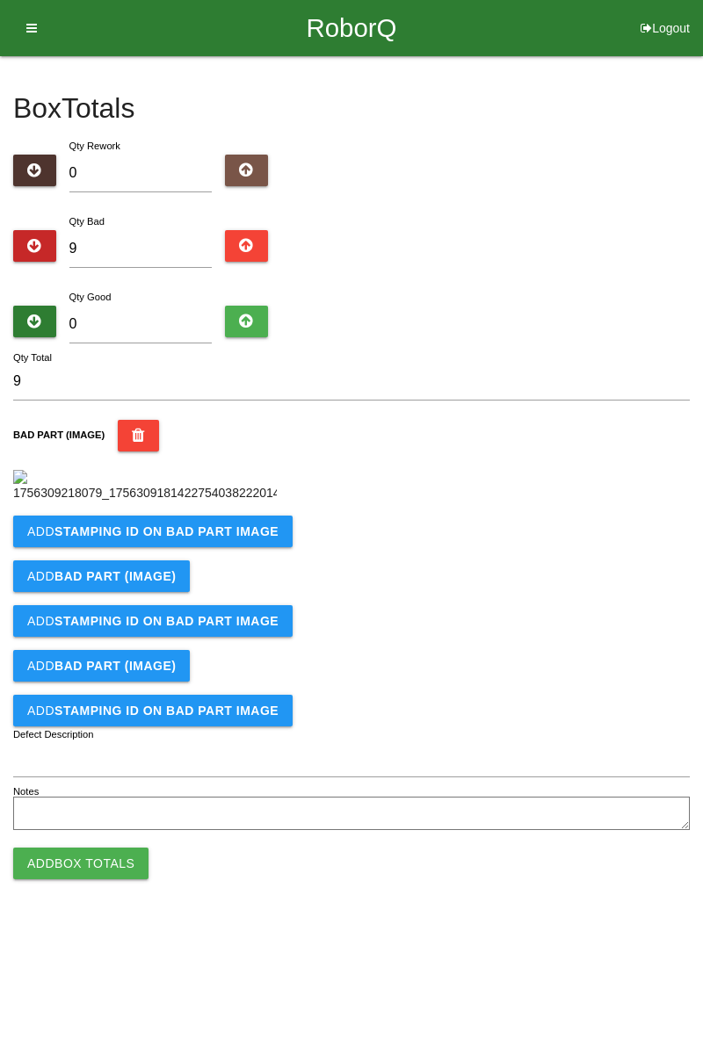
click at [255, 547] on button "Add STAMPING ID on BAD PART Image" at bounding box center [152, 532] width 279 height 32
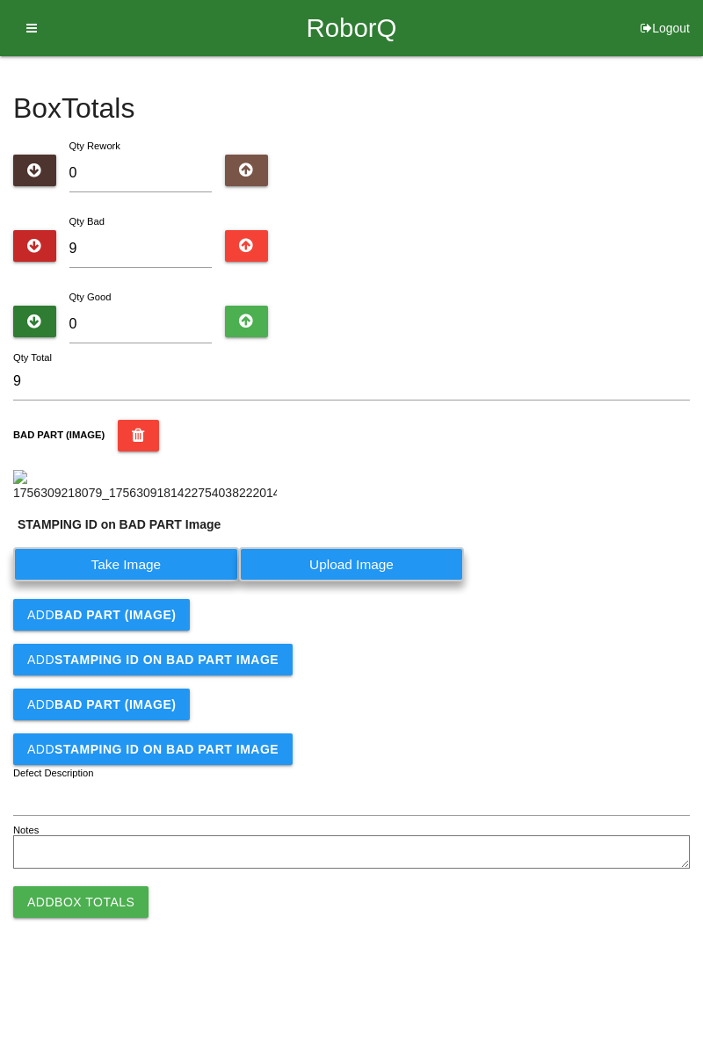
click at [163, 582] on label "Take Image" at bounding box center [126, 564] width 226 height 34
click at [0, 0] on PART "Take Image" at bounding box center [0, 0] width 0 height 0
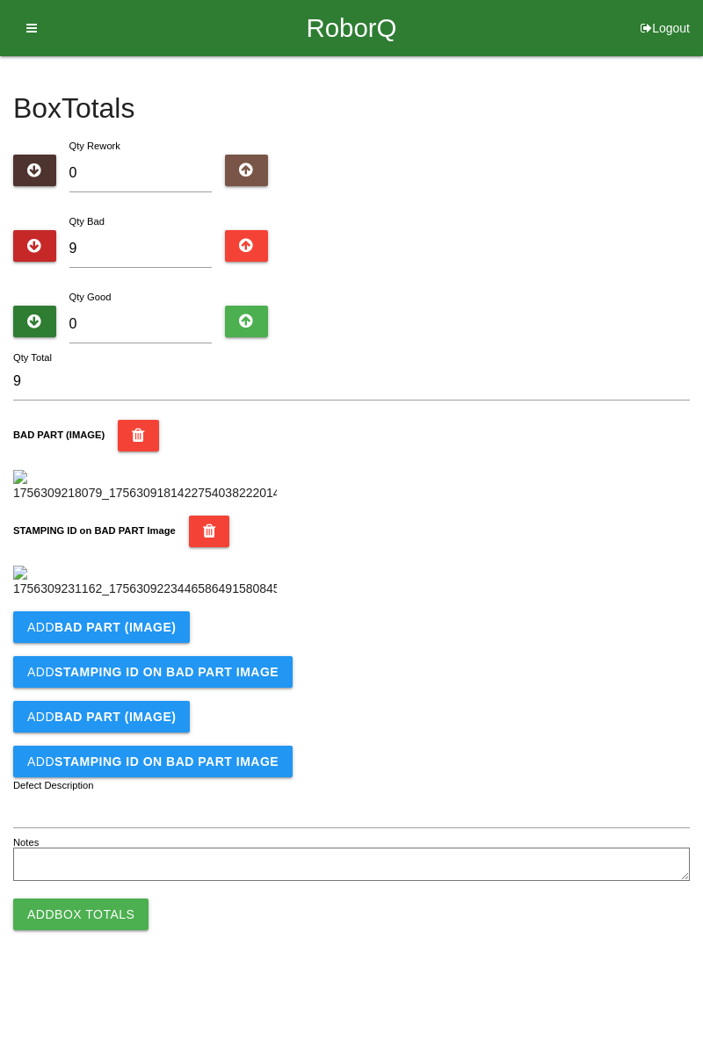
scroll to position [387, 0]
click at [171, 643] on button "Add BAD PART (IMAGE)" at bounding box center [101, 628] width 177 height 32
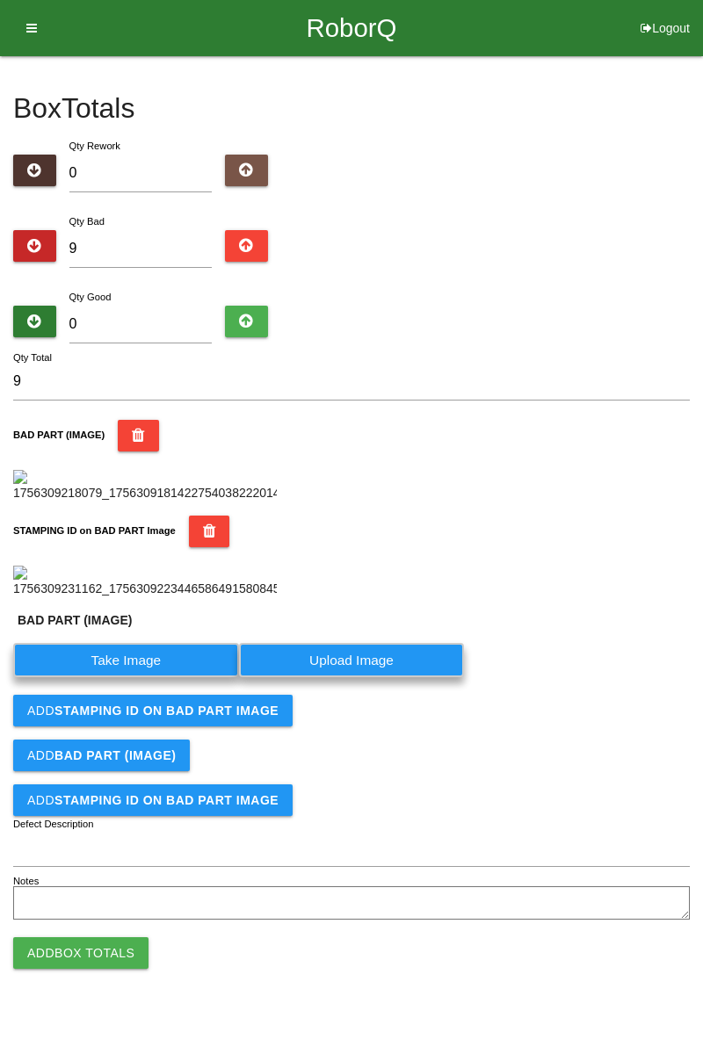
click at [139, 677] on label "Take Image" at bounding box center [126, 660] width 226 height 34
click at [0, 0] on \(IMAGE\) "Take Image" at bounding box center [0, 0] width 0 height 0
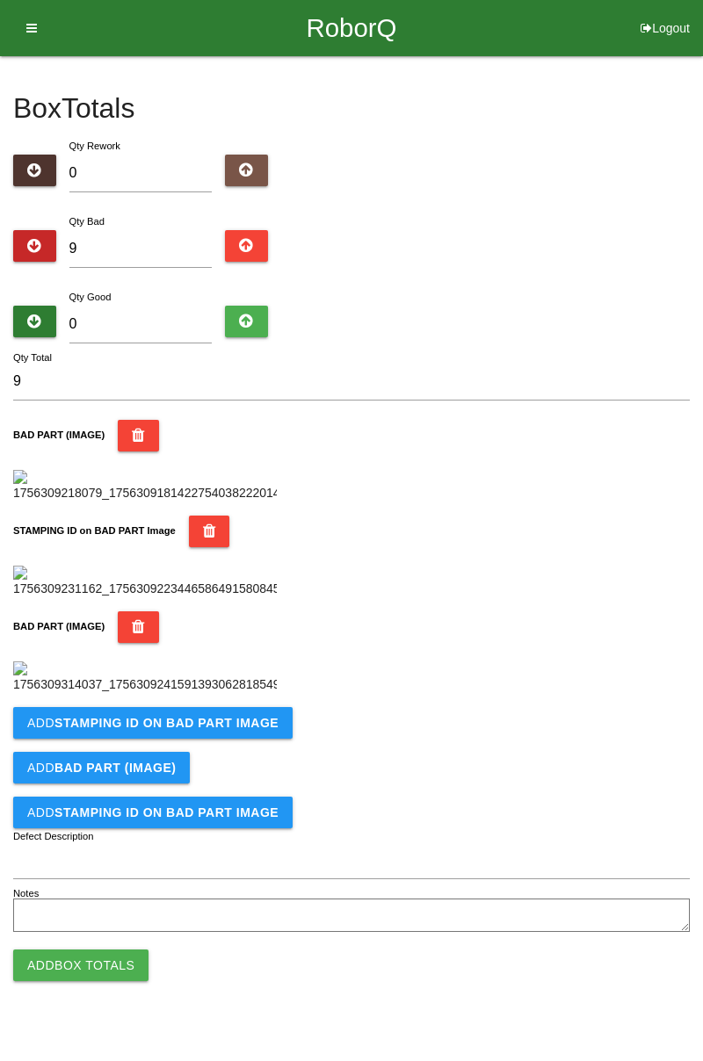
scroll to position [675, 0]
click at [253, 739] on button "Add STAMPING ID on BAD PART Image" at bounding box center [152, 723] width 279 height 32
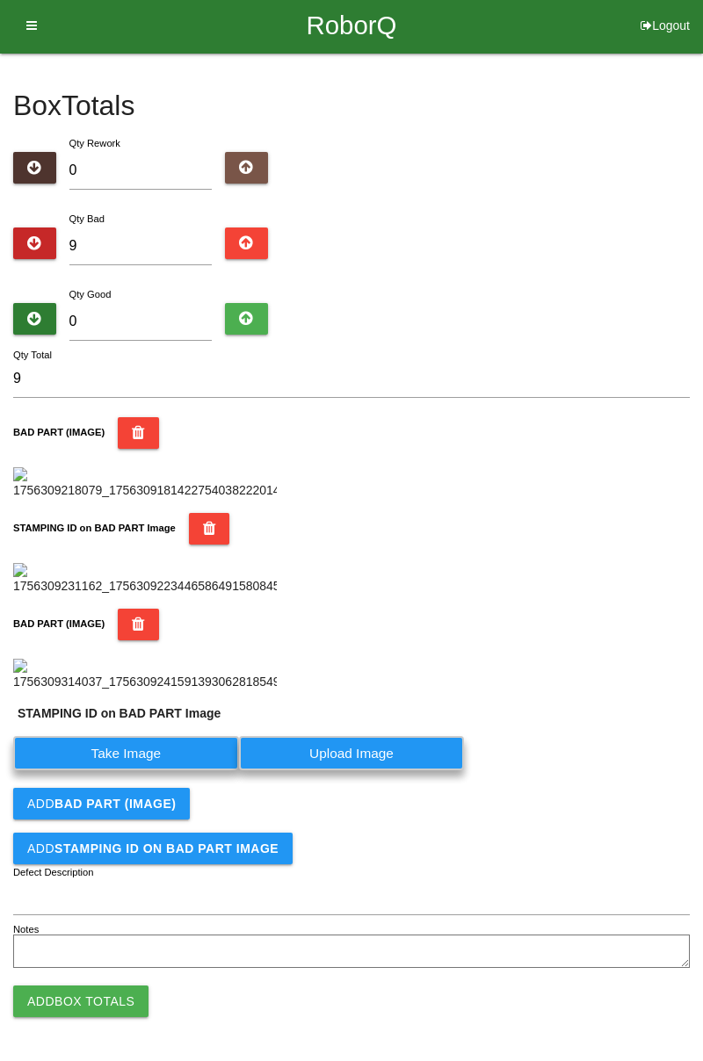
click at [170, 771] on label "Take Image" at bounding box center [126, 753] width 226 height 34
click at [0, 0] on PART "Take Image" at bounding box center [0, 0] width 0 height 0
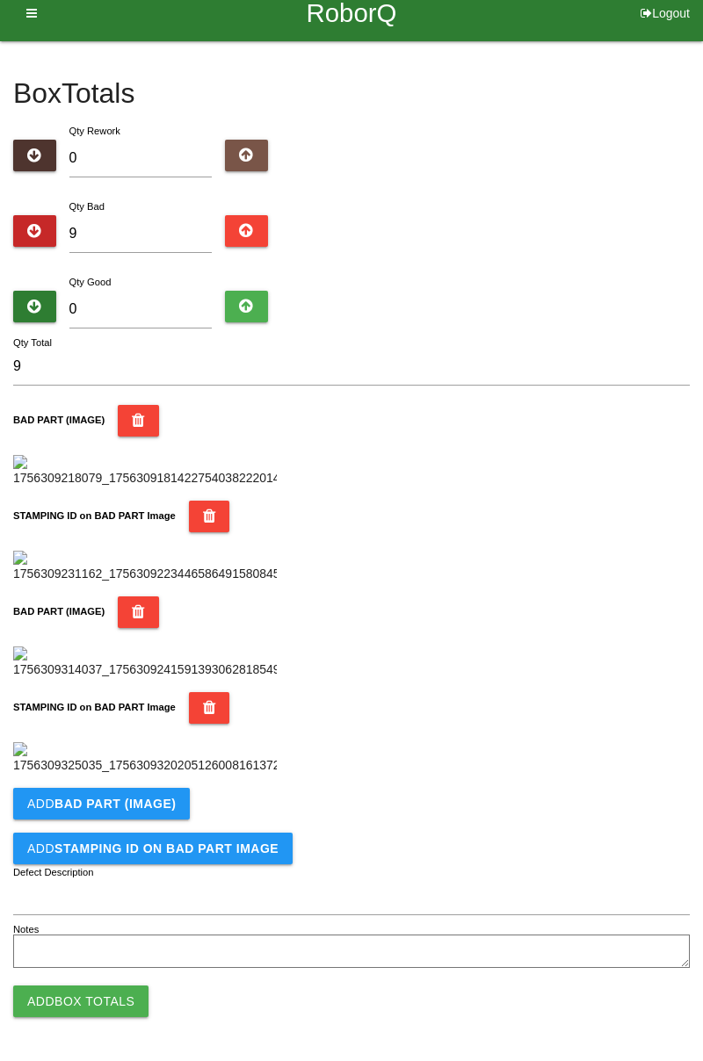
scroll to position [963, 0]
click at [162, 809] on b "BAD PART (IMAGE)" at bounding box center [114, 804] width 121 height 14
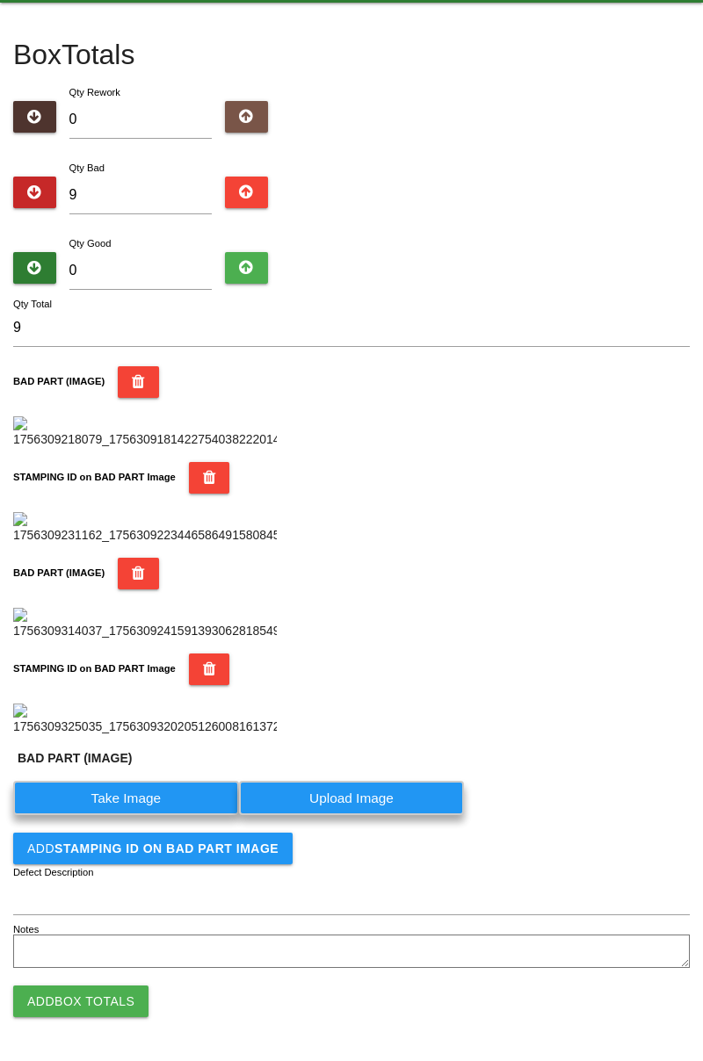
click at [161, 815] on label "Take Image" at bounding box center [126, 798] width 226 height 34
click at [0, 0] on \(IMAGE\) "Take Image" at bounding box center [0, 0] width 0 height 0
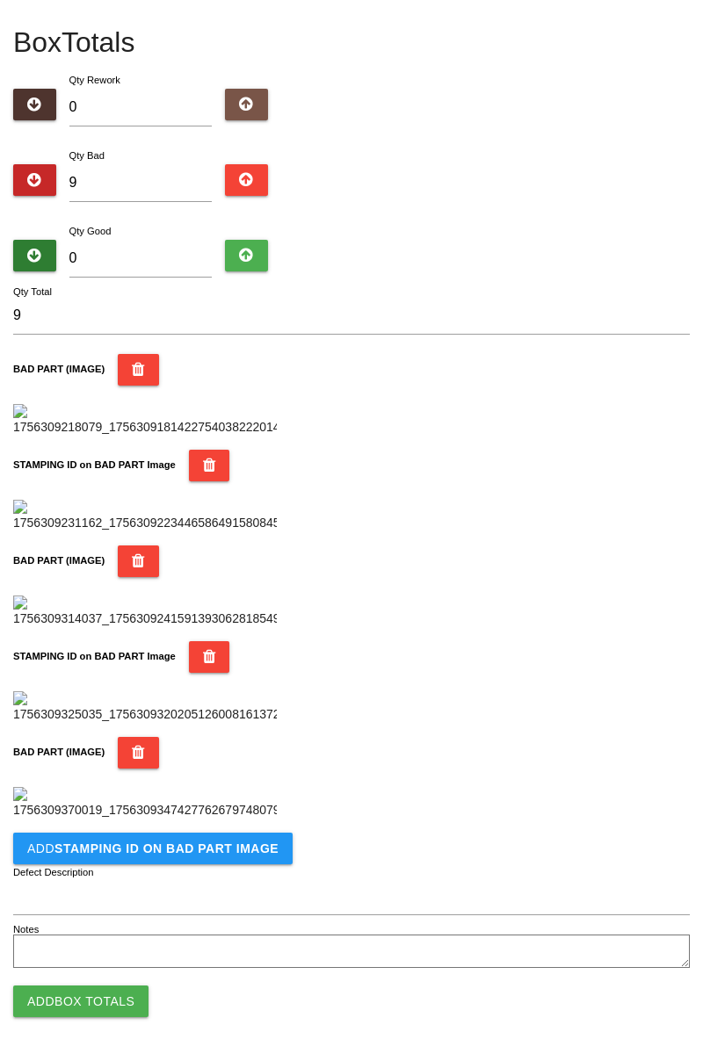
scroll to position [1251, 0]
click at [250, 851] on b "STAMPING ID on BAD PART Image" at bounding box center [166, 849] width 224 height 14
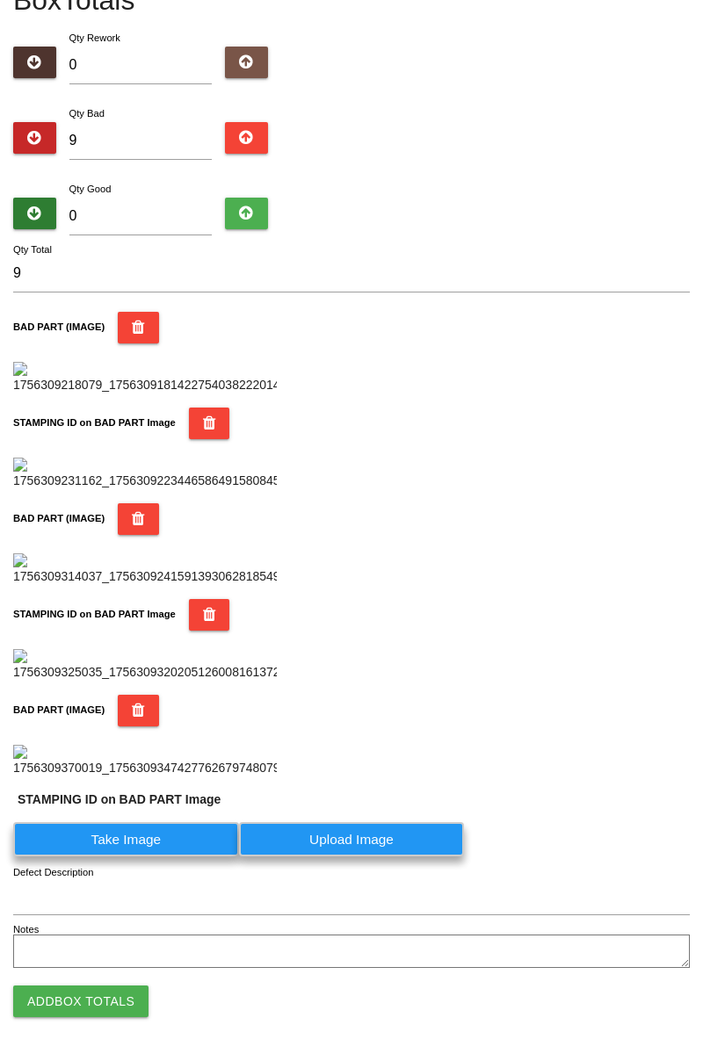
click at [158, 857] on label "Take Image" at bounding box center [126, 839] width 226 height 34
click at [0, 0] on PART "Take Image" at bounding box center [0, 0] width 0 height 0
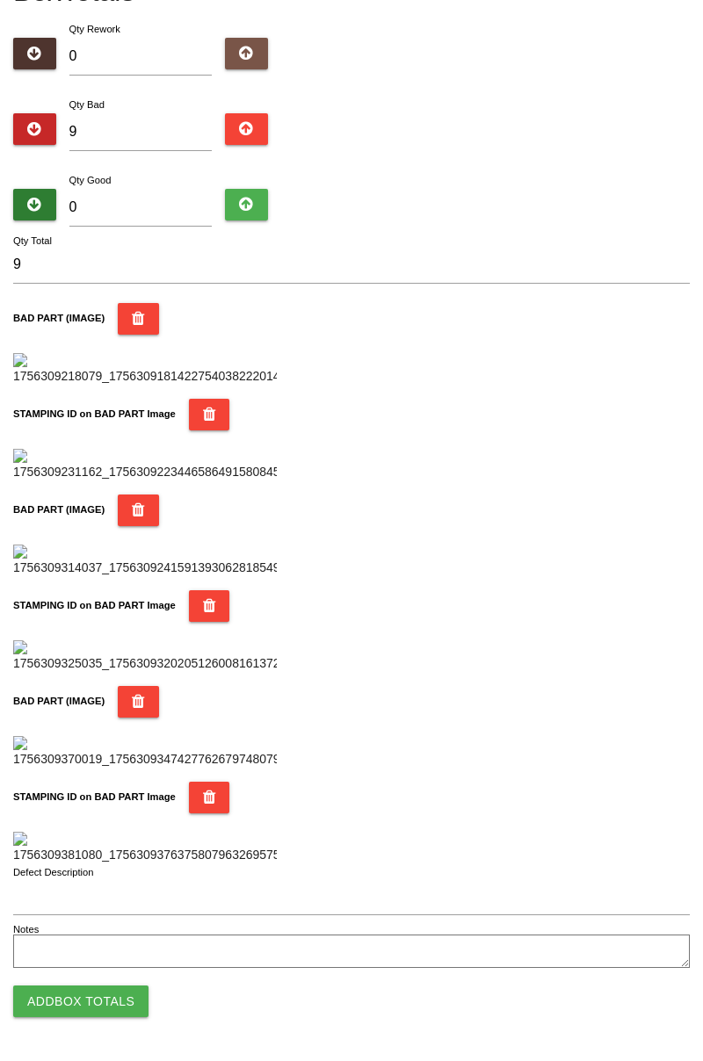
scroll to position [0, 0]
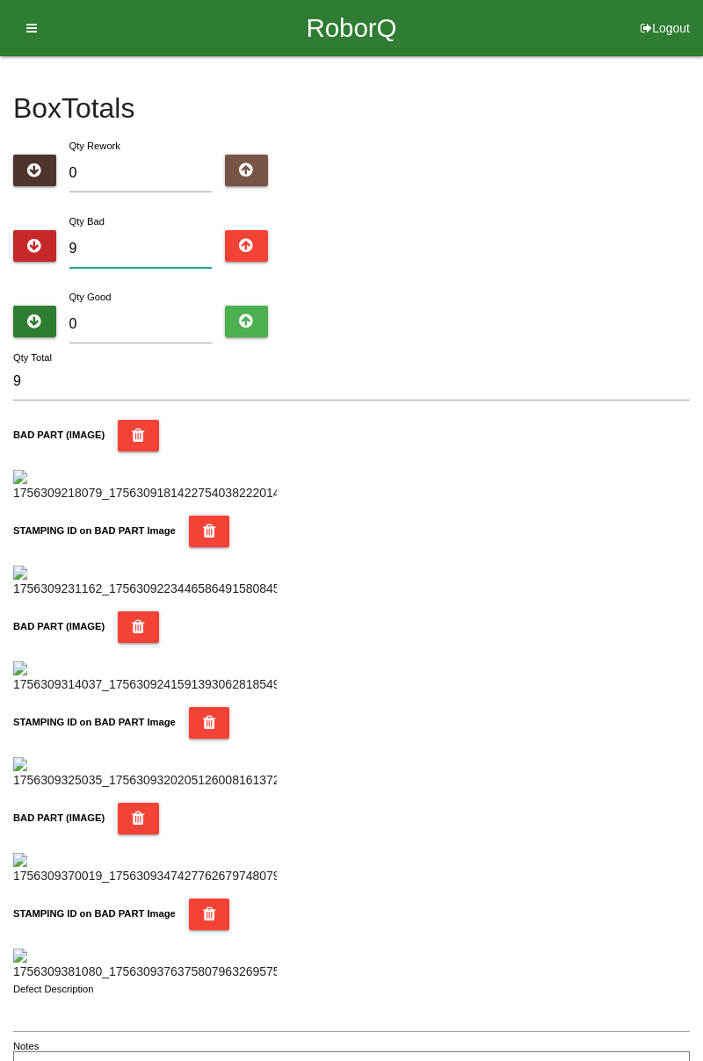
click at [142, 243] on input "9" at bounding box center [140, 249] width 143 height 38
type input "0"
type input "1"
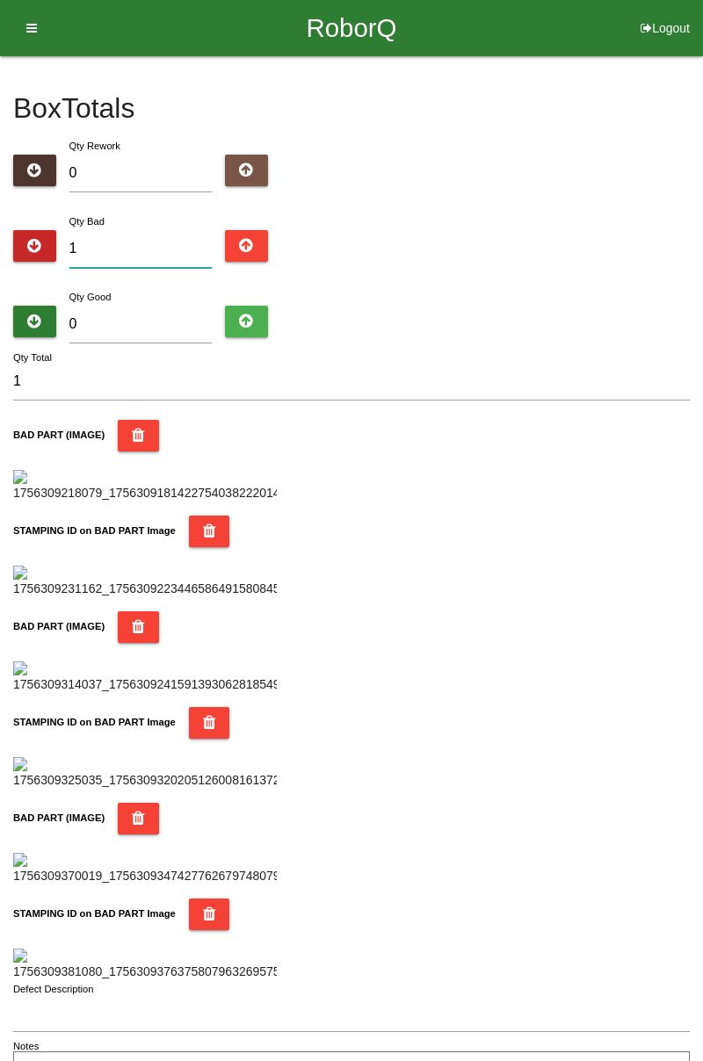
type input "10"
click at [130, 230] on input "10" at bounding box center [140, 249] width 143 height 38
type input "1"
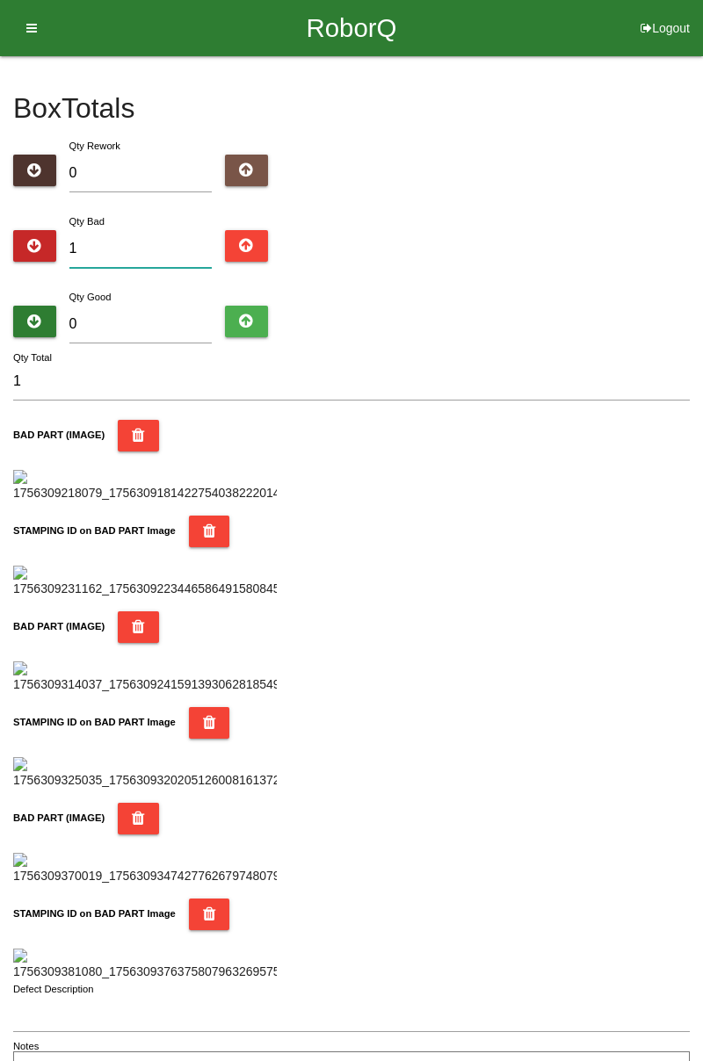
type input "11"
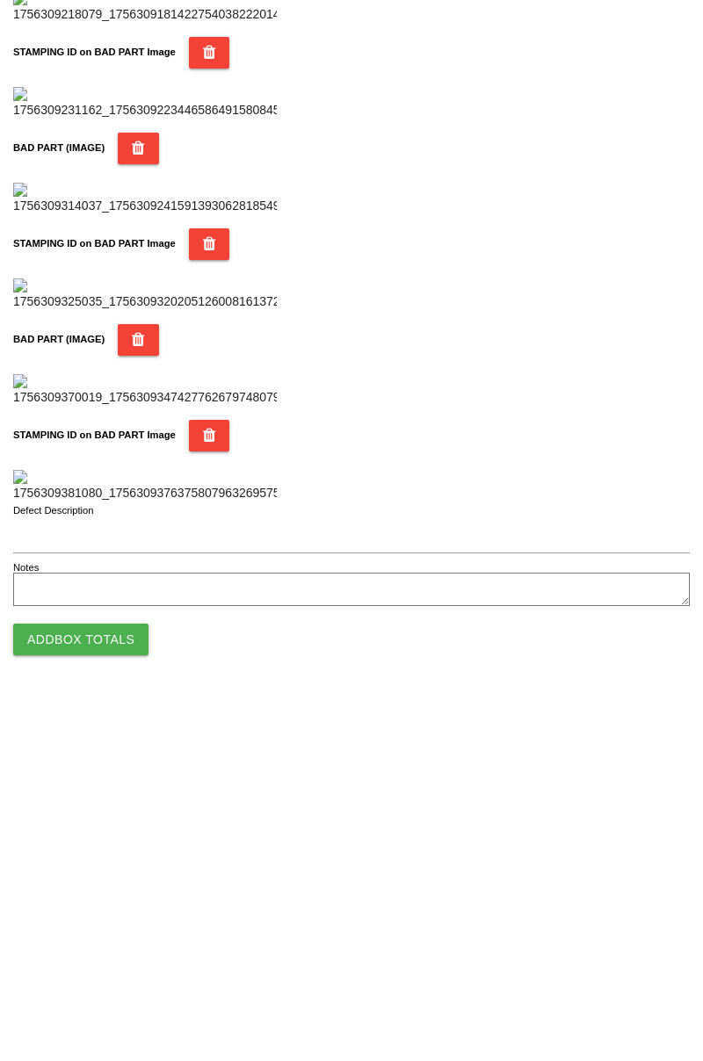
type input "11"
click at [91, 1000] on button "Add Box Totals" at bounding box center [80, 1002] width 135 height 32
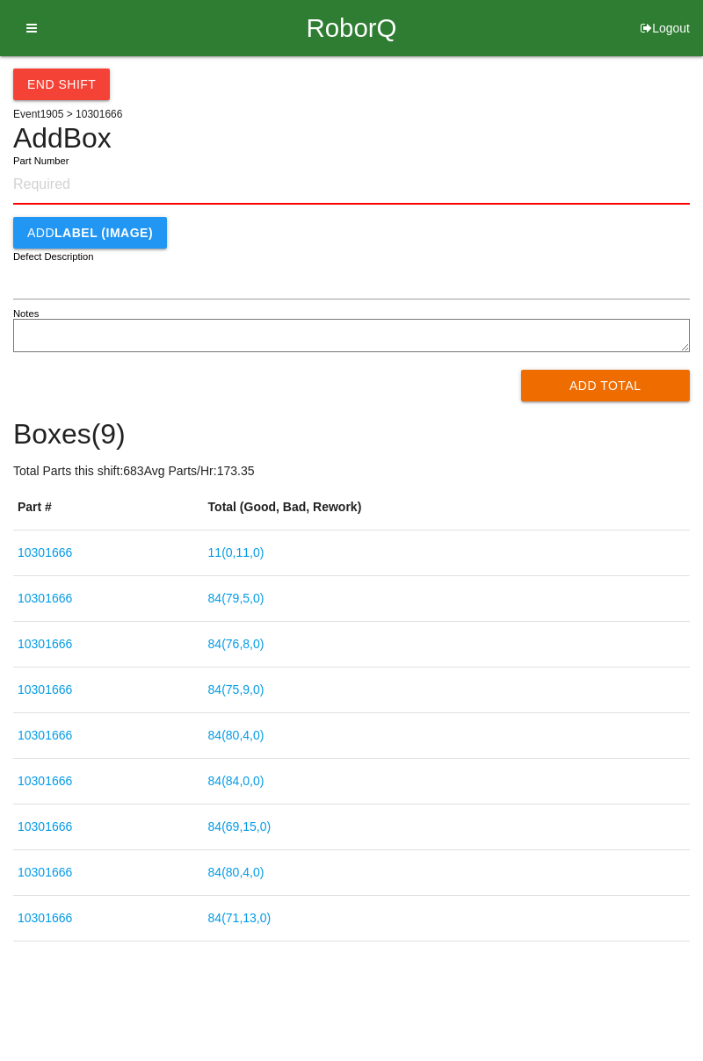
click at [70, 179] on input "Part Number" at bounding box center [351, 185] width 677 height 39
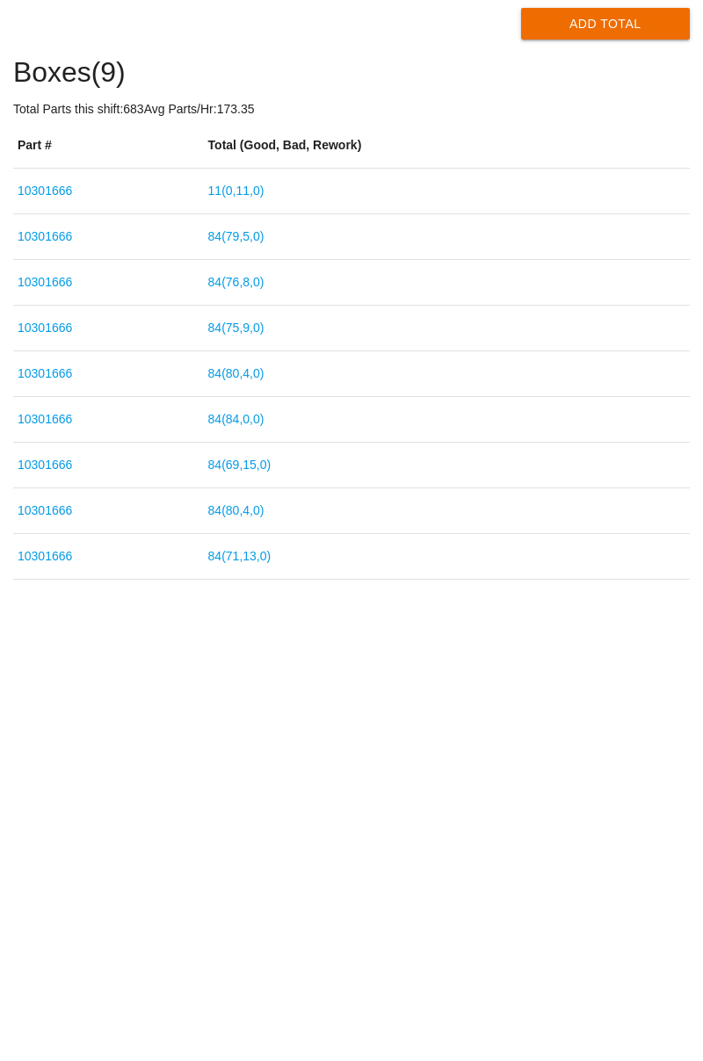
click at [250, 547] on link "11 ( 0 , 11 , 0 )" at bounding box center [236, 553] width 56 height 14
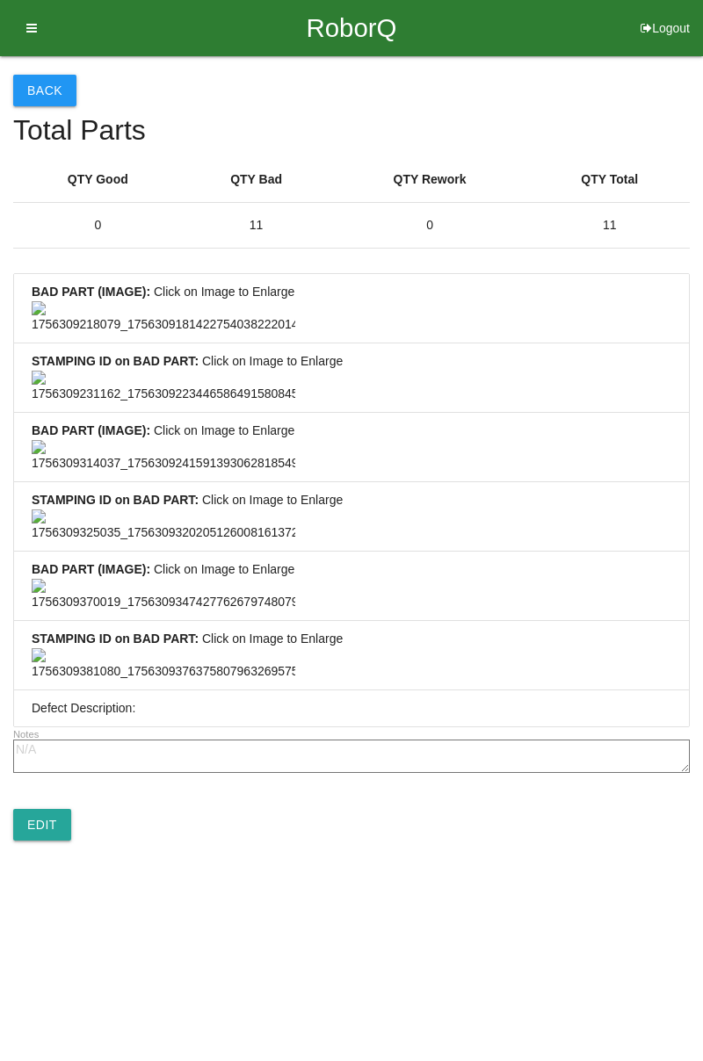
scroll to position [1307, 0]
click at [39, 841] on link "Edit" at bounding box center [42, 825] width 58 height 32
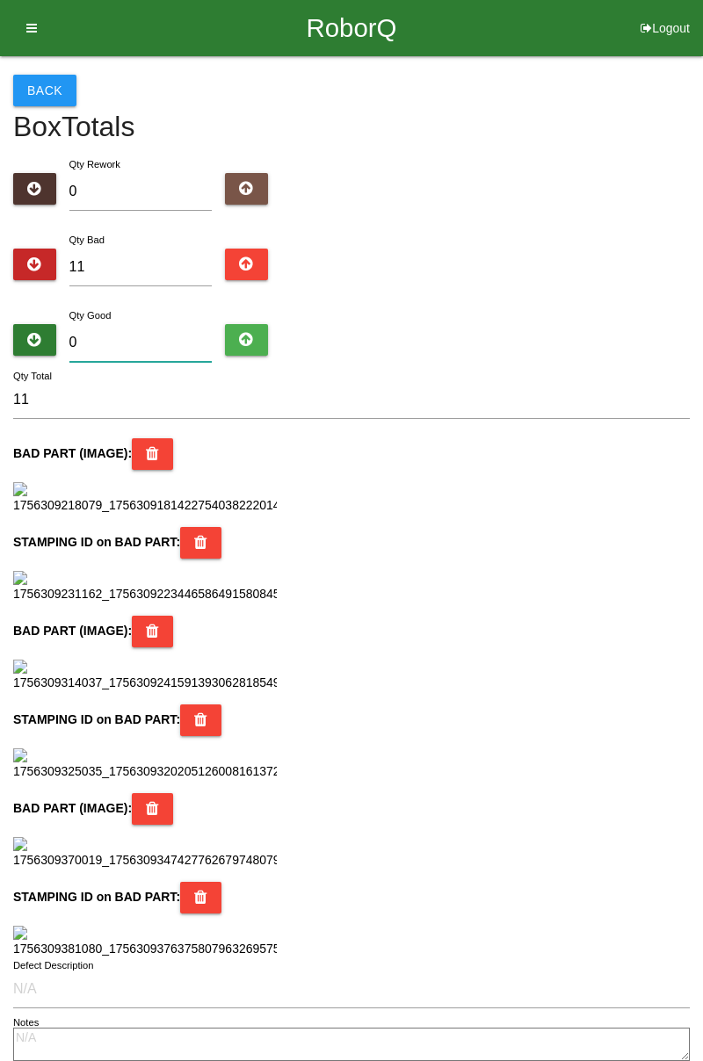
click at [130, 337] on input "0" at bounding box center [140, 343] width 143 height 38
type input "7"
type input "18"
type input "73"
type input "84"
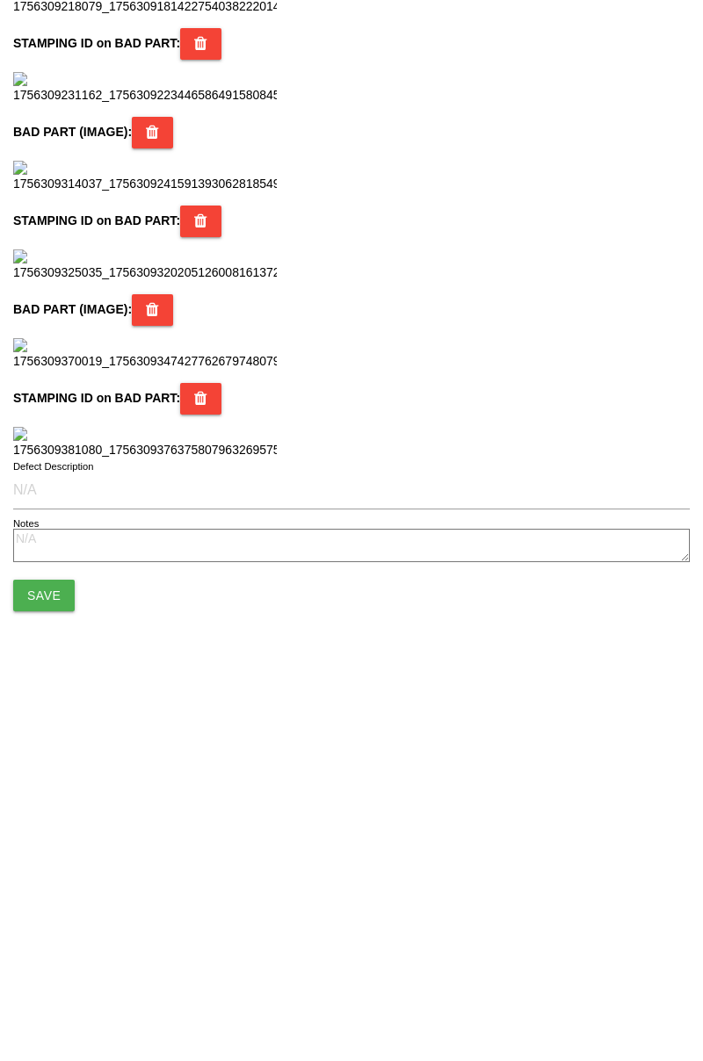
scroll to position [1561, 0]
type input "73"
click at [46, 972] on button "Save" at bounding box center [44, 958] width 62 height 32
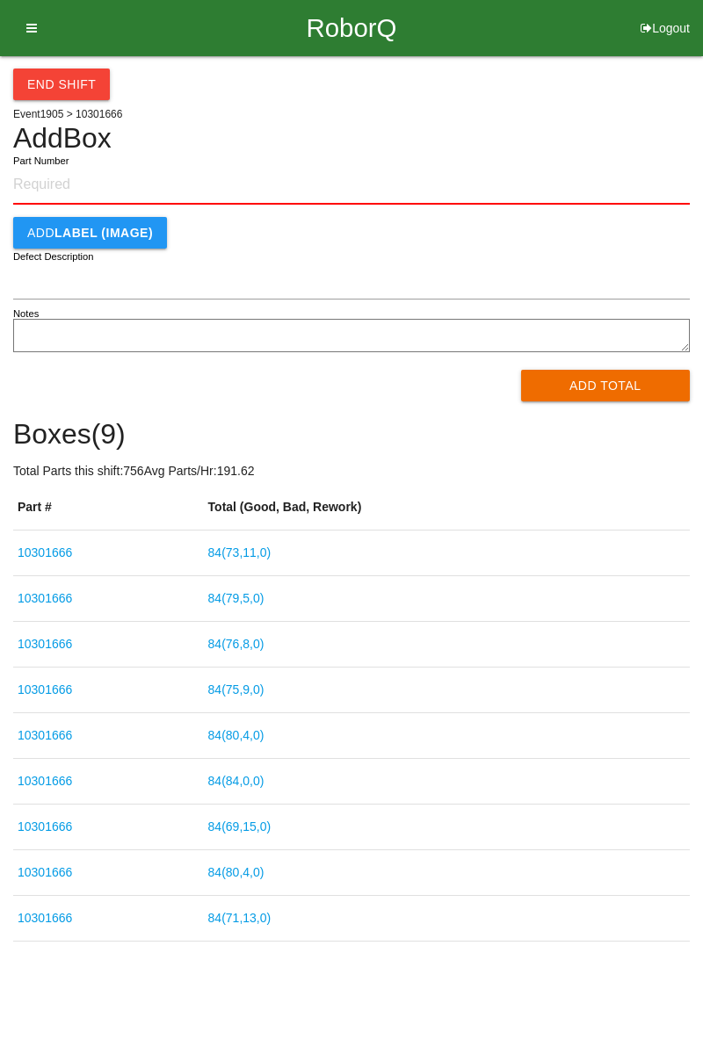
click at [74, 176] on input "Part Number" at bounding box center [351, 185] width 677 height 39
type input "10301666"
